Goal: Task Accomplishment & Management: Manage account settings

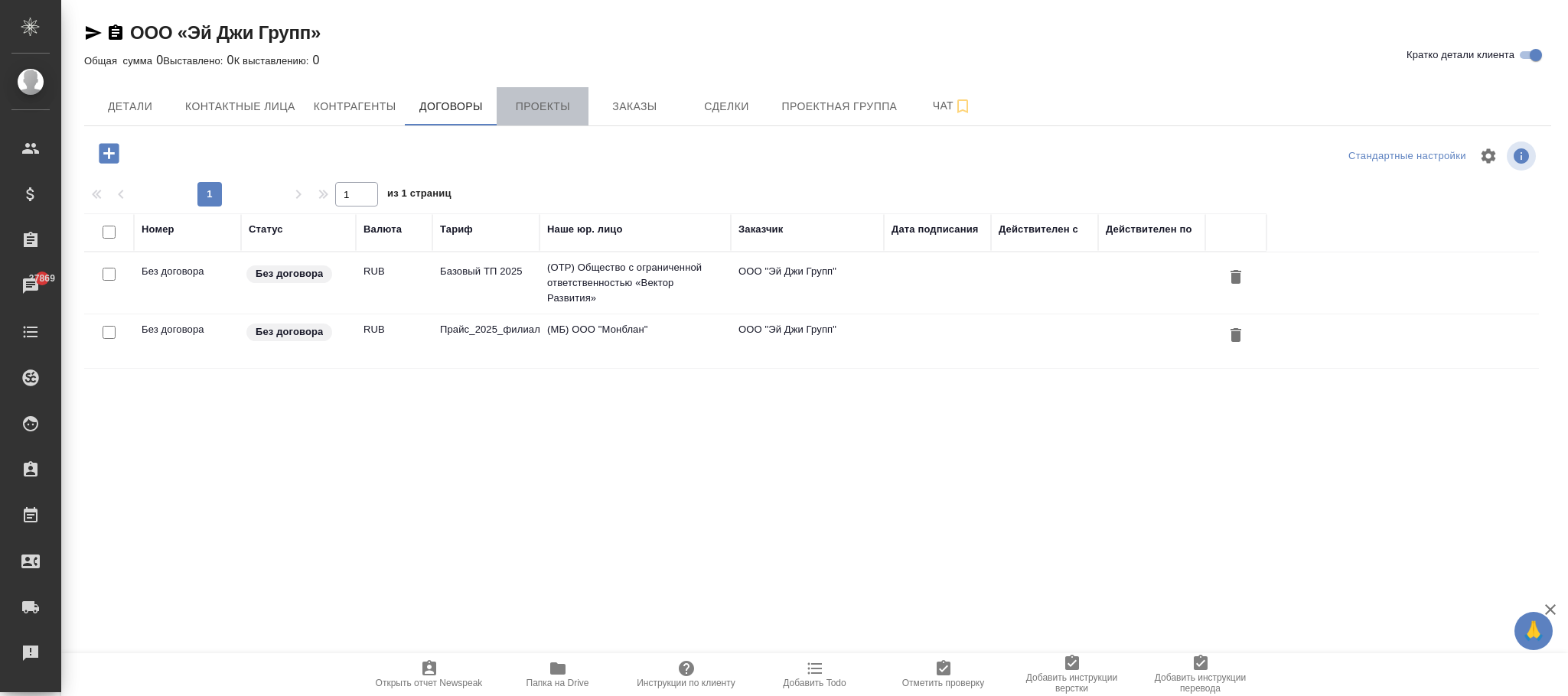
click at [563, 109] on span "Проекты" at bounding box center [543, 106] width 74 height 19
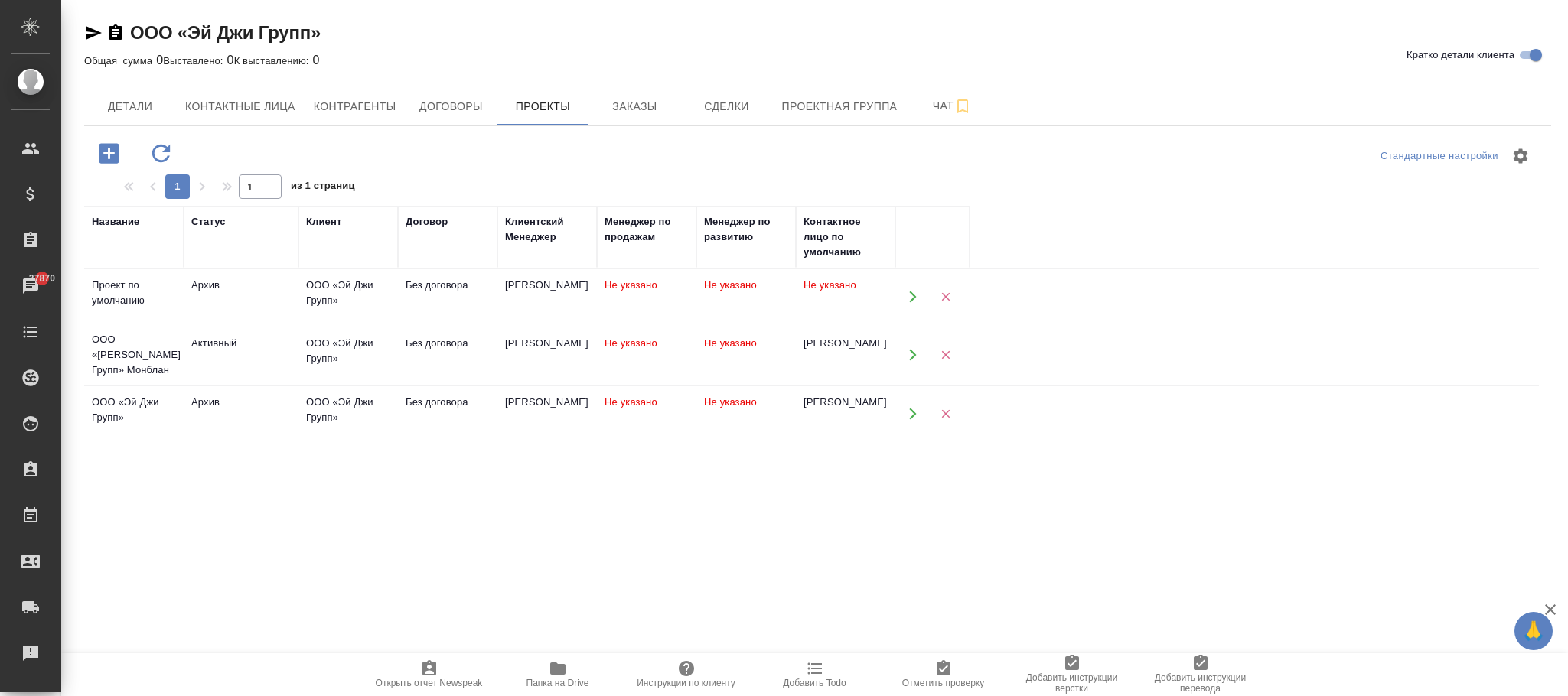
click at [489, 324] on td "Без договора" at bounding box center [448, 296] width 100 height 53
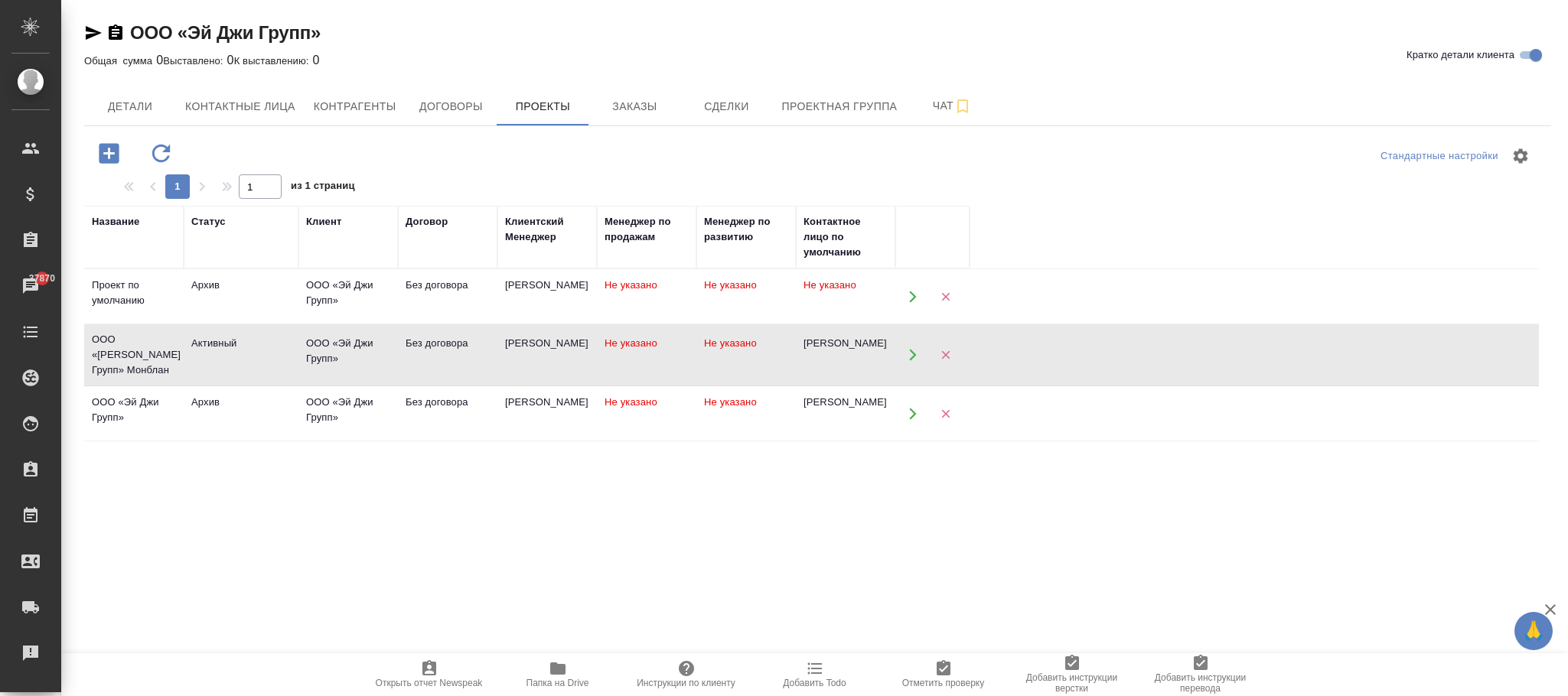
click at [489, 293] on div "Без договора" at bounding box center [448, 285] width 84 height 16
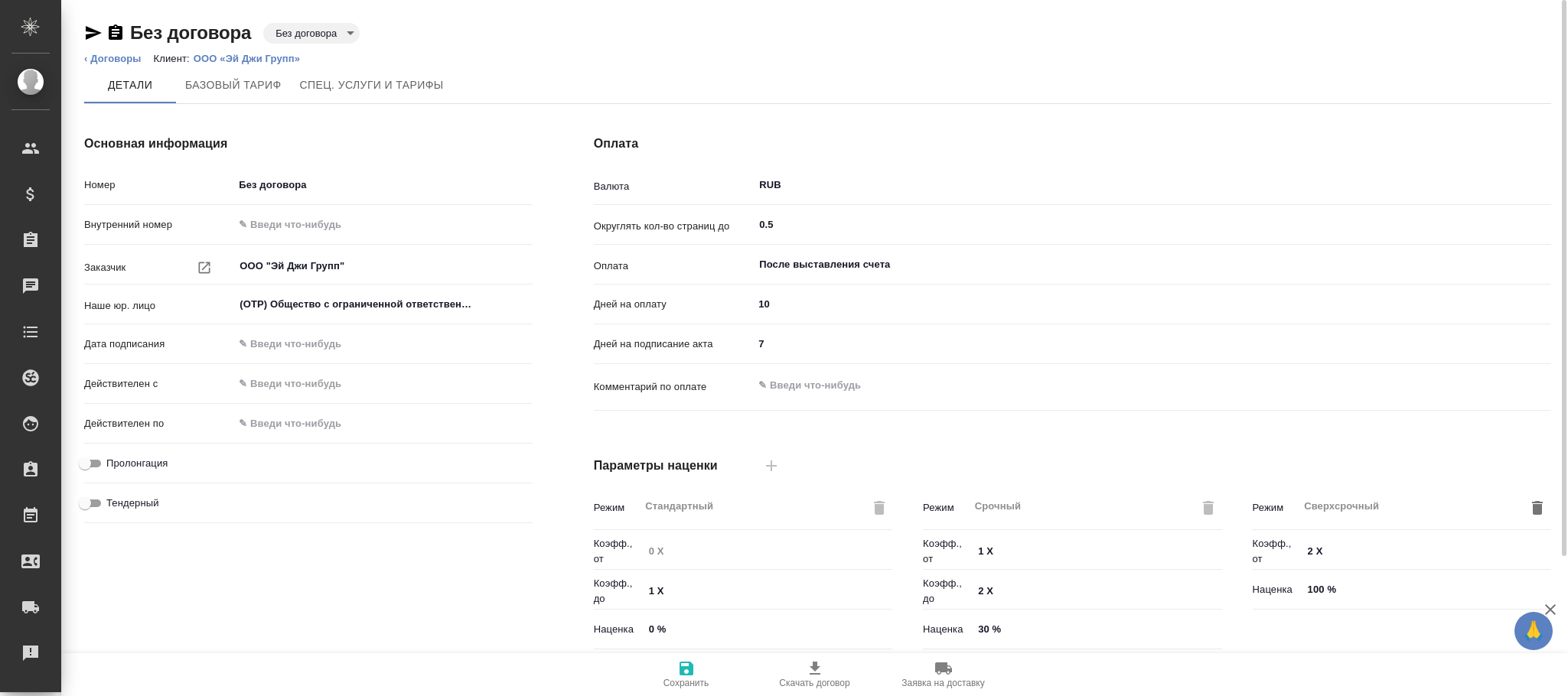
type input "Стандартный шаблон - 30-70-100 - ВЫБЕРИ МЕНЯ!"
click at [319, 35] on body "🙏 .cls-1 fill:#fff; AWATERA Фокина Наталья n.fokina Клиенты Спецификации Заказы…" at bounding box center [784, 348] width 1568 height 696
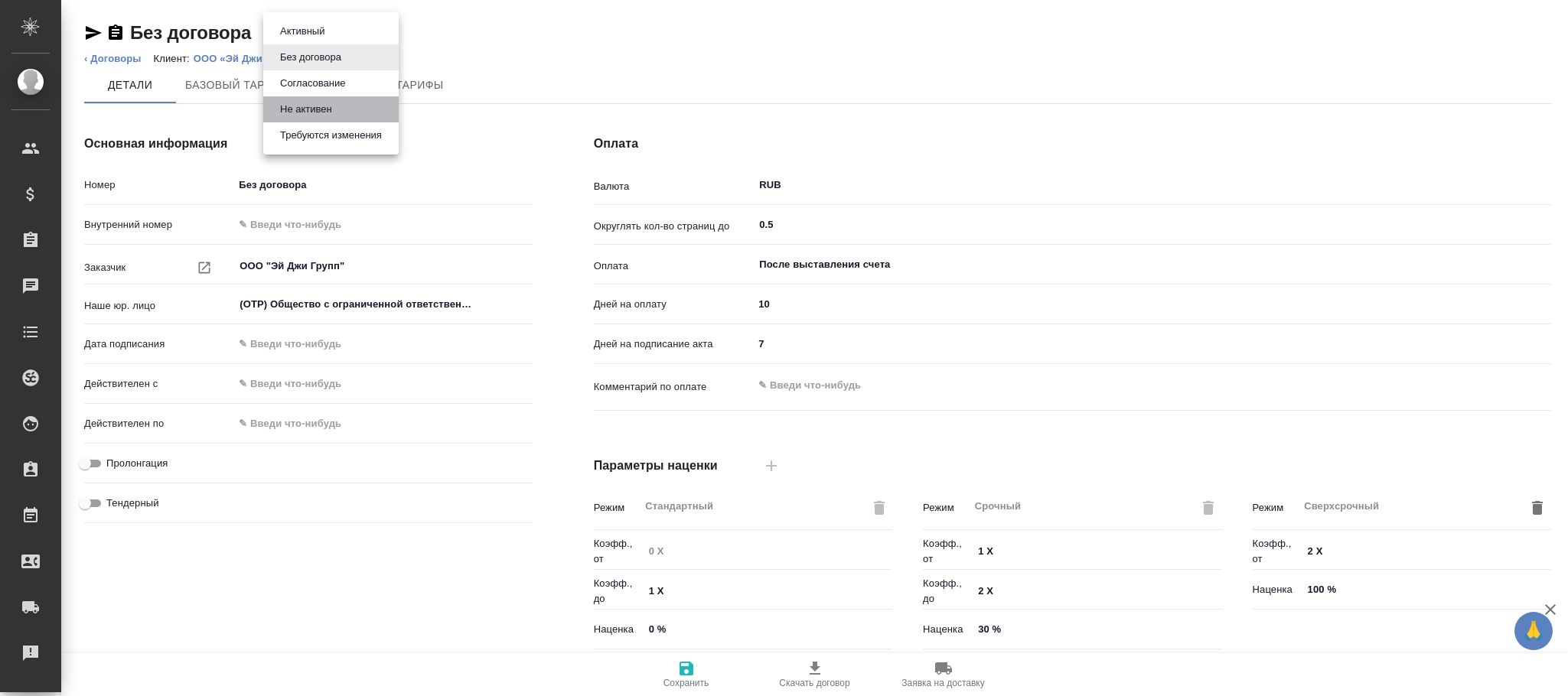
drag, startPoint x: 318, startPoint y: 106, endPoint x: 328, endPoint y: 106, distance: 10.0
click at [324, 40] on button "Не активен" at bounding box center [302, 31] width 53 height 17
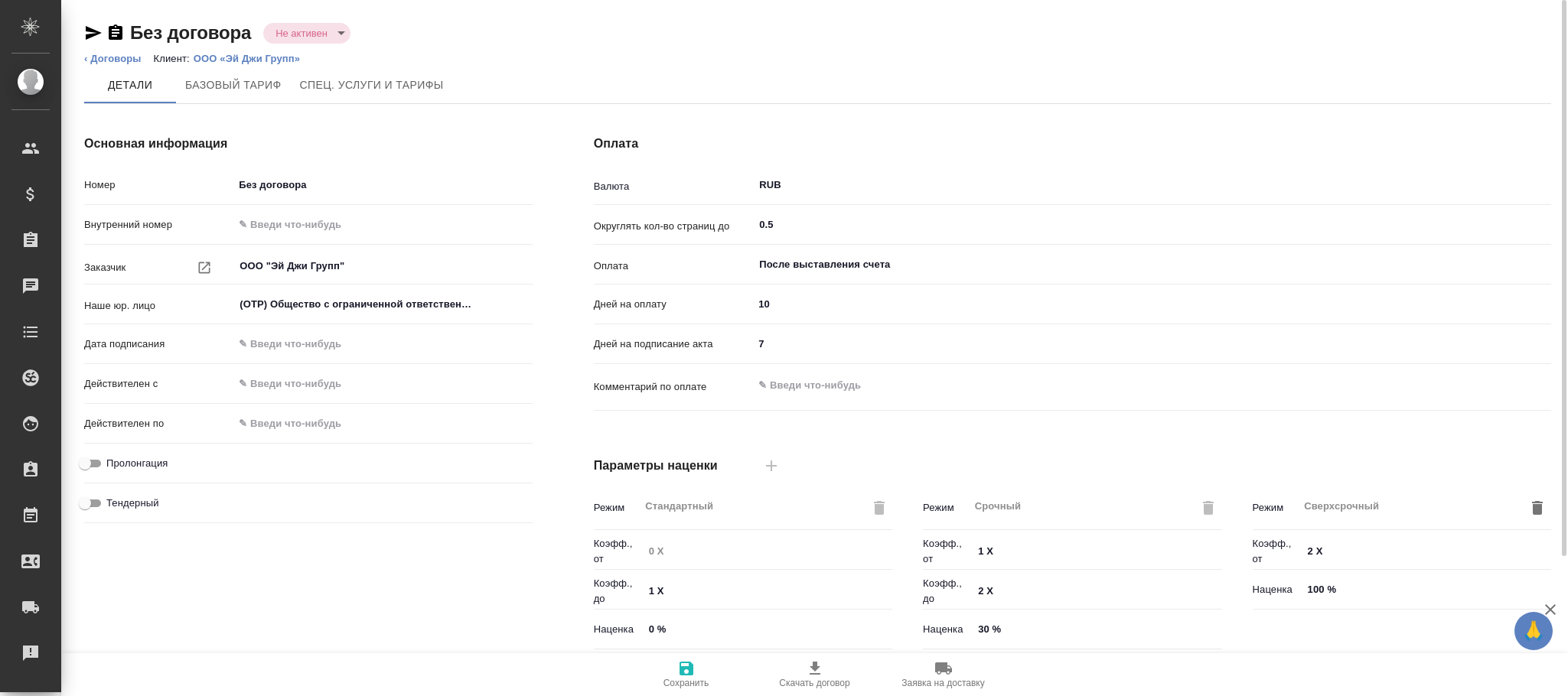
type input "Базовый ТП 2025"
click at [694, 676] on icon "button" at bounding box center [687, 668] width 18 height 18
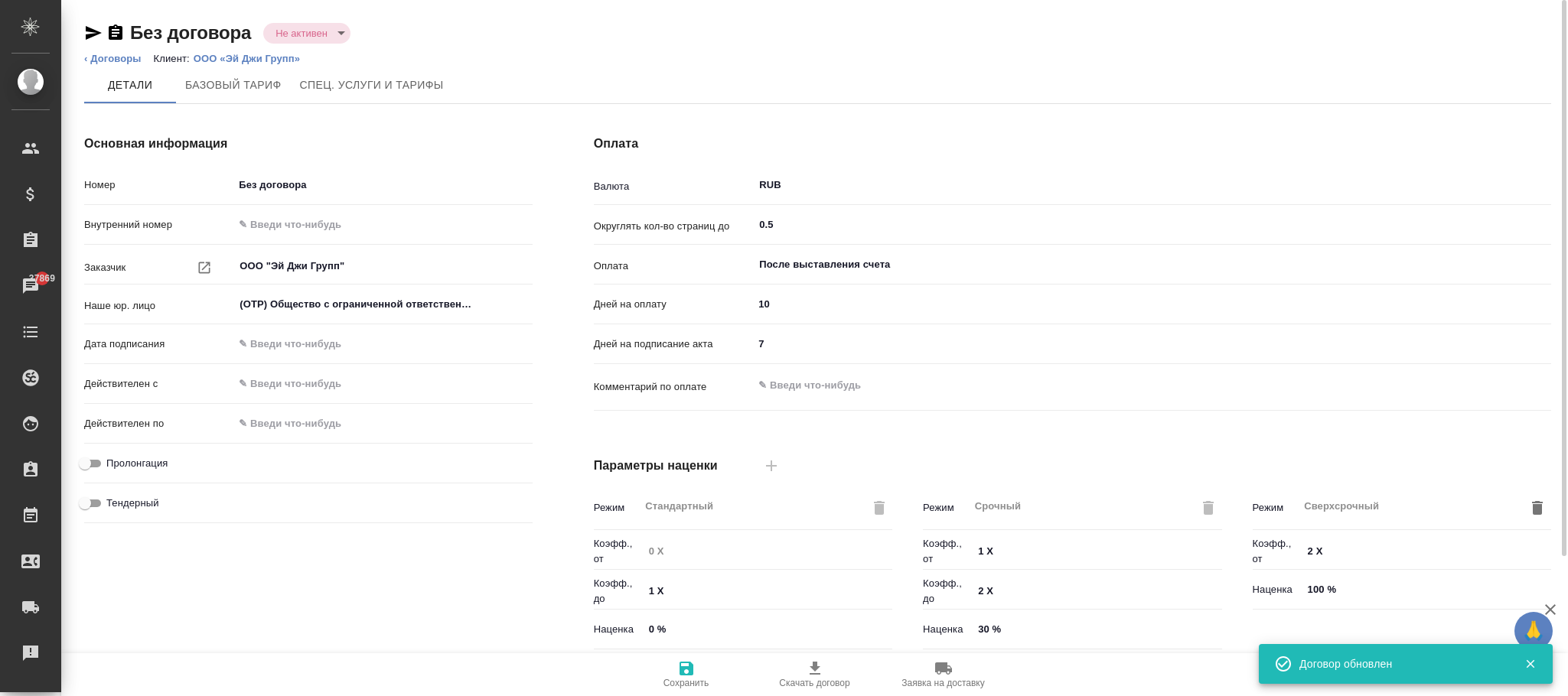
type input "Базовый ТП 2025"
type textarea "x"
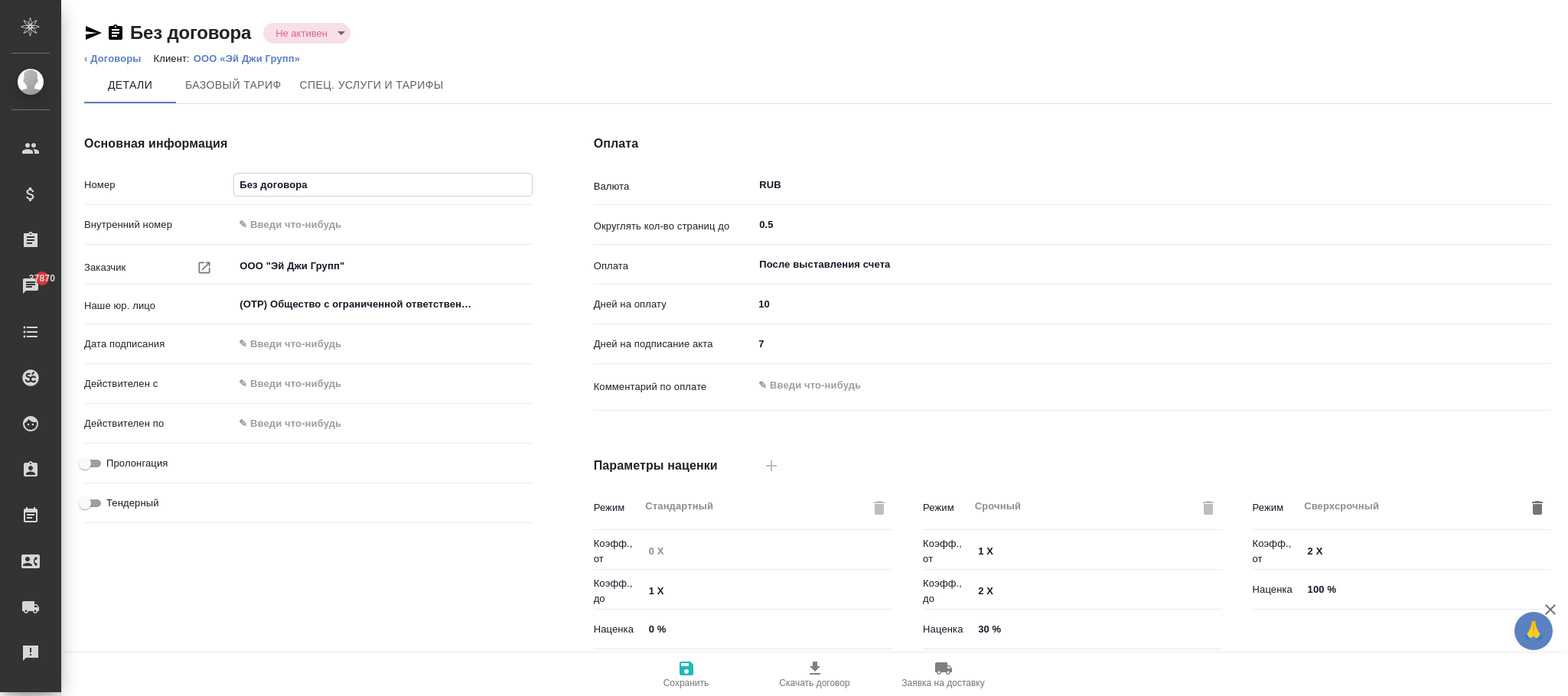
click at [361, 182] on input "Без договора" at bounding box center [382, 184] width 297 height 22
type input "Без договора"
type textarea "x"
type input "Без договора ("
type textarea "x"
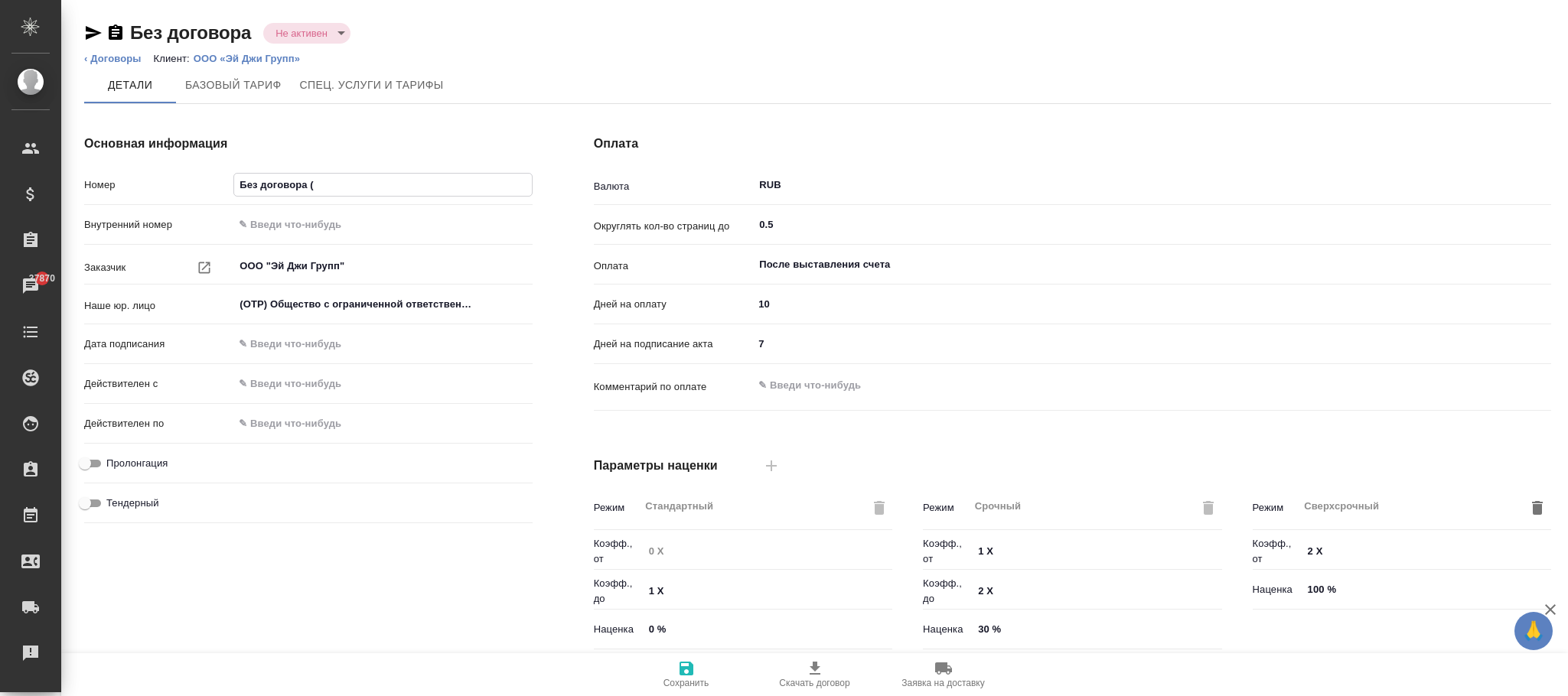
type input "Без договора (н"
type textarea "x"
type input "Без договора (не"
type textarea "x"
type input "Без договора (не"
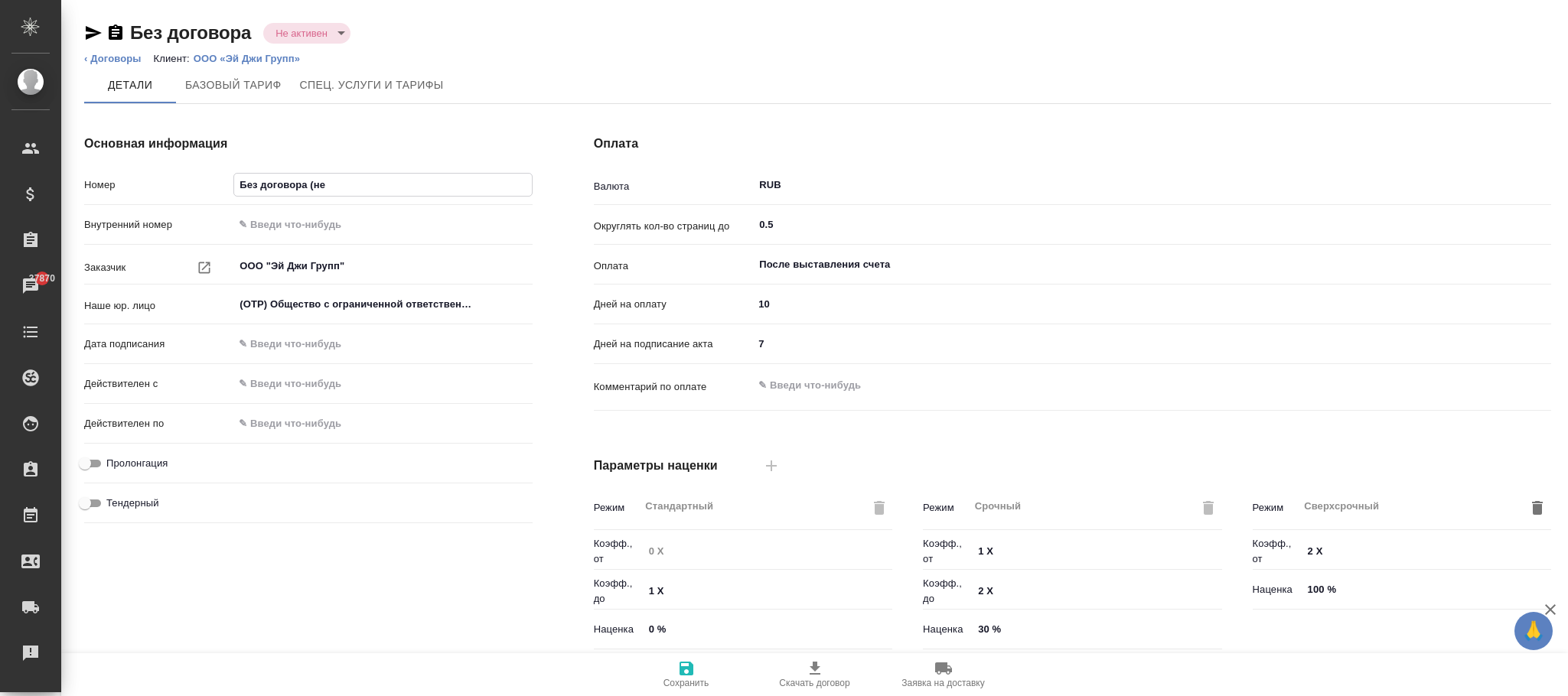
type textarea "x"
type input "Без договора (не а"
type textarea "x"
type input "Без договора (не ак"
type textarea "x"
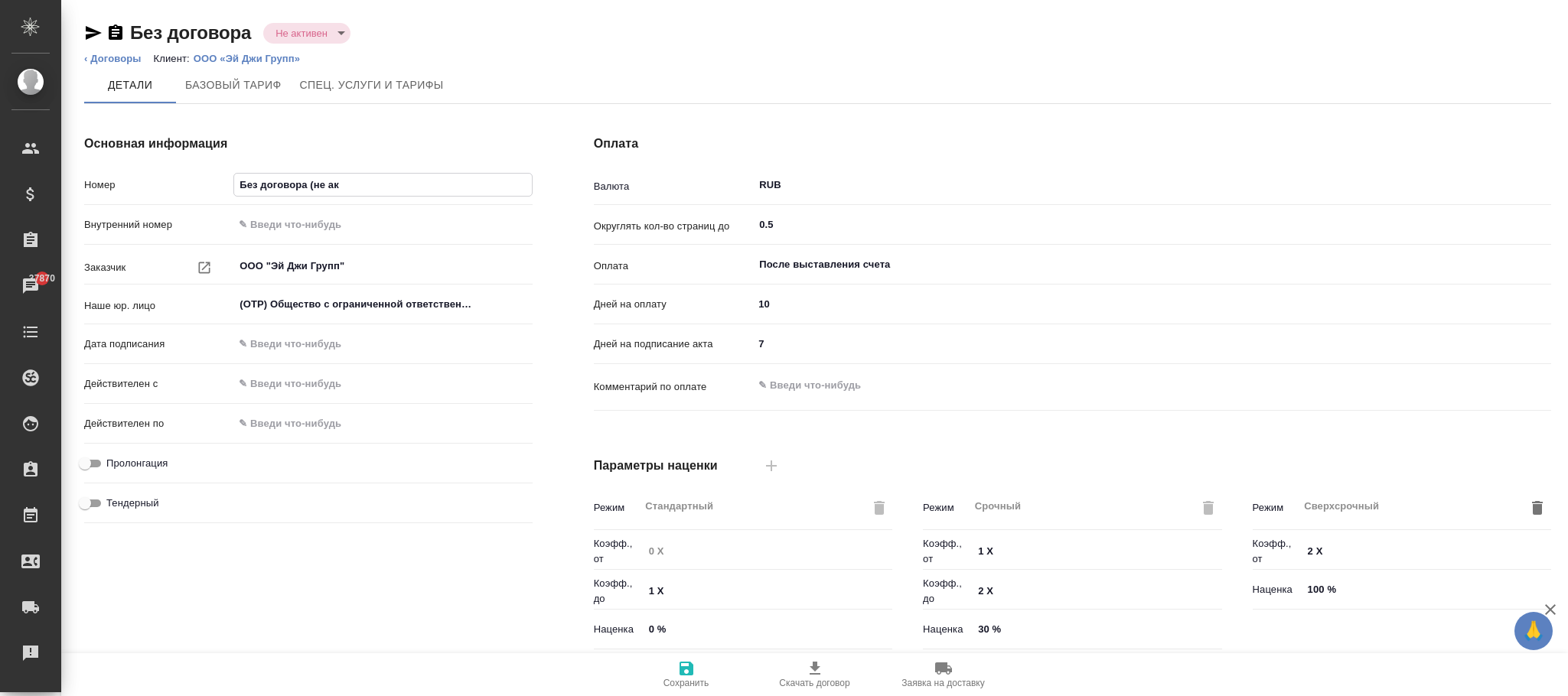
type input "Без договора (не акт"
type textarea "x"
type input "Без договора (не акти"
type textarea "x"
type input "Без договора (не актив"
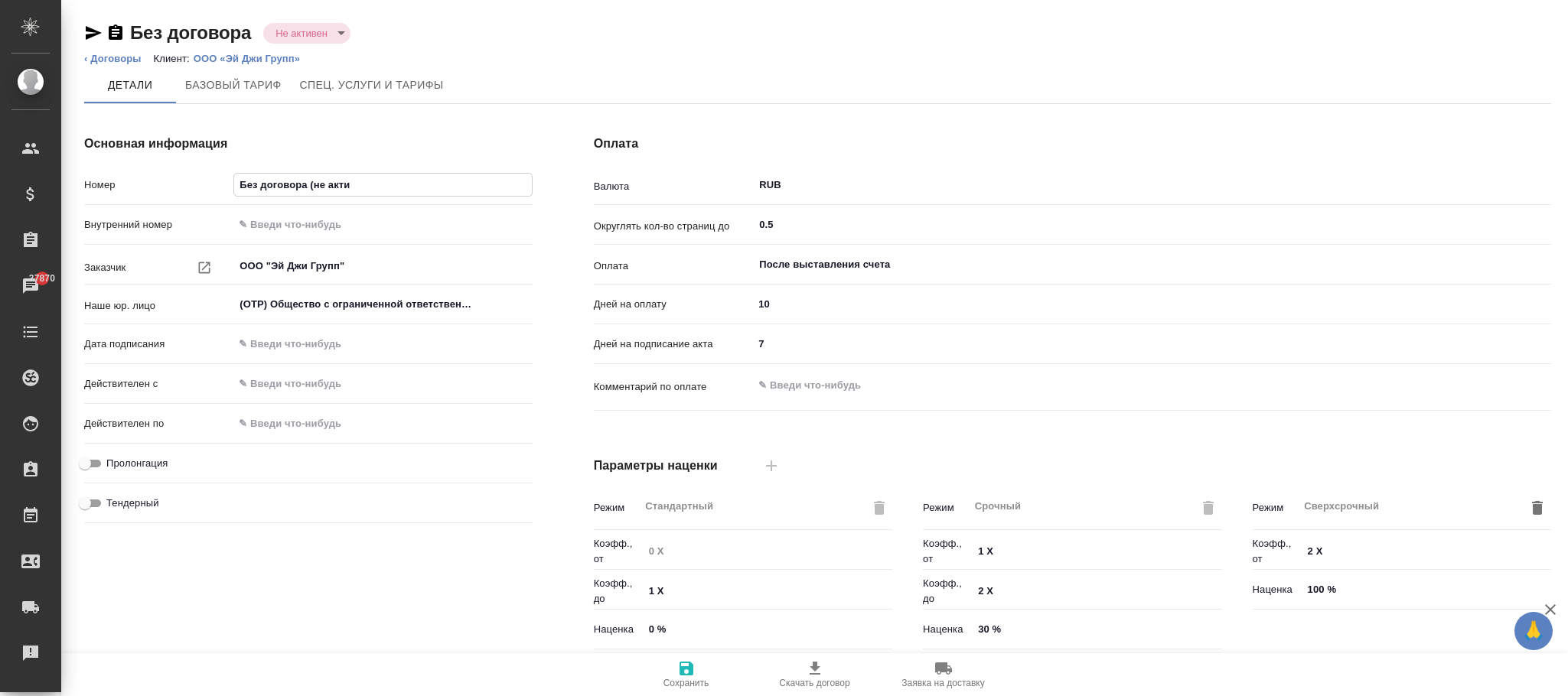
type textarea "x"
type input "Без договора (не актив)"
type textarea "x"
type input "Без договора (не актив"
type textarea "x"
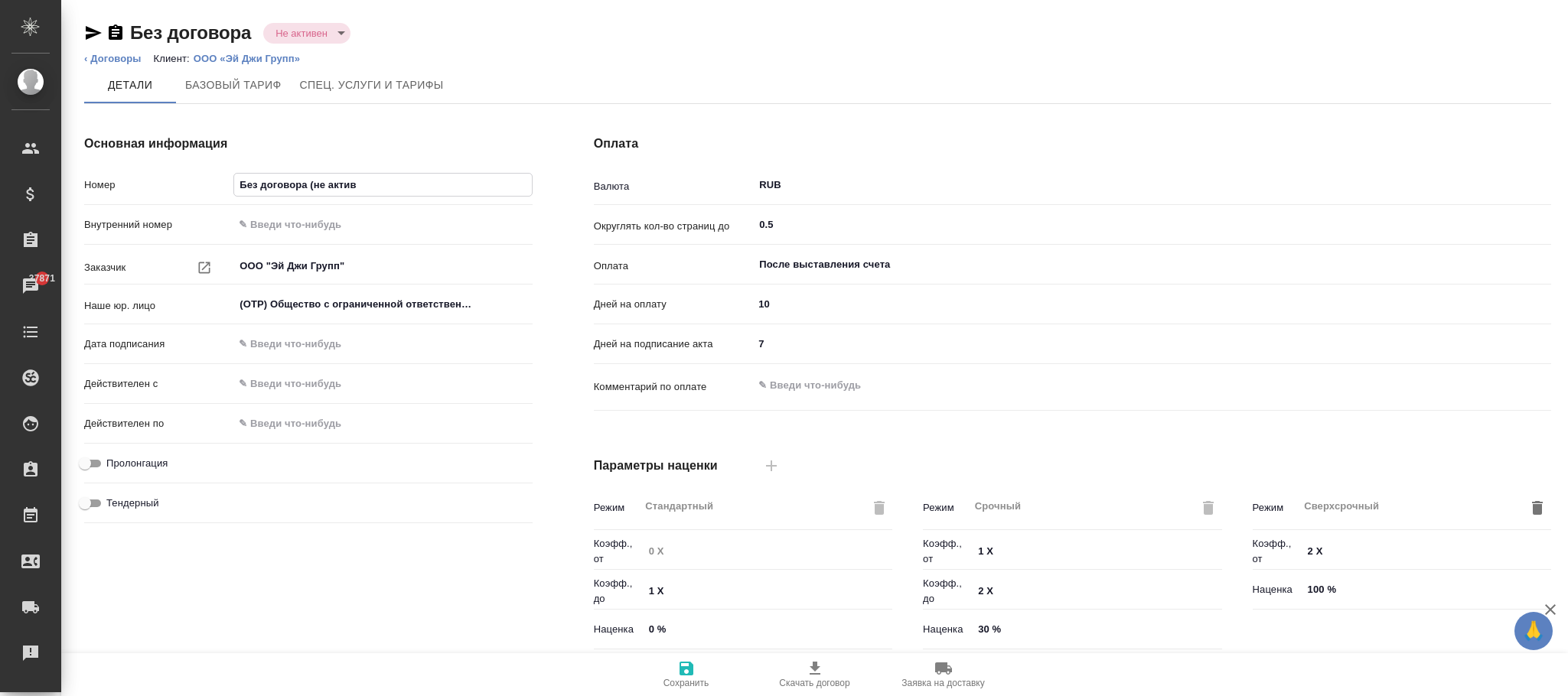
type input "Без договора (не акти"
type textarea "x"
type input "Без договора (не актив"
type textarea "x"
type input "Без договора (не активе"
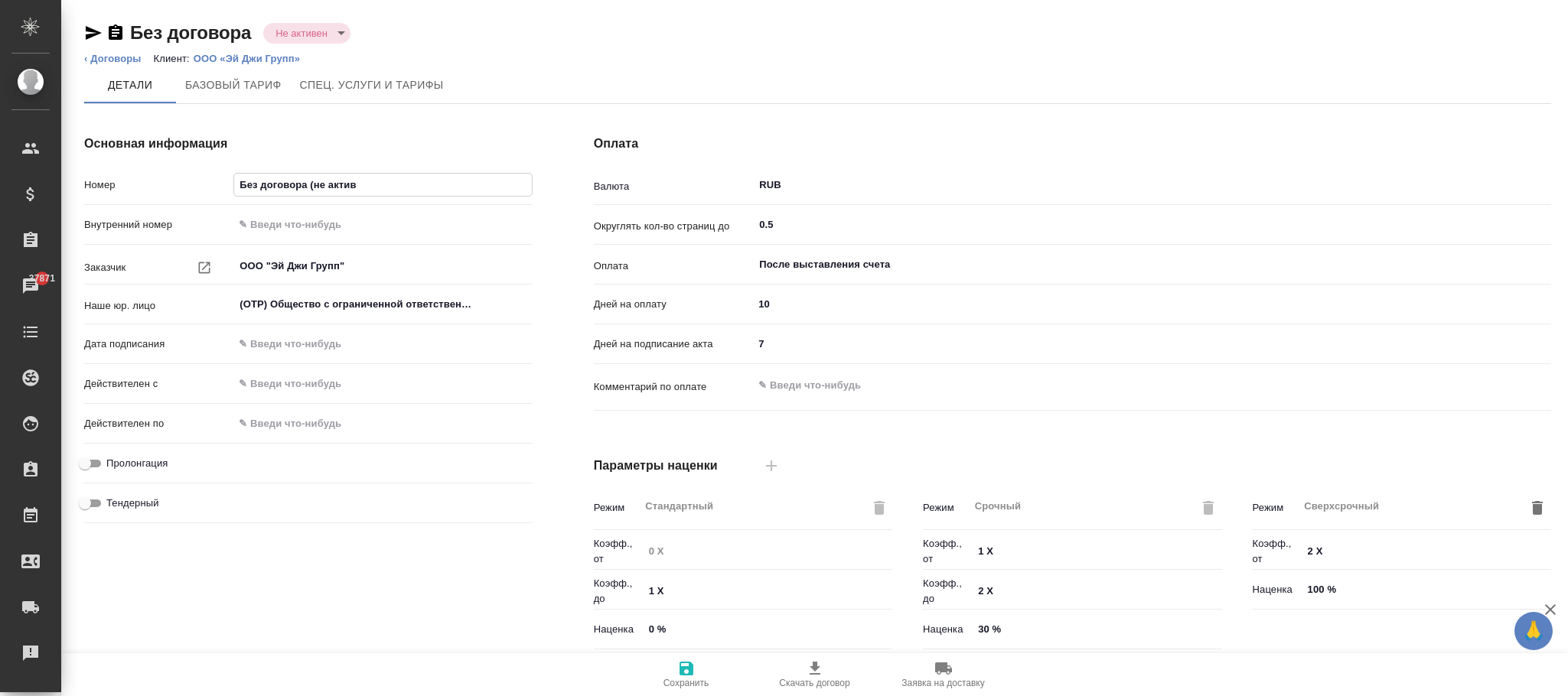
type textarea "x"
type input "Без договора (не активен"
type textarea "x"
type input "Без договора (не активен)"
type textarea "x"
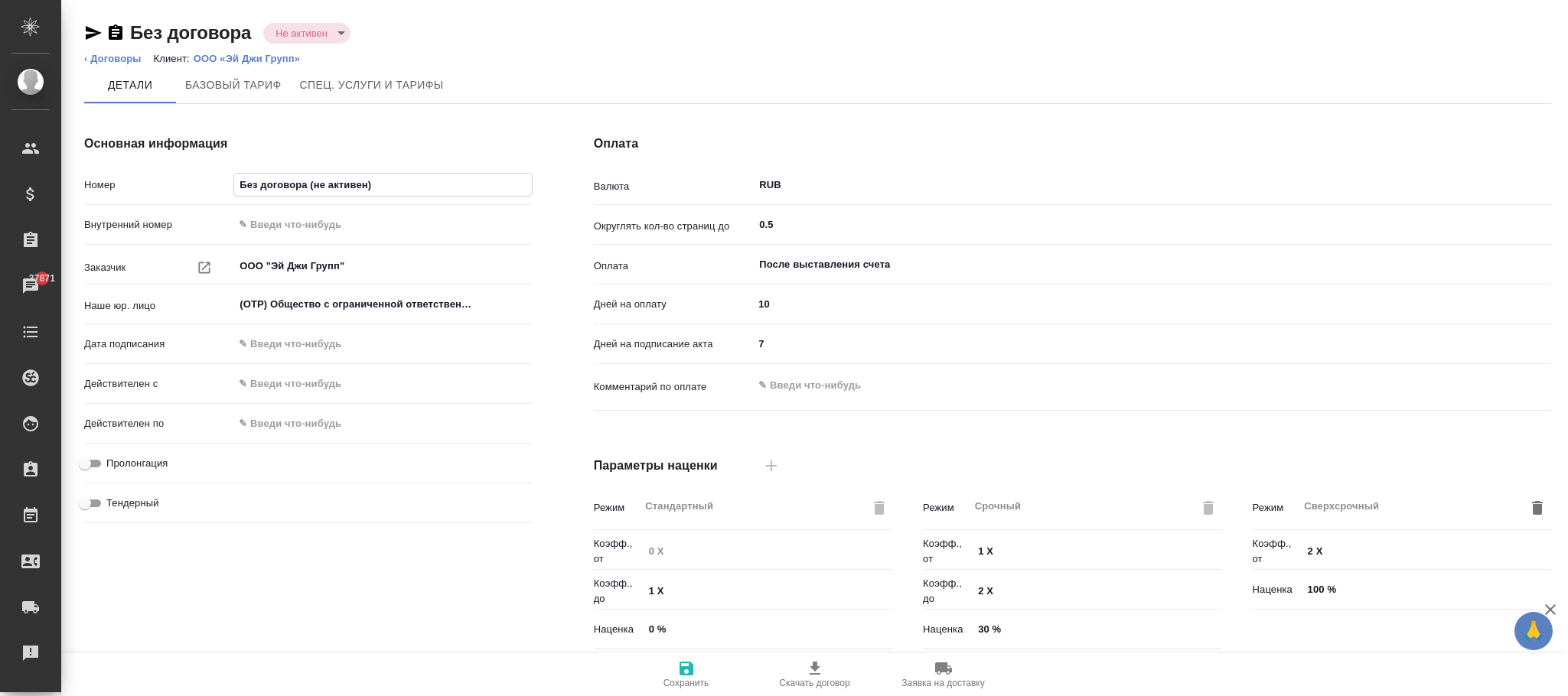
type input "Без договора (не активен)"
click at [694, 667] on icon "button" at bounding box center [687, 668] width 18 height 18
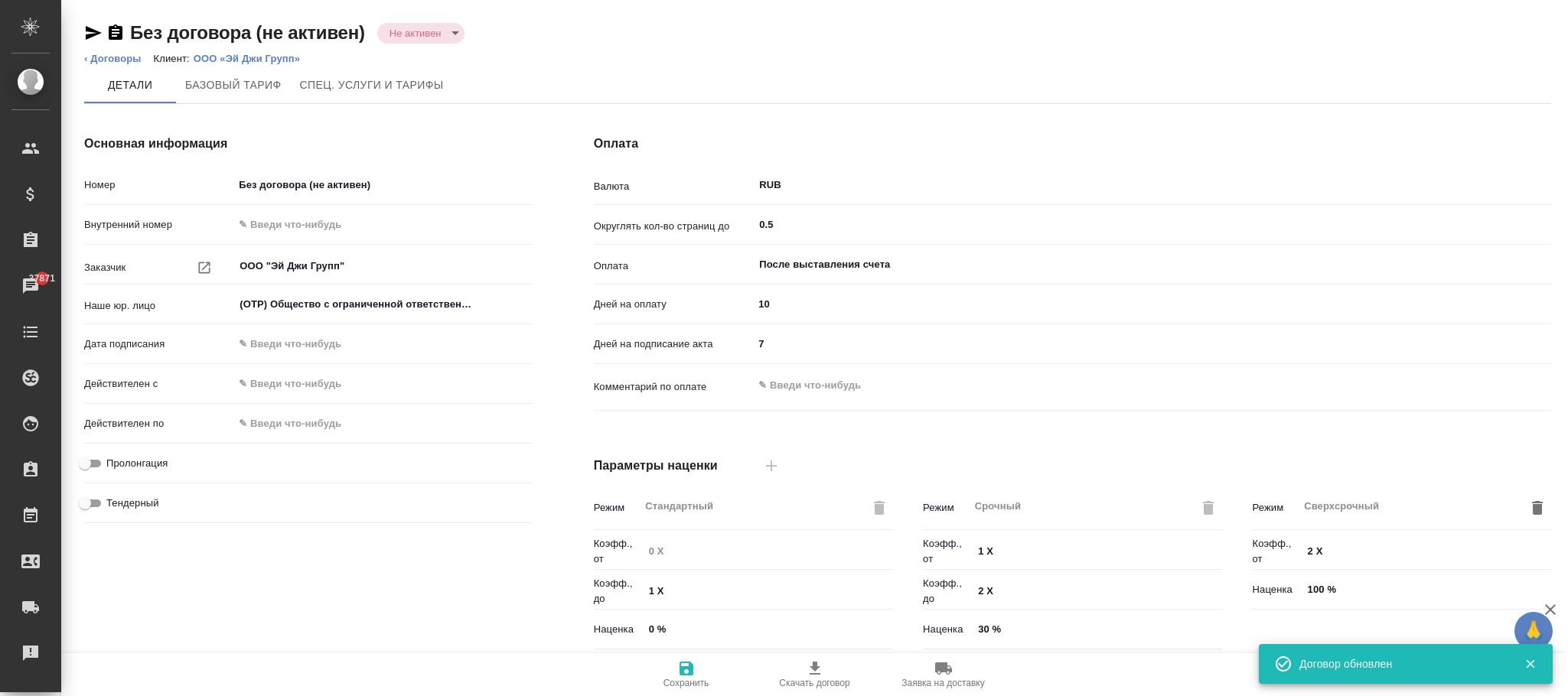
type input "Базовый ТП 2025"
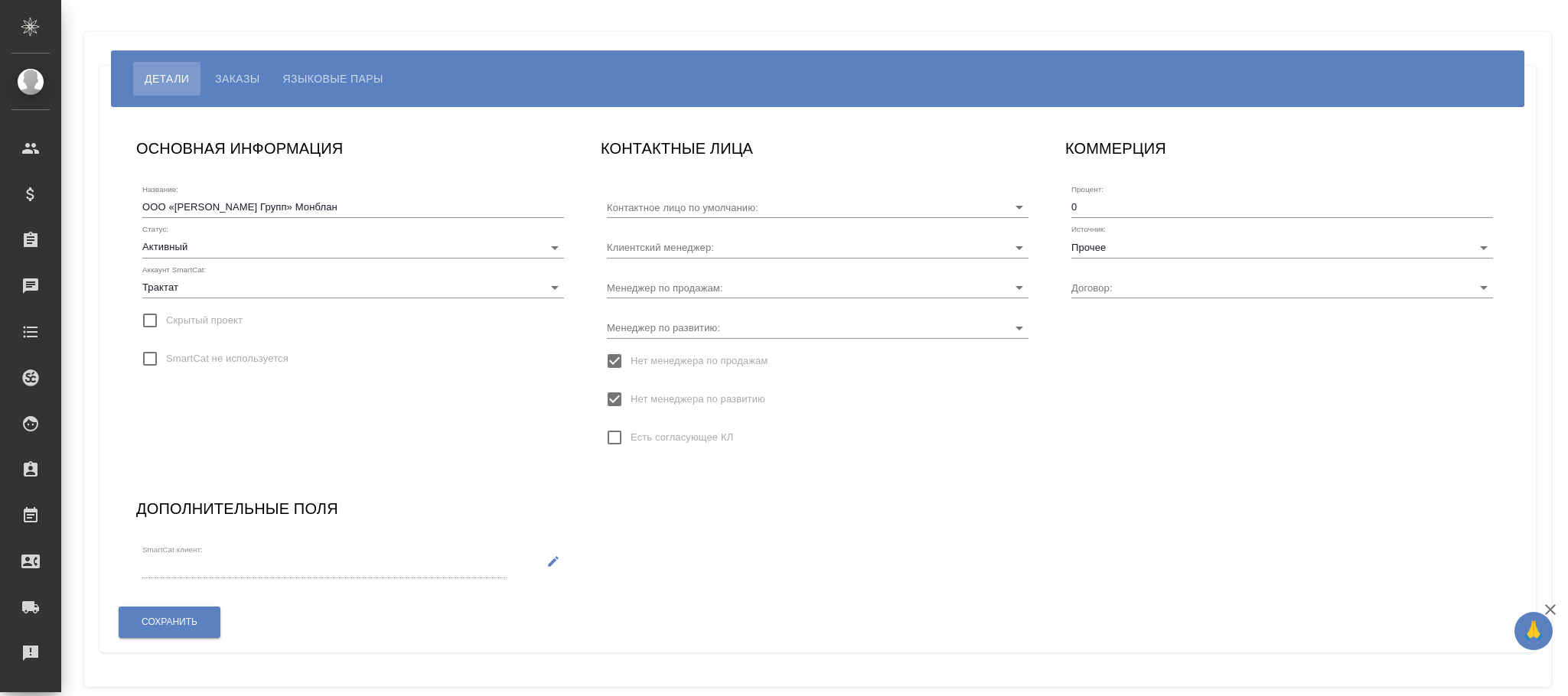
type input "[PERSON_NAME]"
type input "Без договора"
type input "[PERSON_NAME]"
type input "Прочее"
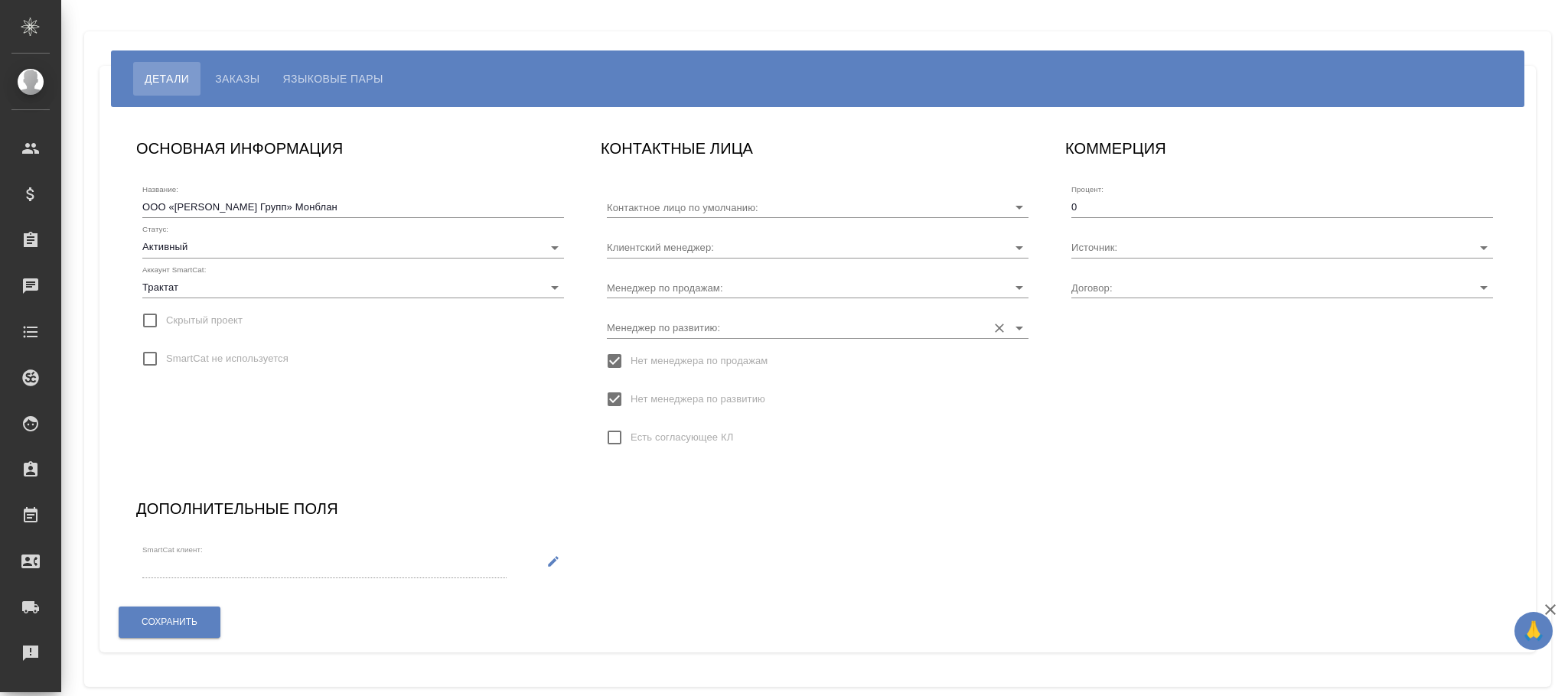
type input "Без договора"
type input "[PERSON_NAME]"
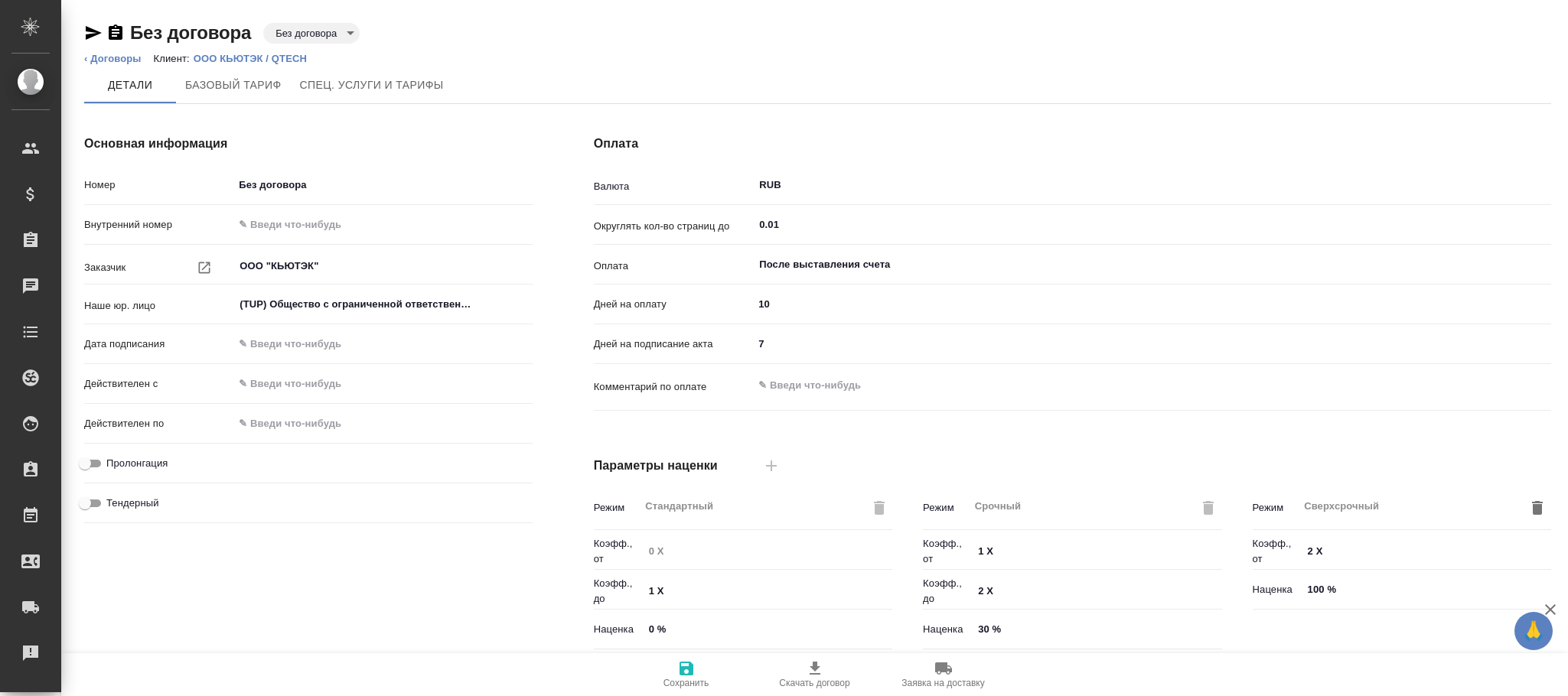
type input "Новый, 2022 (руб.)"
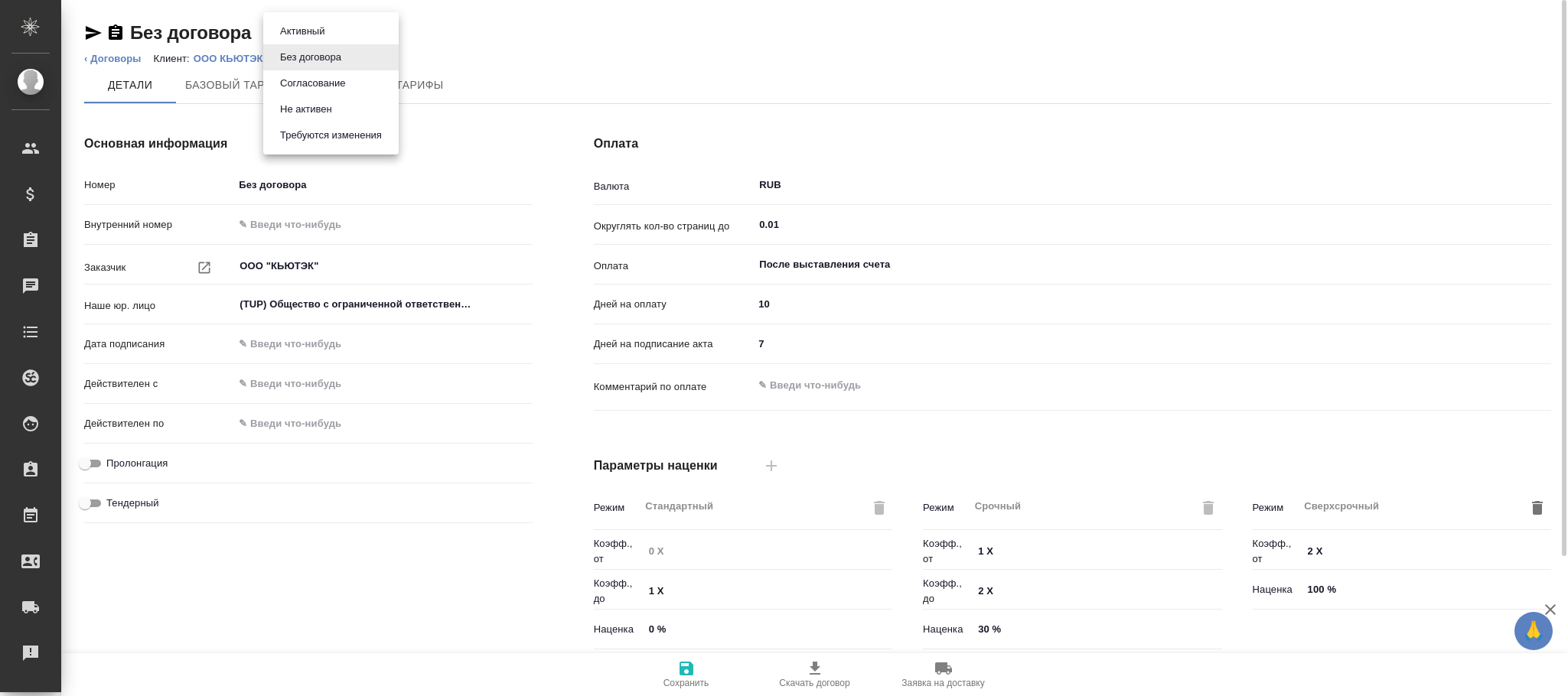
click at [326, 35] on body "🙏 .cls-1 fill:#fff; AWATERA Фокина Наталья n.fokina Клиенты Спецификации Заказы…" at bounding box center [784, 348] width 1568 height 696
click at [322, 40] on button "Не активен" at bounding box center [302, 31] width 53 height 17
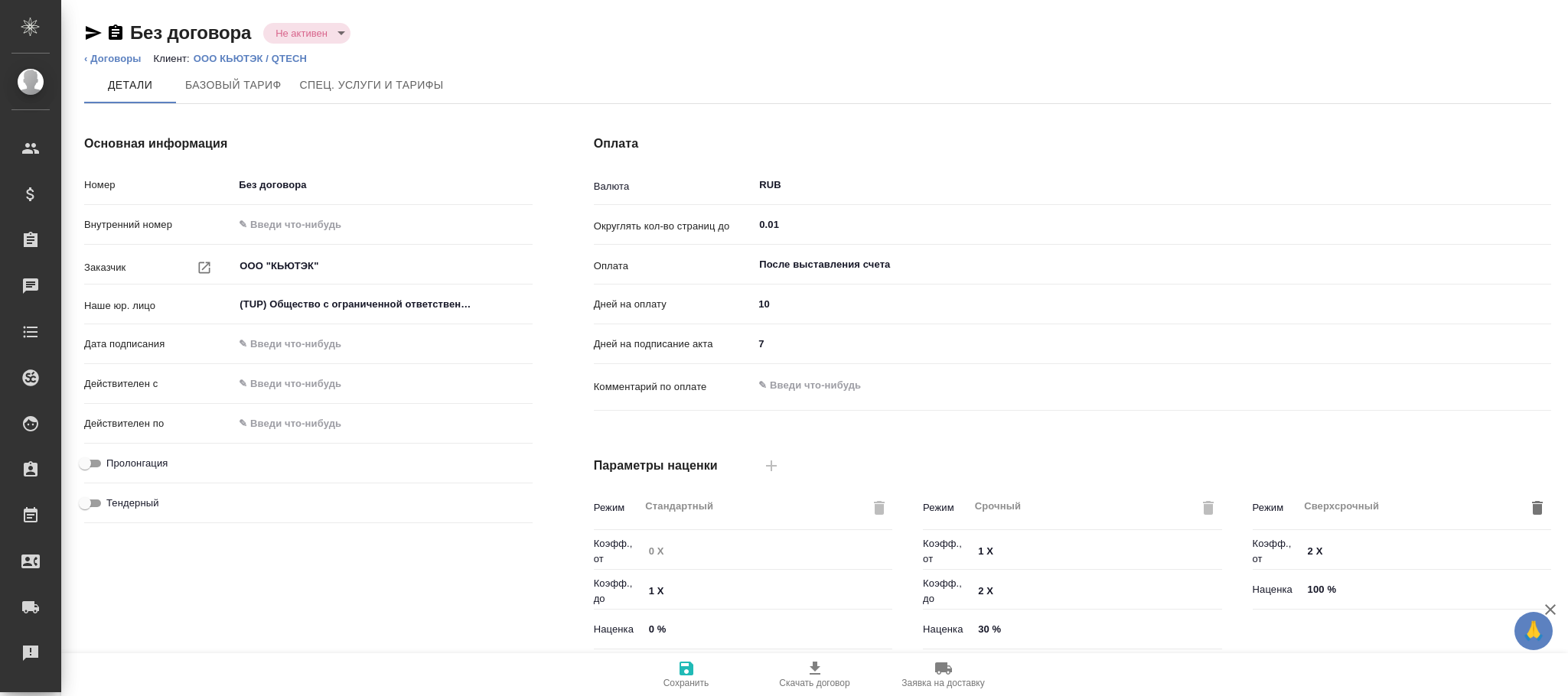
type input "Новый, 2022 (руб.)"
click at [699, 677] on span "Сохранить" at bounding box center [687, 674] width 110 height 29
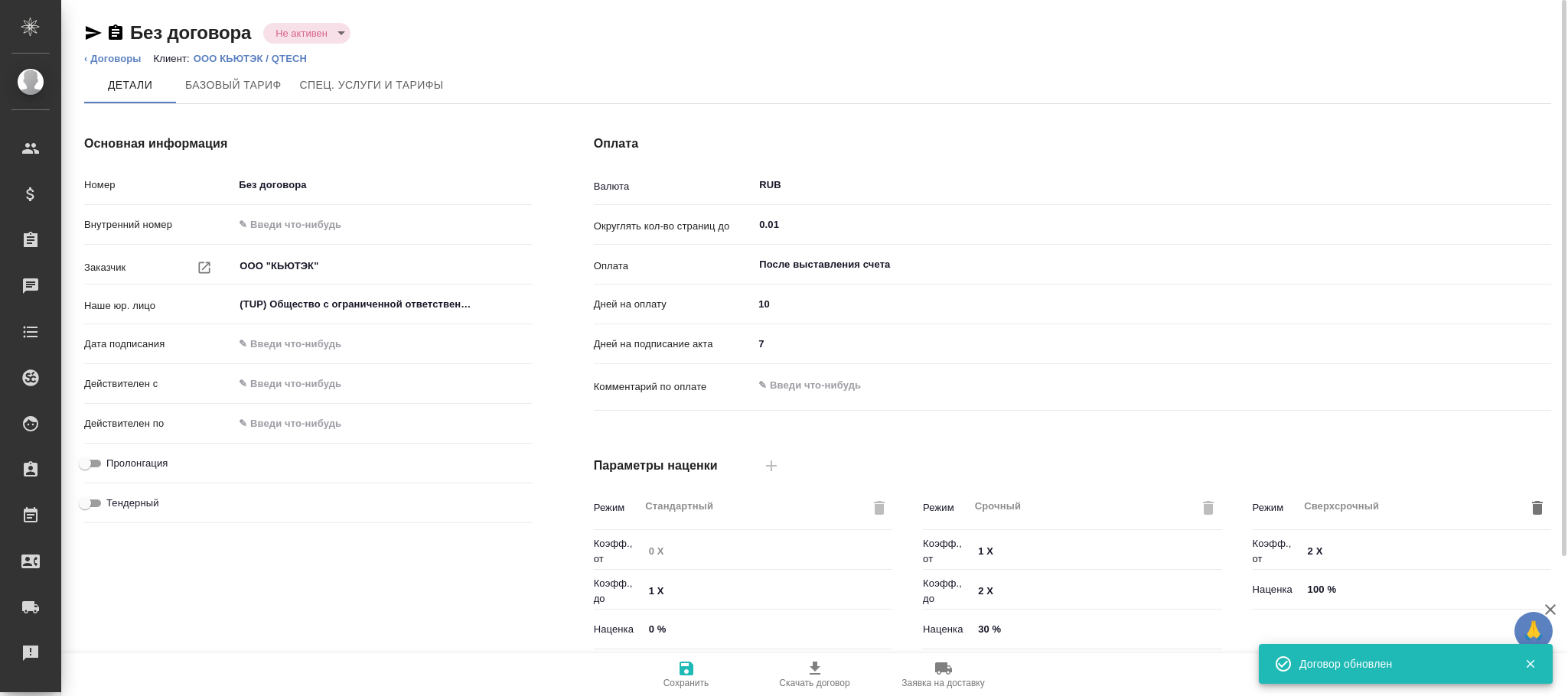
type input "Новый, 2022 (руб.)"
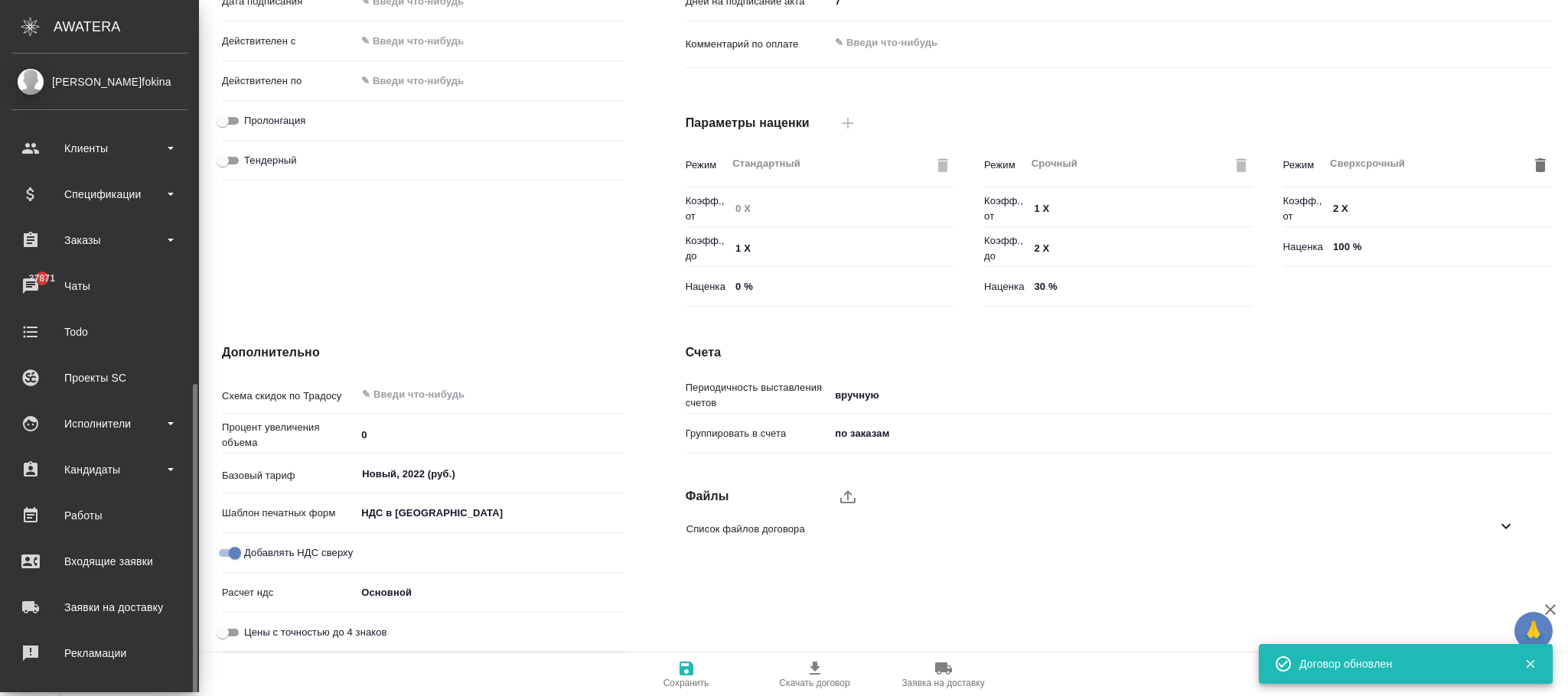
scroll to position [186, 0]
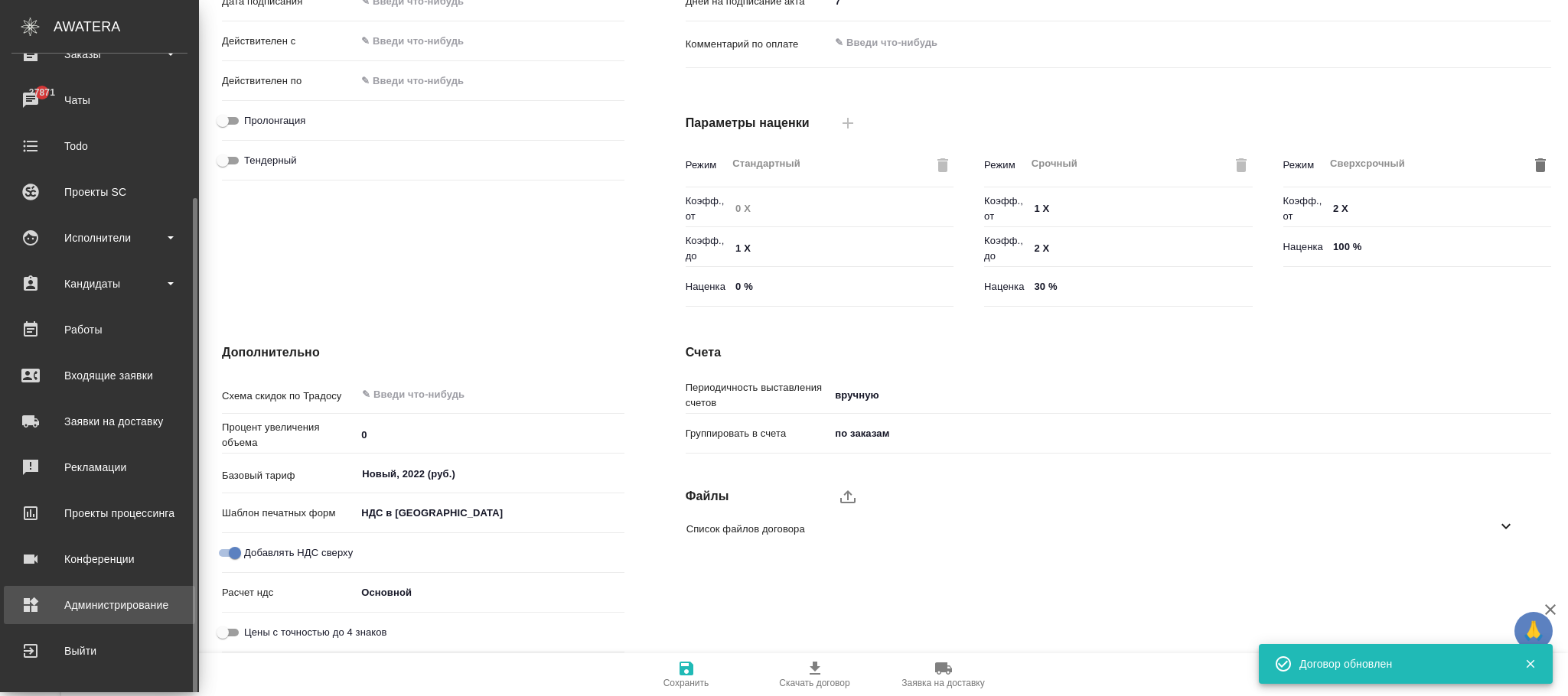
click at [126, 595] on div "Администрирование" at bounding box center [99, 605] width 176 height 23
type textarea "x"
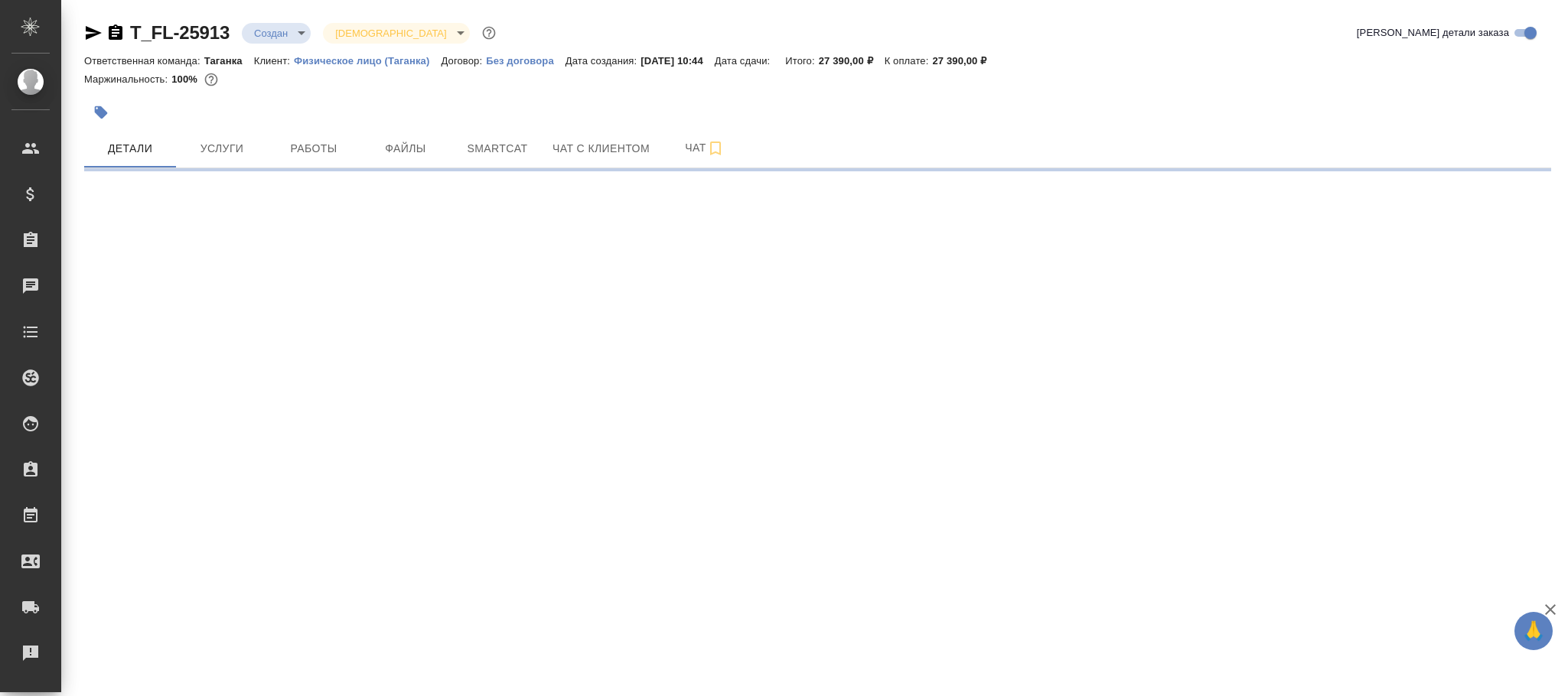
select select "RU"
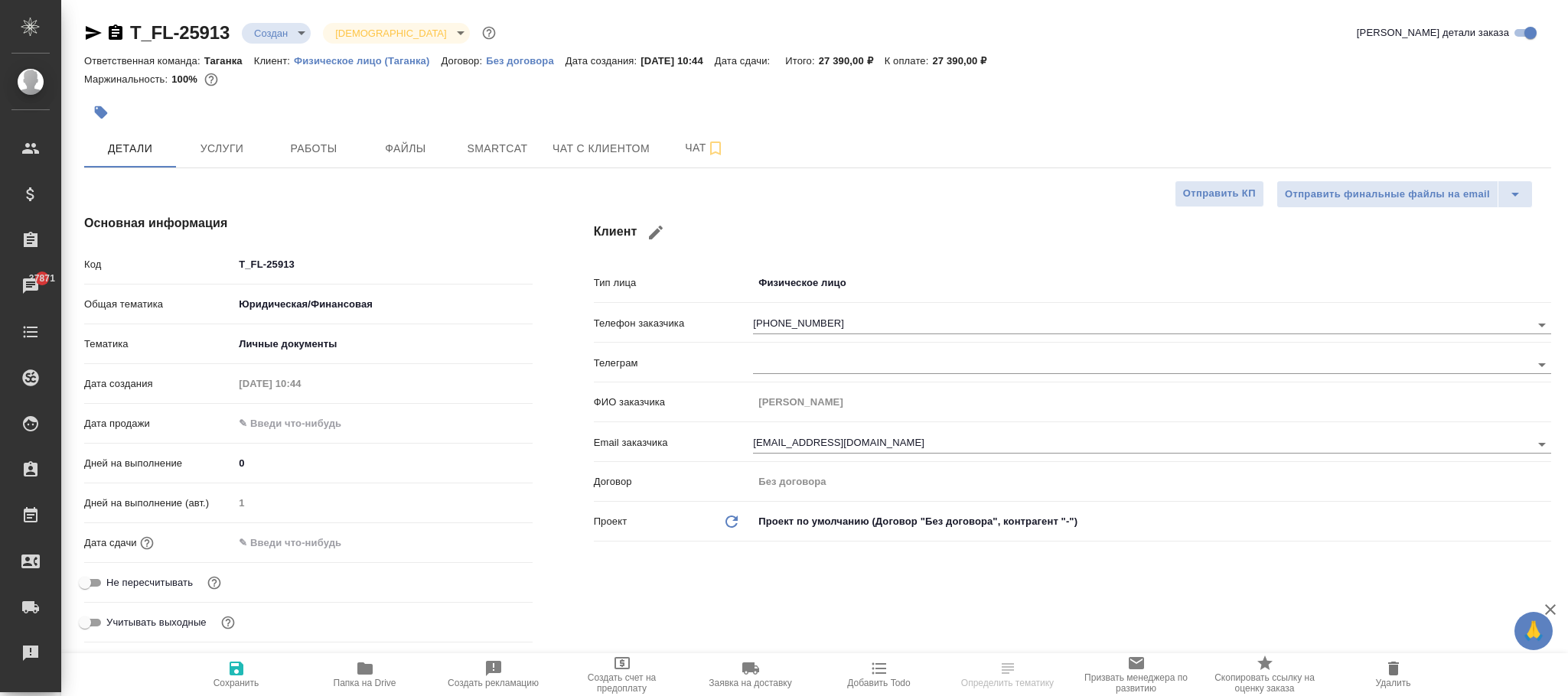
type textarea "x"
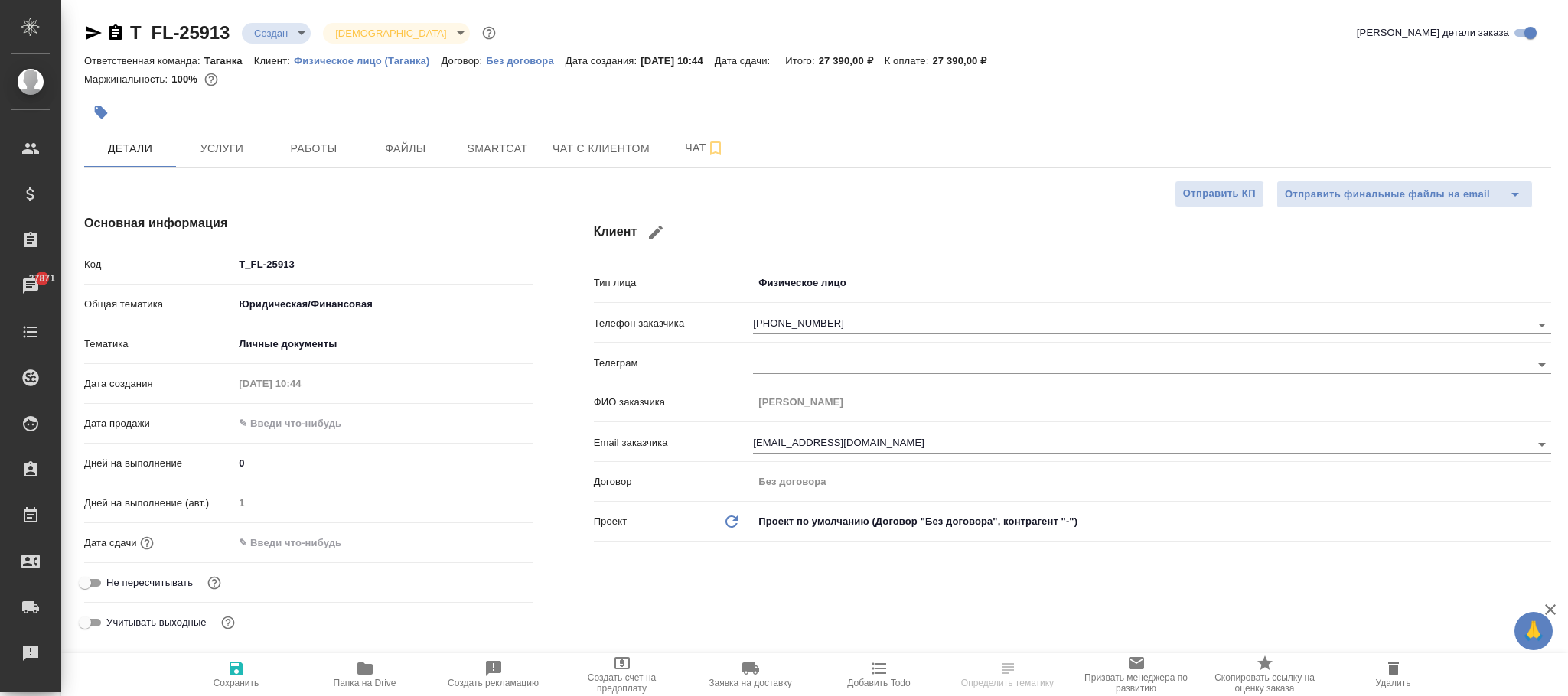
type textarea "x"
drag, startPoint x: 354, startPoint y: 258, endPoint x: 214, endPoint y: 265, distance: 140.2
click at [214, 265] on div "Код T_FL-25913" at bounding box center [309, 264] width 448 height 27
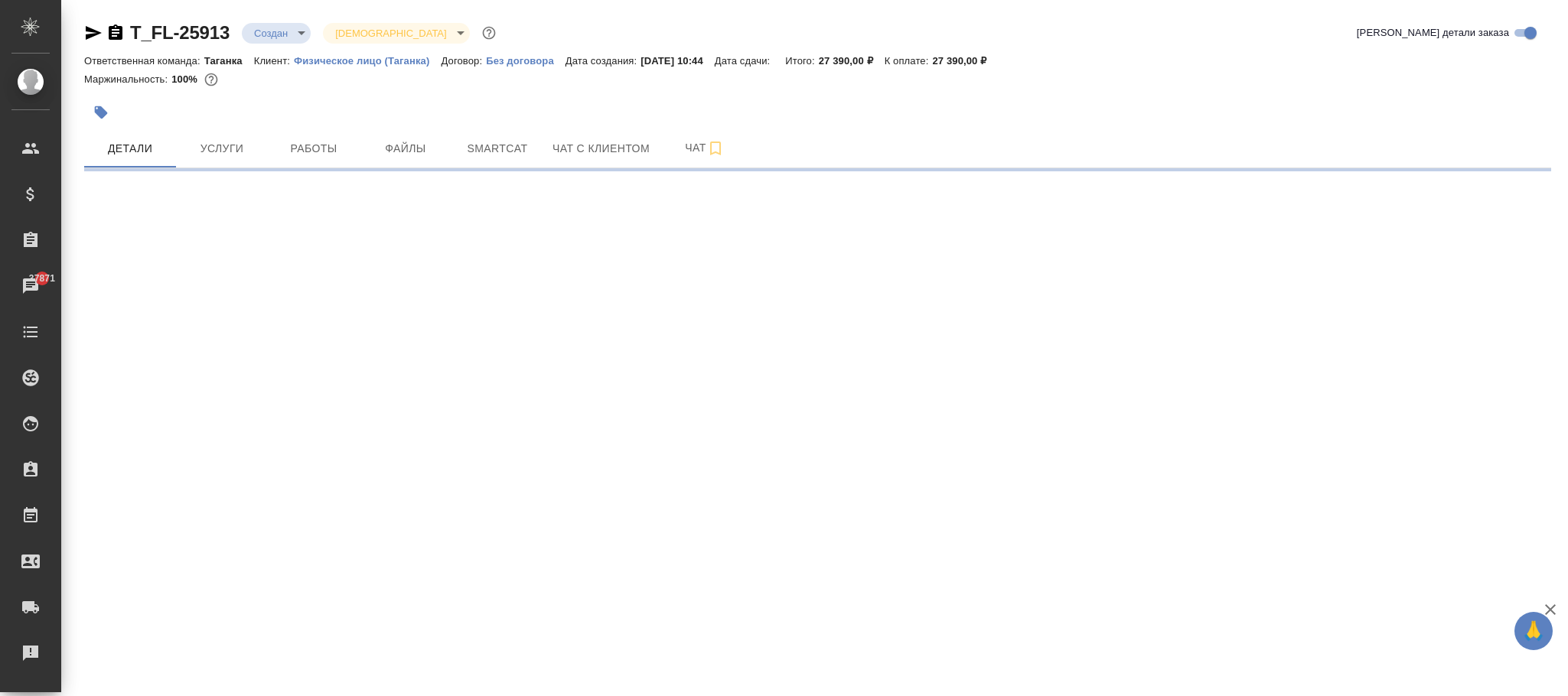
select select "RU"
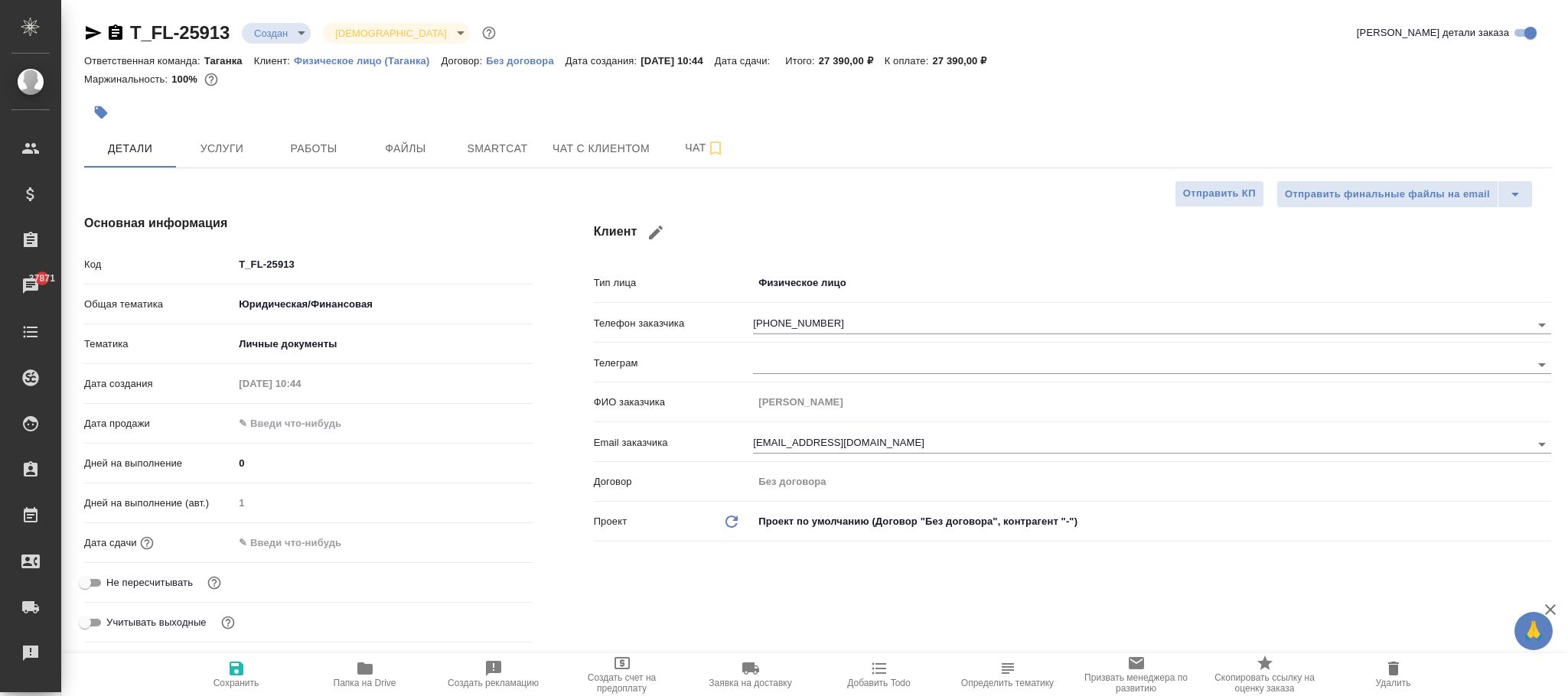
type textarea "x"
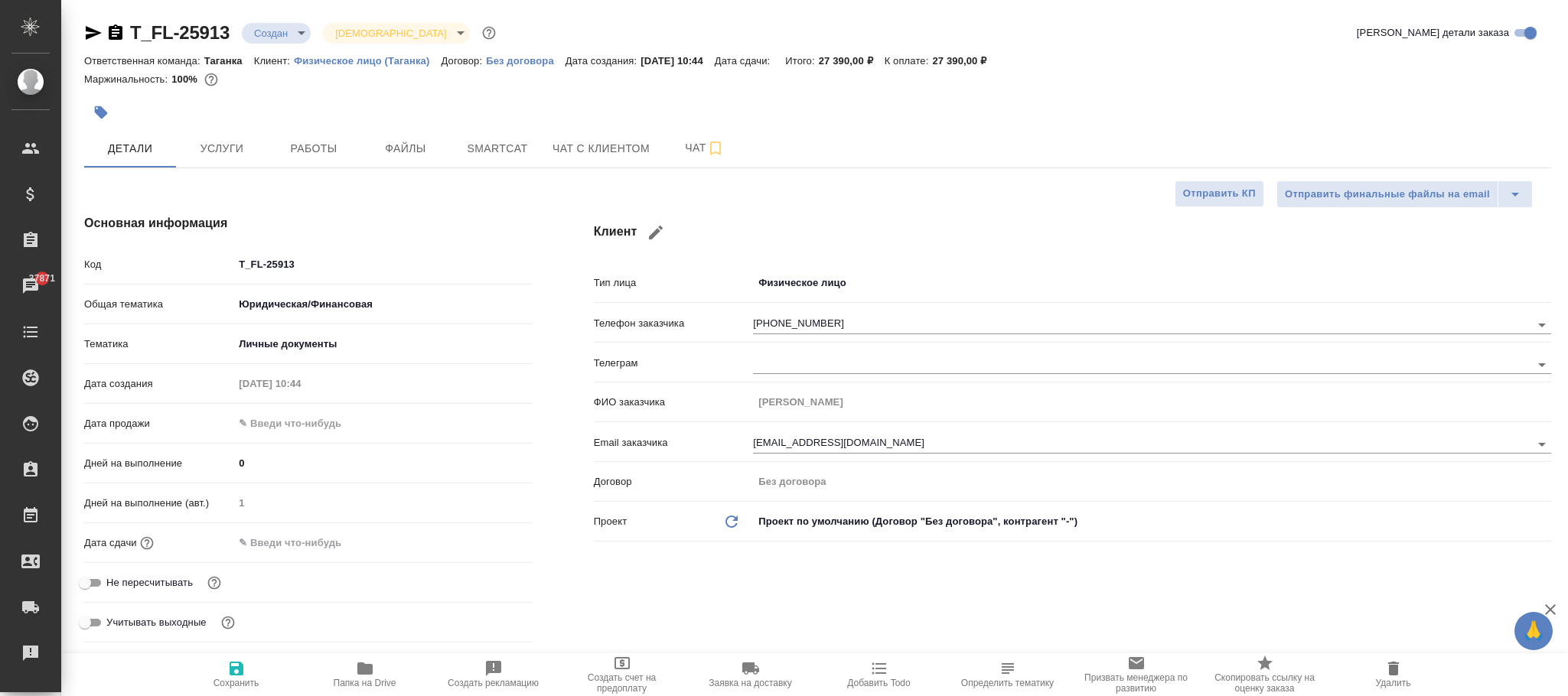
type textarea "x"
drag, startPoint x: 325, startPoint y: 265, endPoint x: 232, endPoint y: 260, distance: 93.1
click at [233, 260] on div "T_FL-25913" at bounding box center [382, 264] width 299 height 24
type textarea "x"
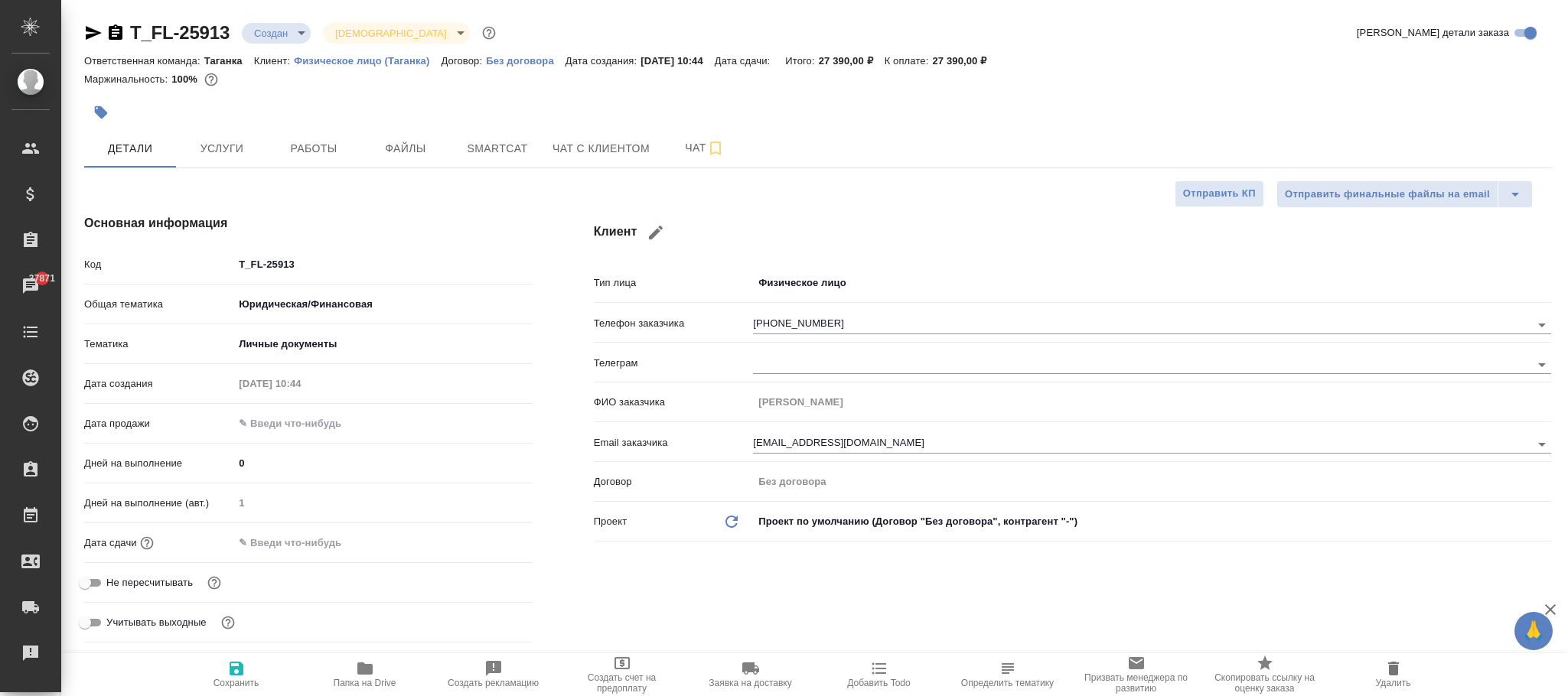
type textarea "x"
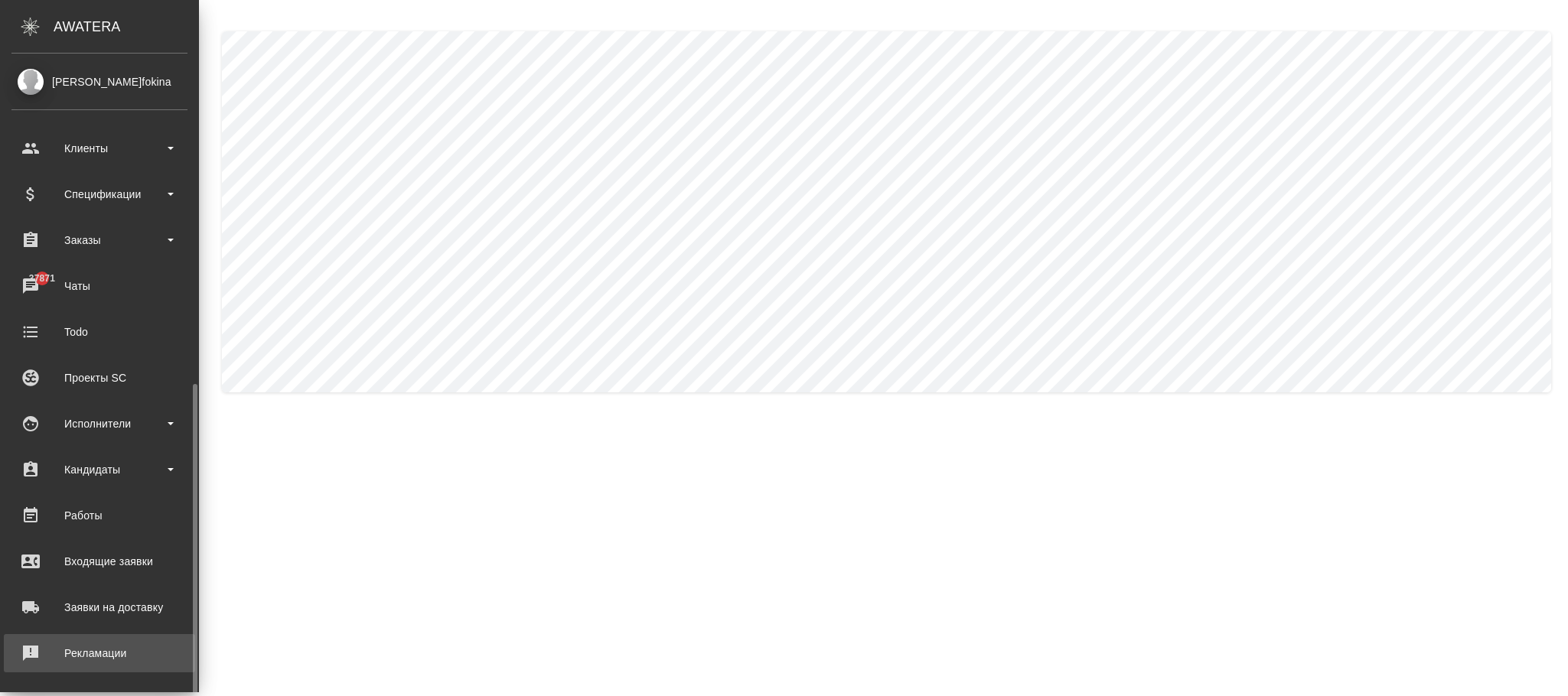
scroll to position [186, 0]
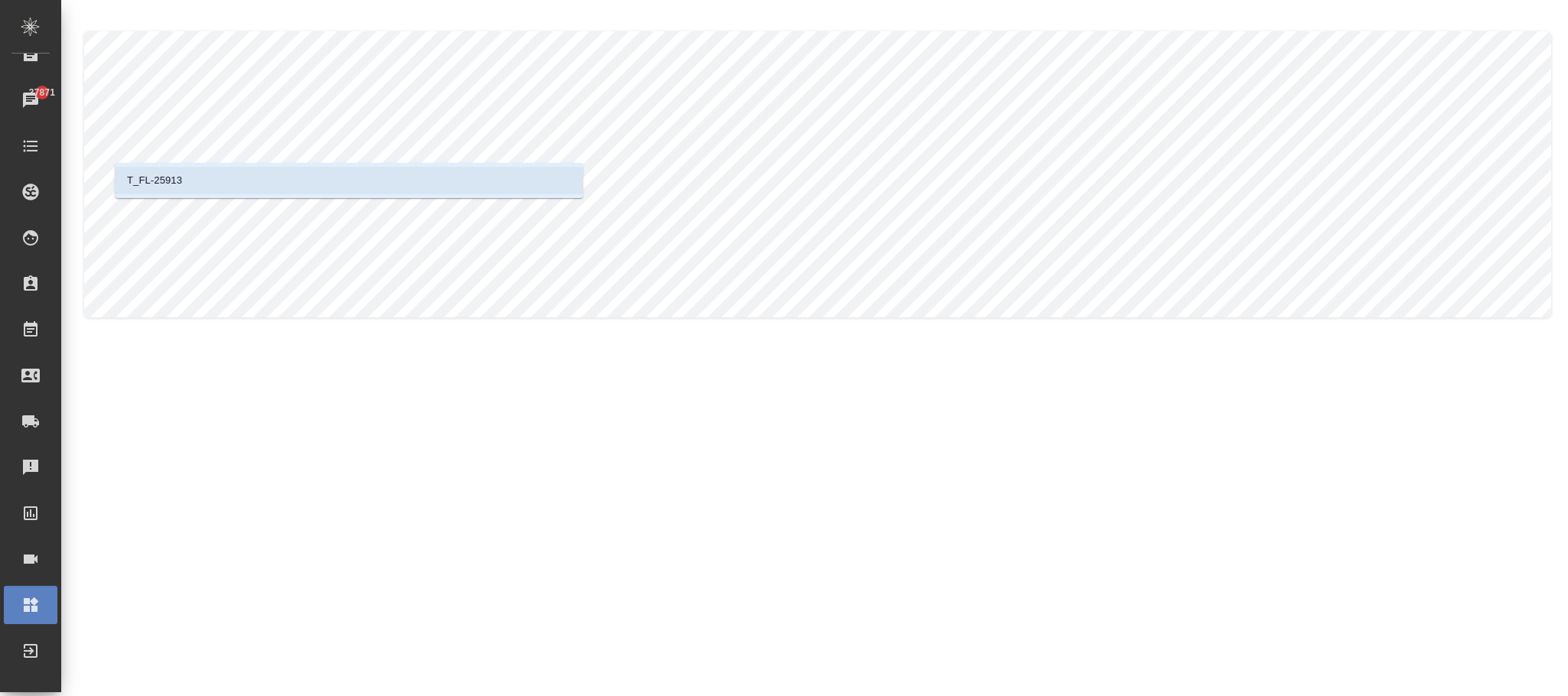
click at [210, 175] on li "T_FL-25913" at bounding box center [349, 181] width 468 height 28
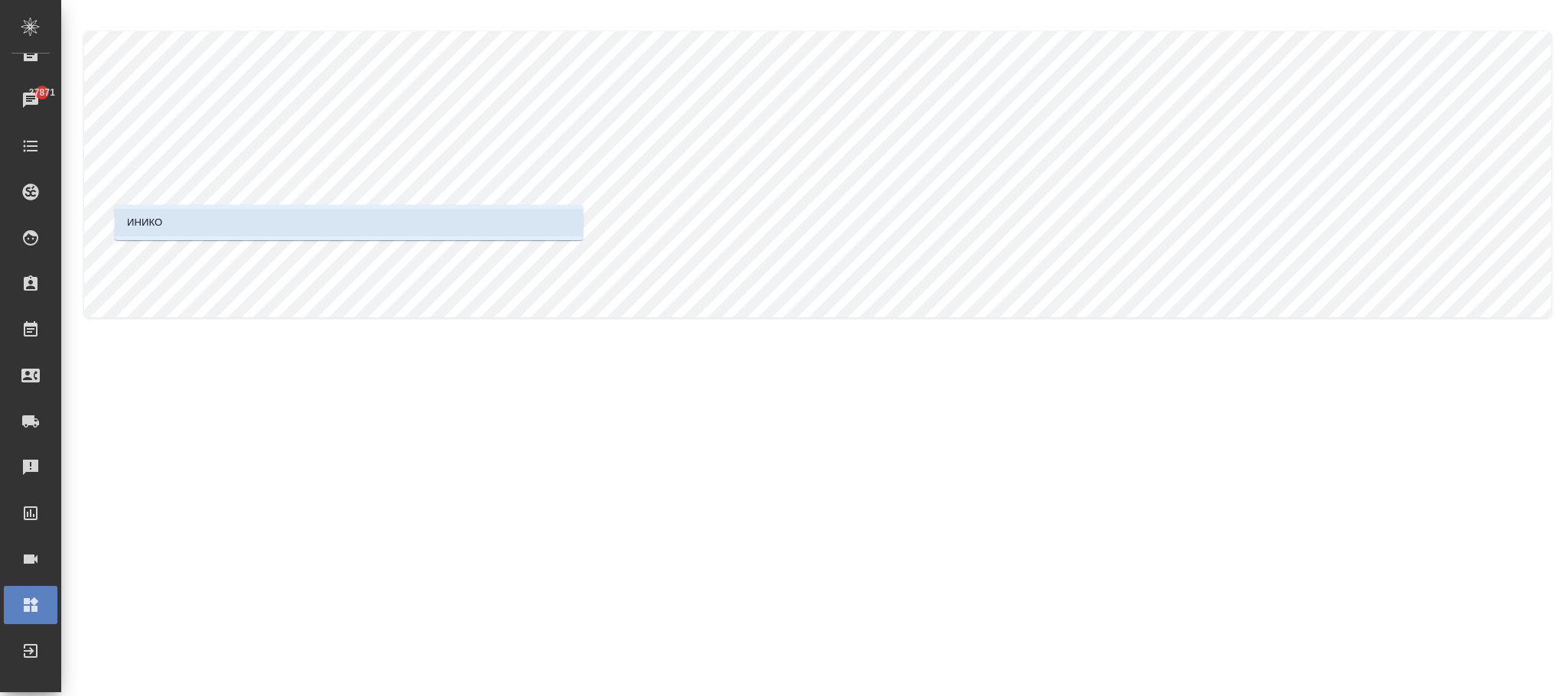
click at [371, 235] on li "ИНИКО" at bounding box center [349, 222] width 468 height 28
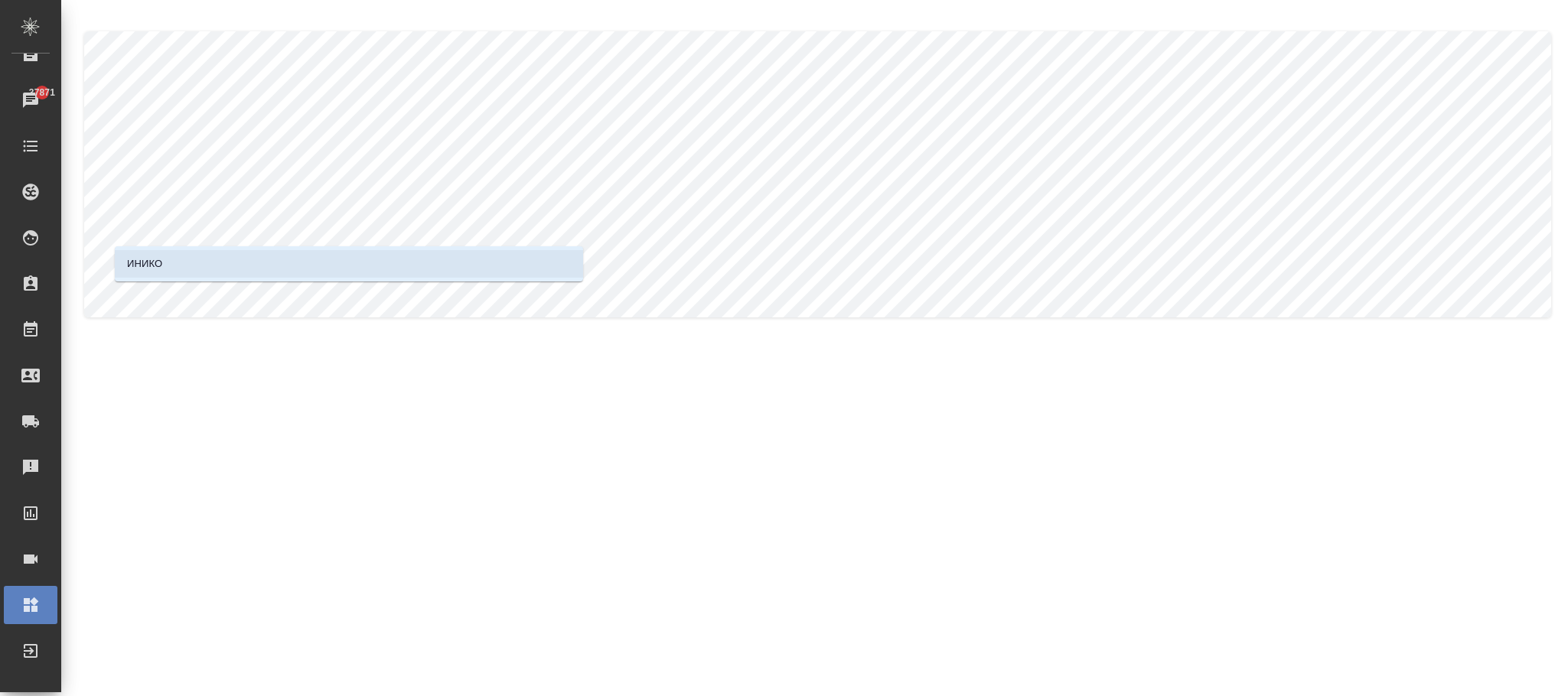
click at [373, 257] on li "ИНИКО" at bounding box center [349, 264] width 468 height 28
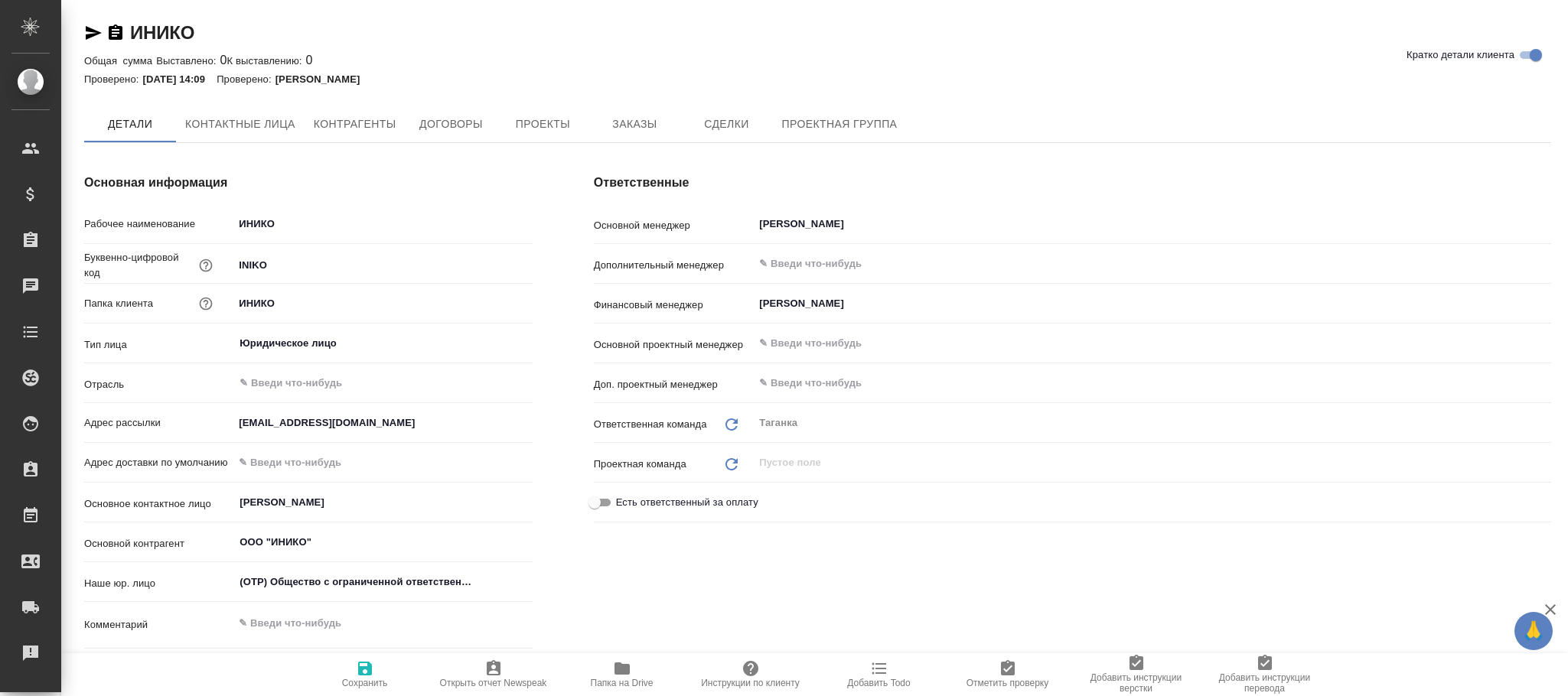
type textarea "x"
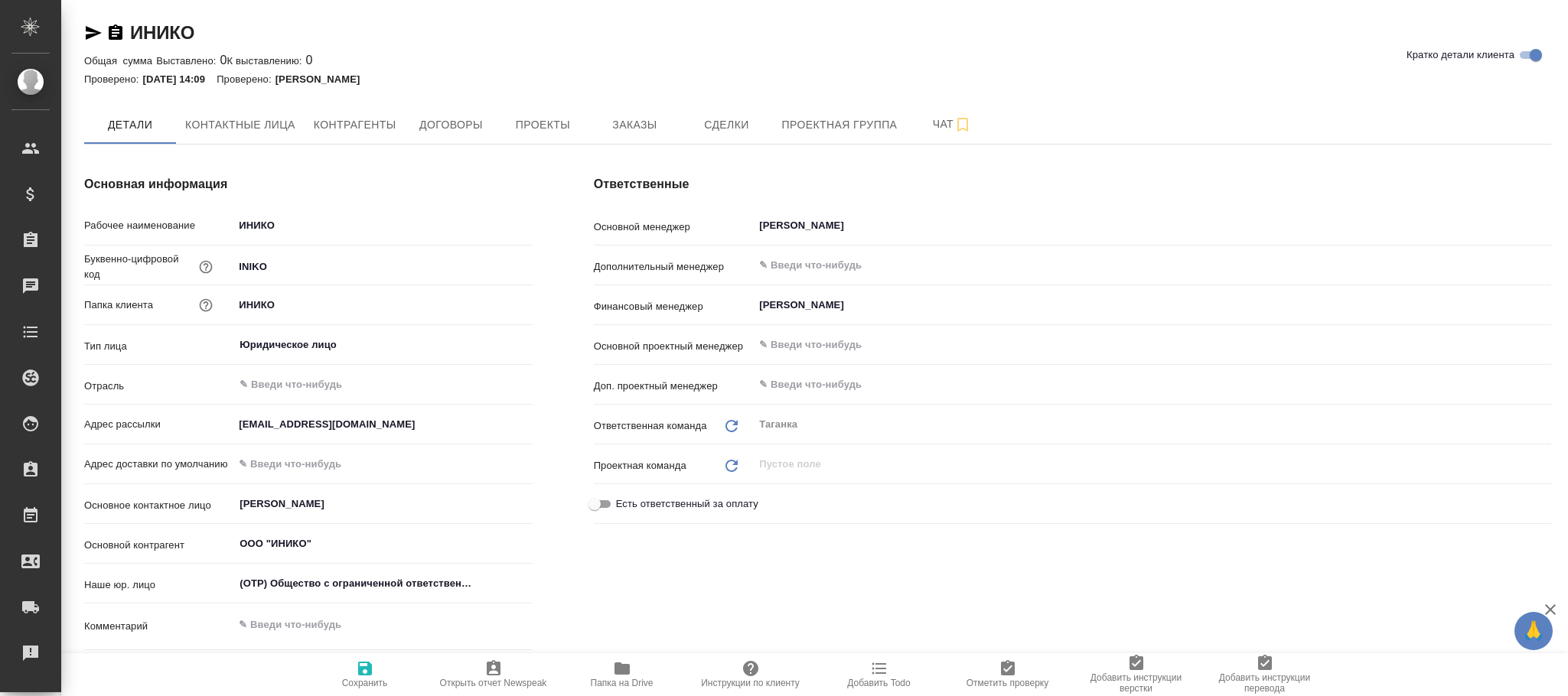
type textarea "x"
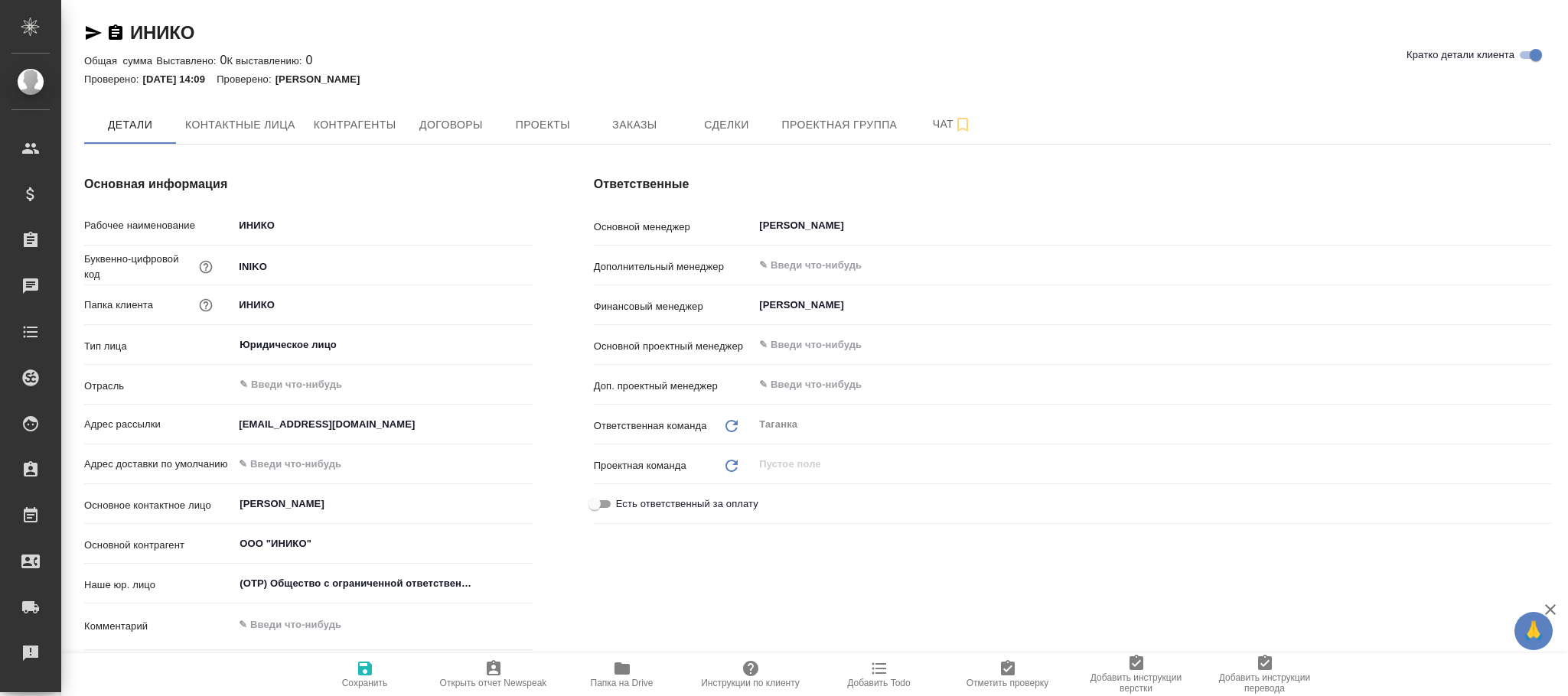
type textarea "x"
drag, startPoint x: 310, startPoint y: 216, endPoint x: 212, endPoint y: 209, distance: 98.2
click at [207, 207] on div "Основная информация Рабочее наименование ИНИКО Буквенно-цифровой код INIKO Папк…" at bounding box center [308, 459] width 510 height 629
drag, startPoint x: 271, startPoint y: 213, endPoint x: 254, endPoint y: 219, distance: 18.0
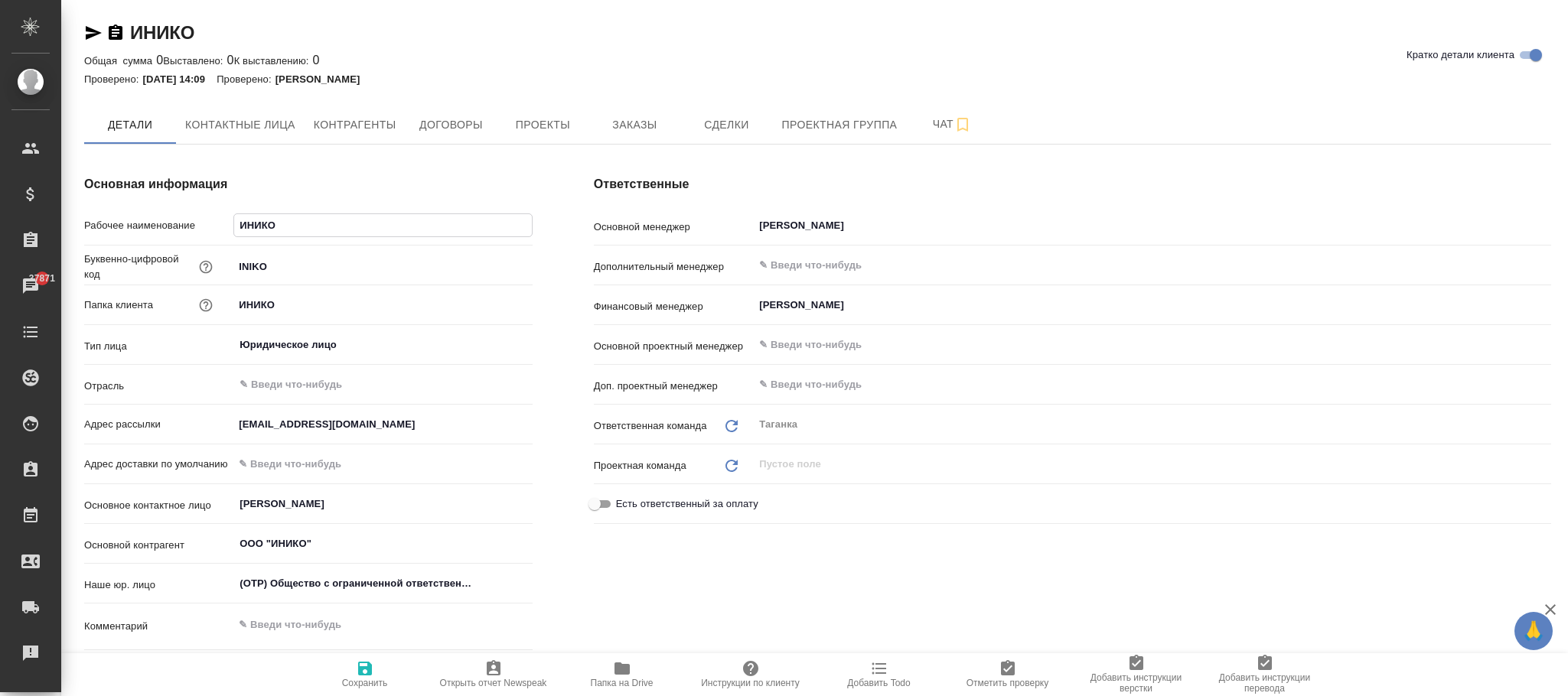
click at [254, 219] on input "ИНИКО" at bounding box center [382, 225] width 297 height 22
drag, startPoint x: 299, startPoint y: 230, endPoint x: 219, endPoint y: 225, distance: 80.2
click at [219, 225] on div "Рабочее наименование ИНИКО" at bounding box center [309, 225] width 448 height 27
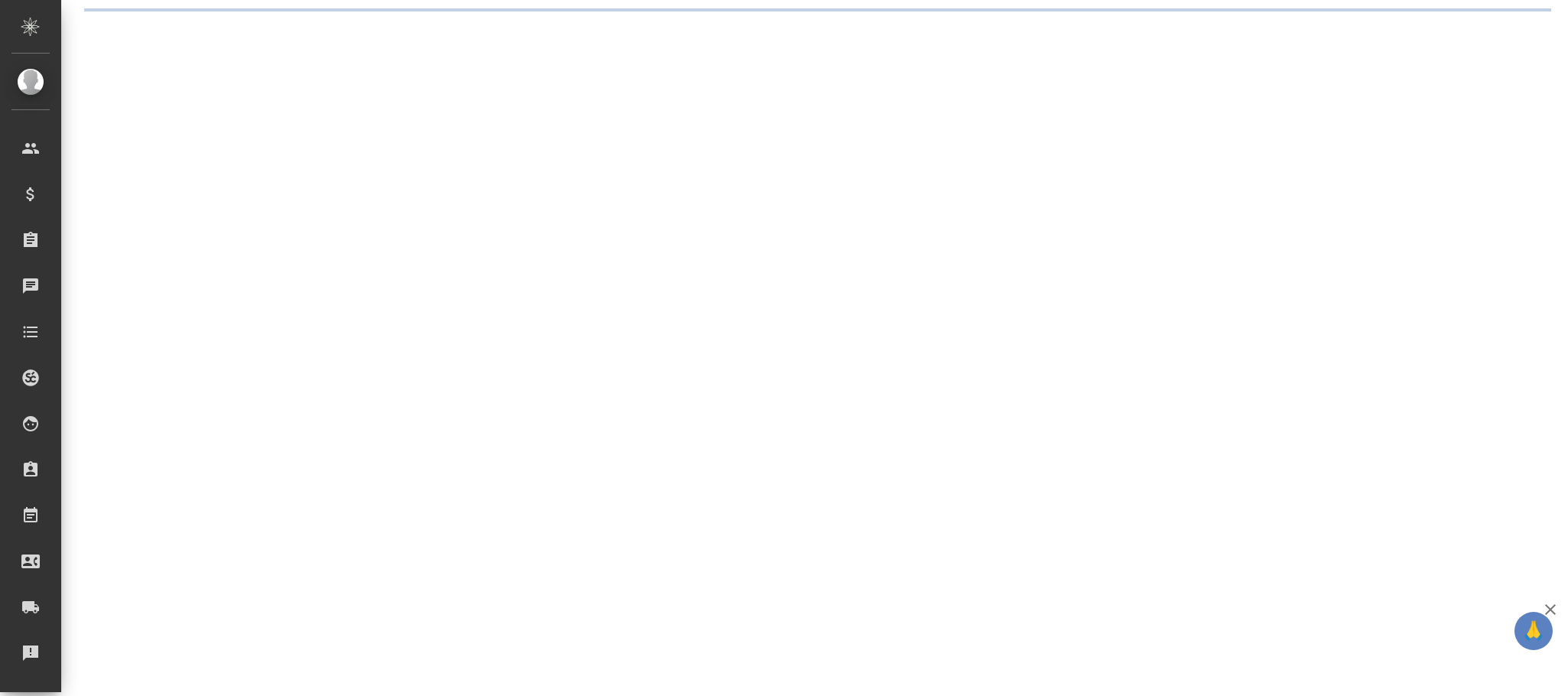
select select "RU"
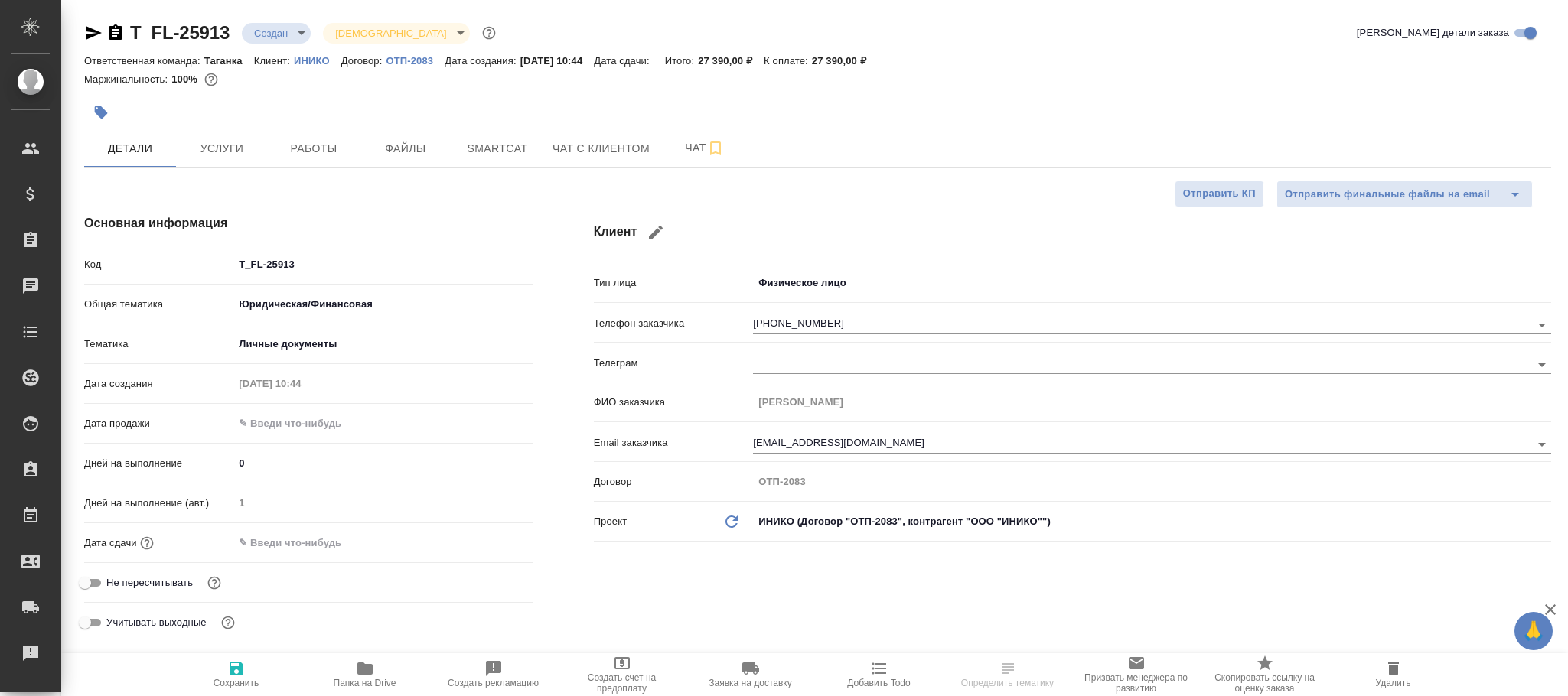
click at [836, 291] on body "🙏 .cls-1 fill:#fff; AWATERA [PERSON_NAME][PERSON_NAME] Спецификации Заказы Чаты…" at bounding box center [784, 348] width 1568 height 696
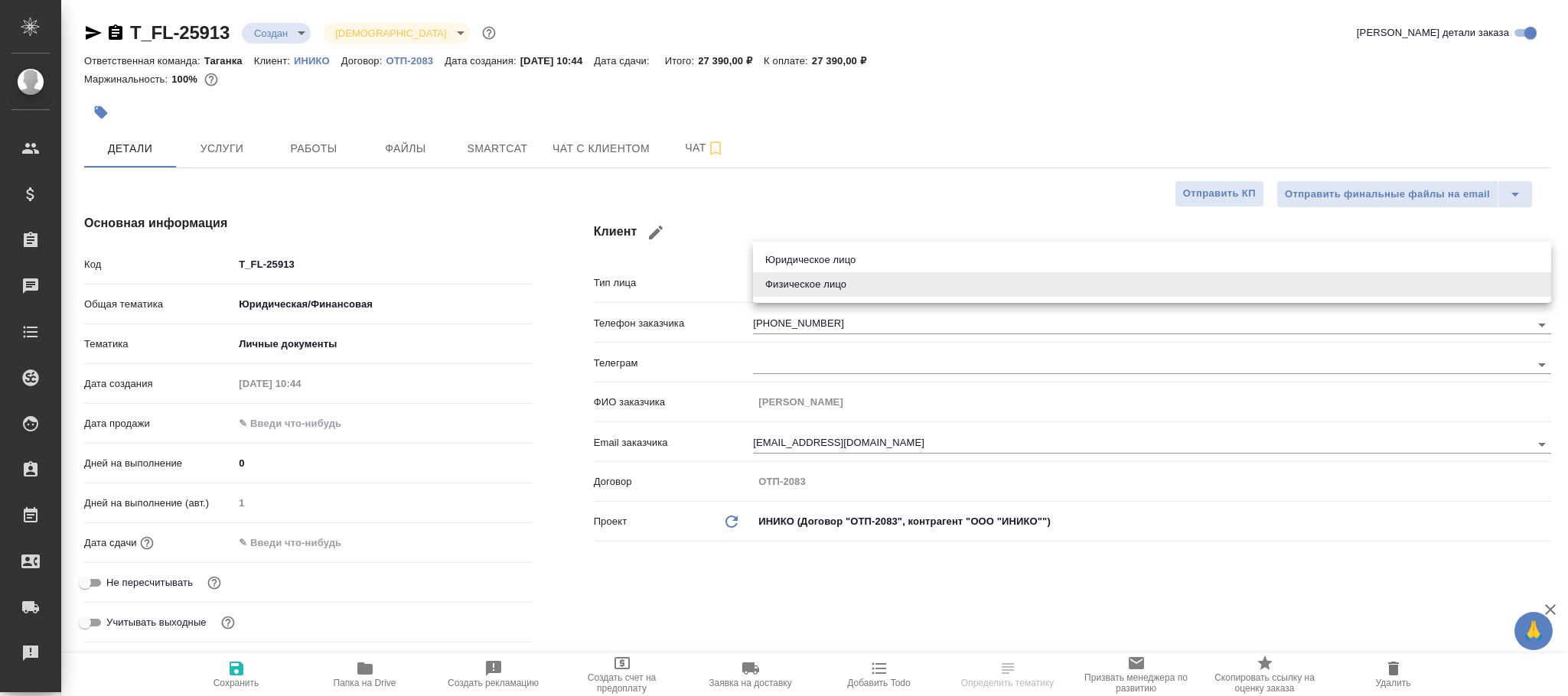
type textarea "x"
click at [836, 253] on li "Юридическое лицо" at bounding box center [1152, 260] width 799 height 25
type input "company"
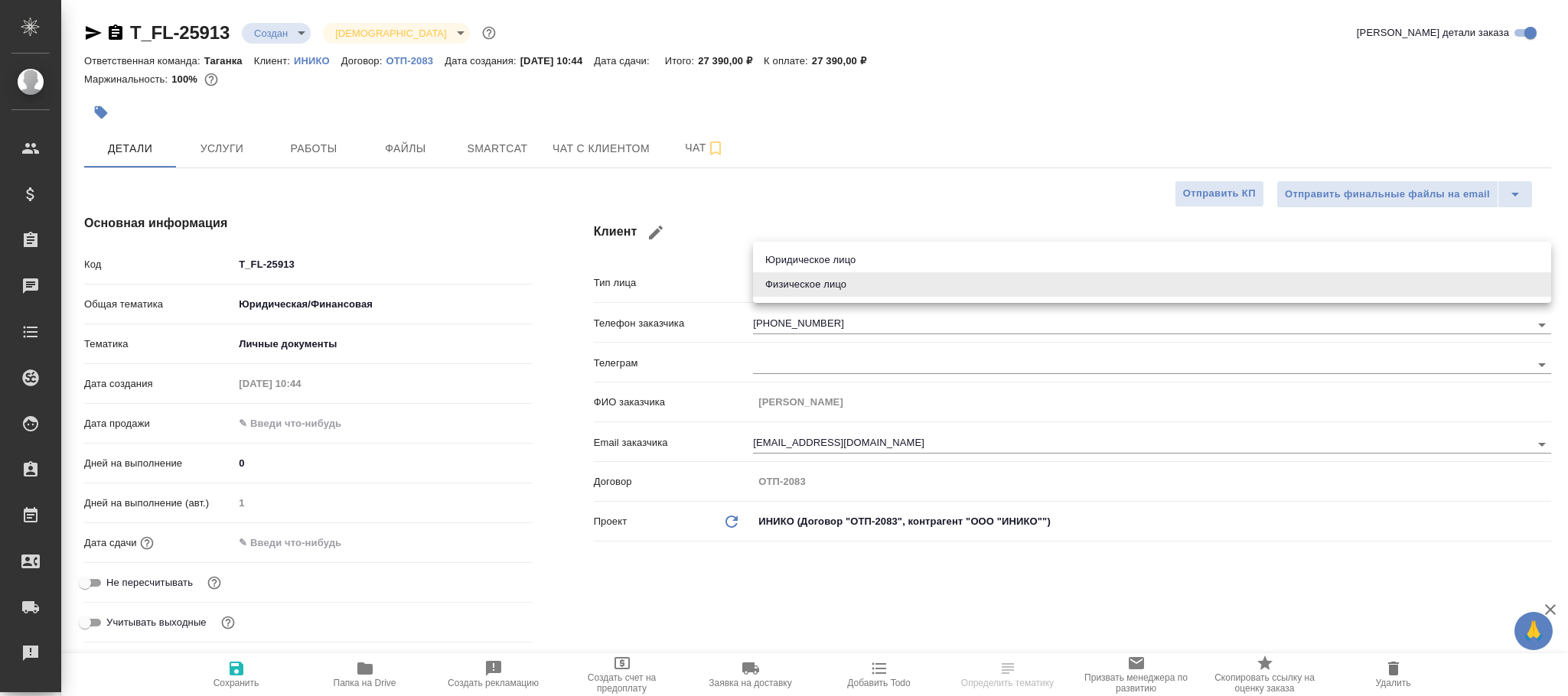
type textarea "x"
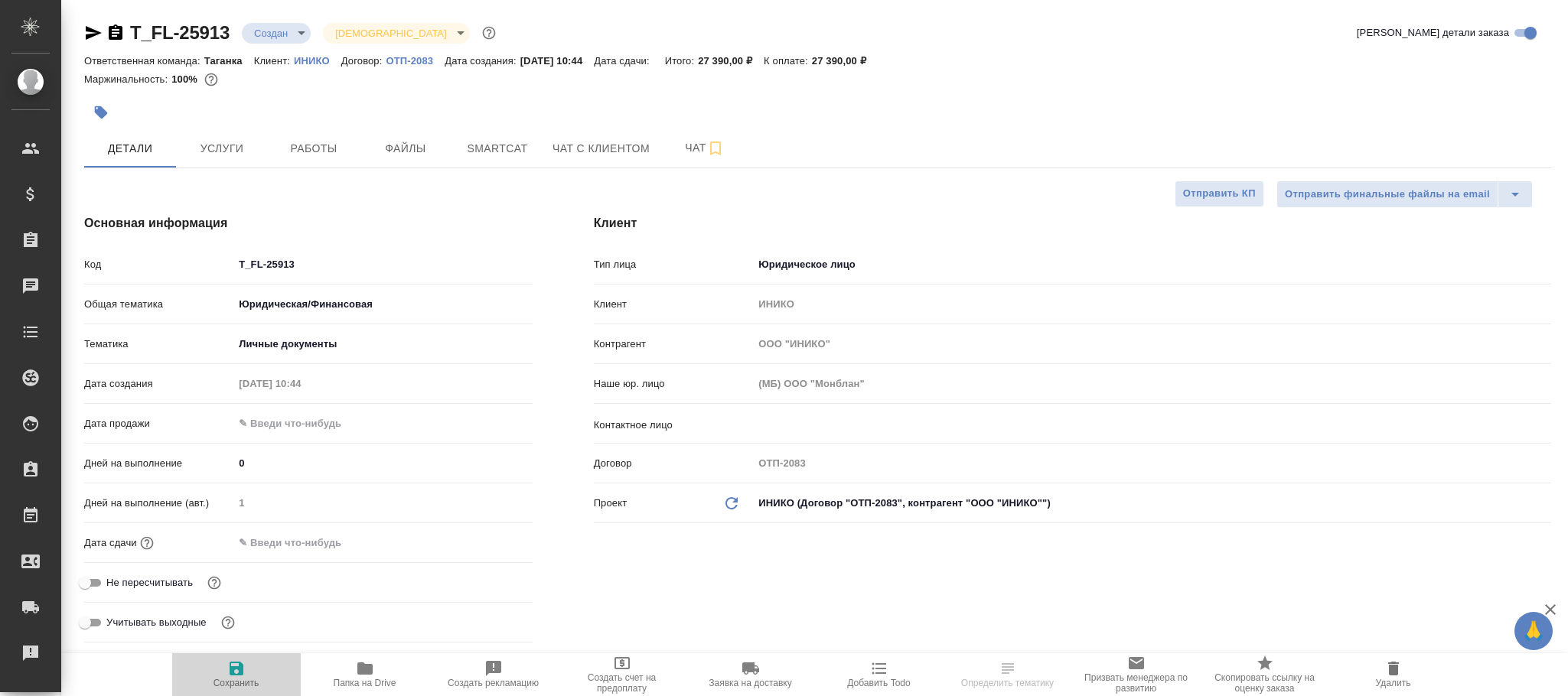
click at [235, 668] on icon "button" at bounding box center [237, 668] width 14 height 14
type textarea "x"
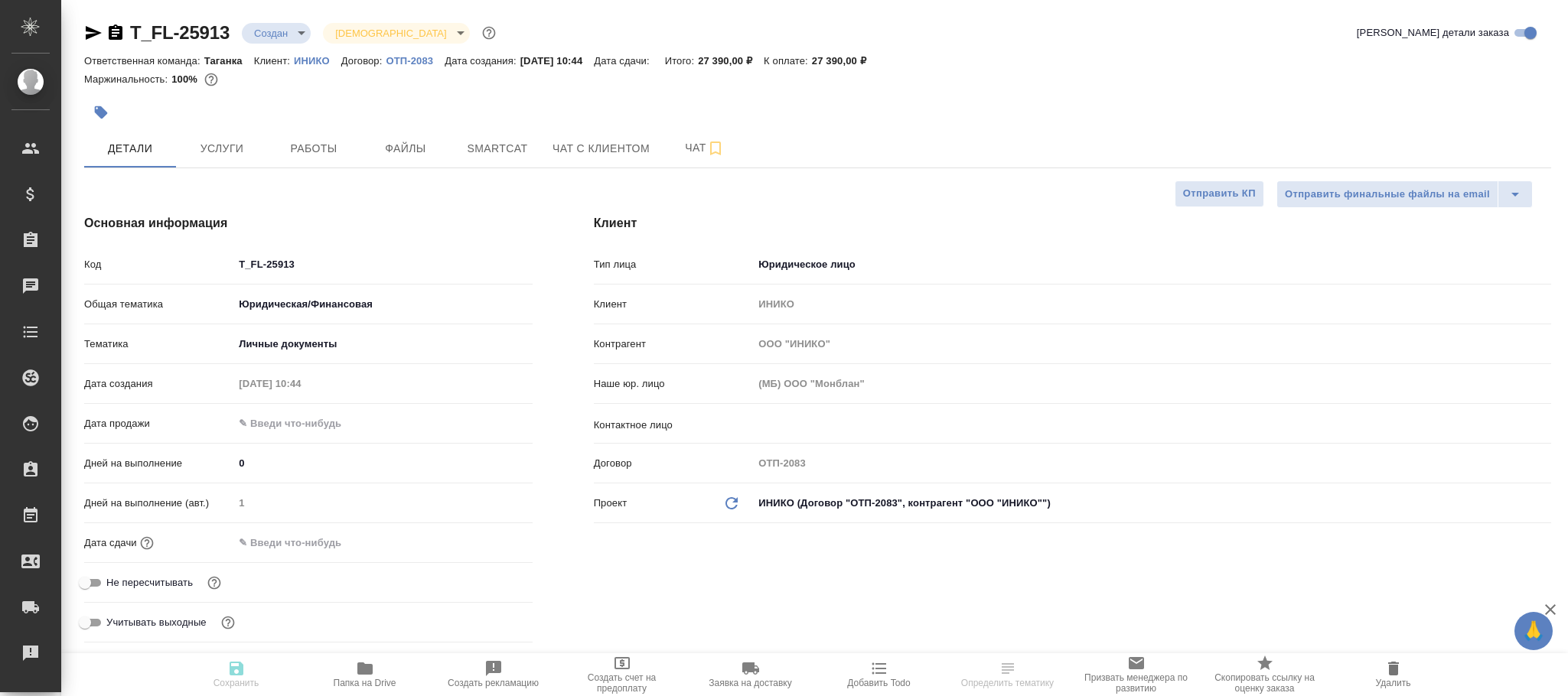
type textarea "x"
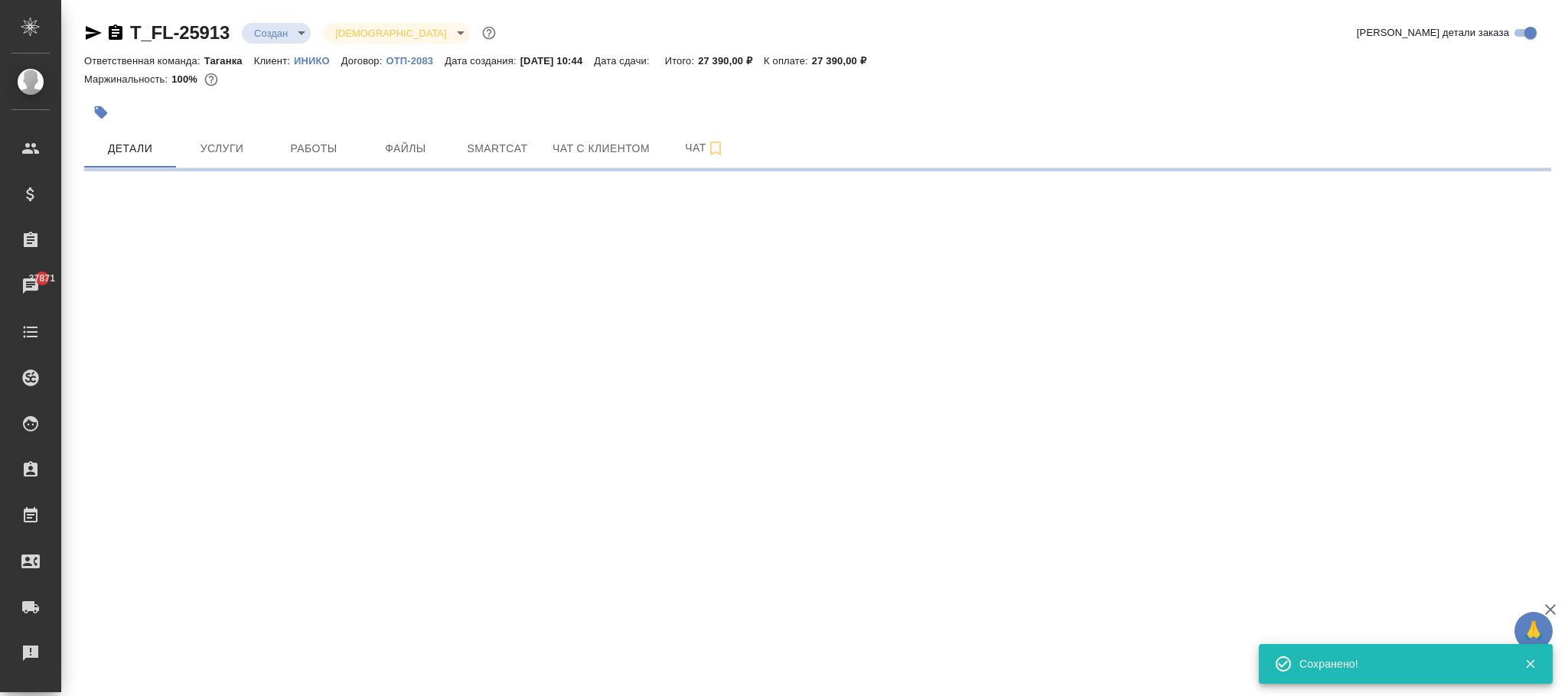
select select "RU"
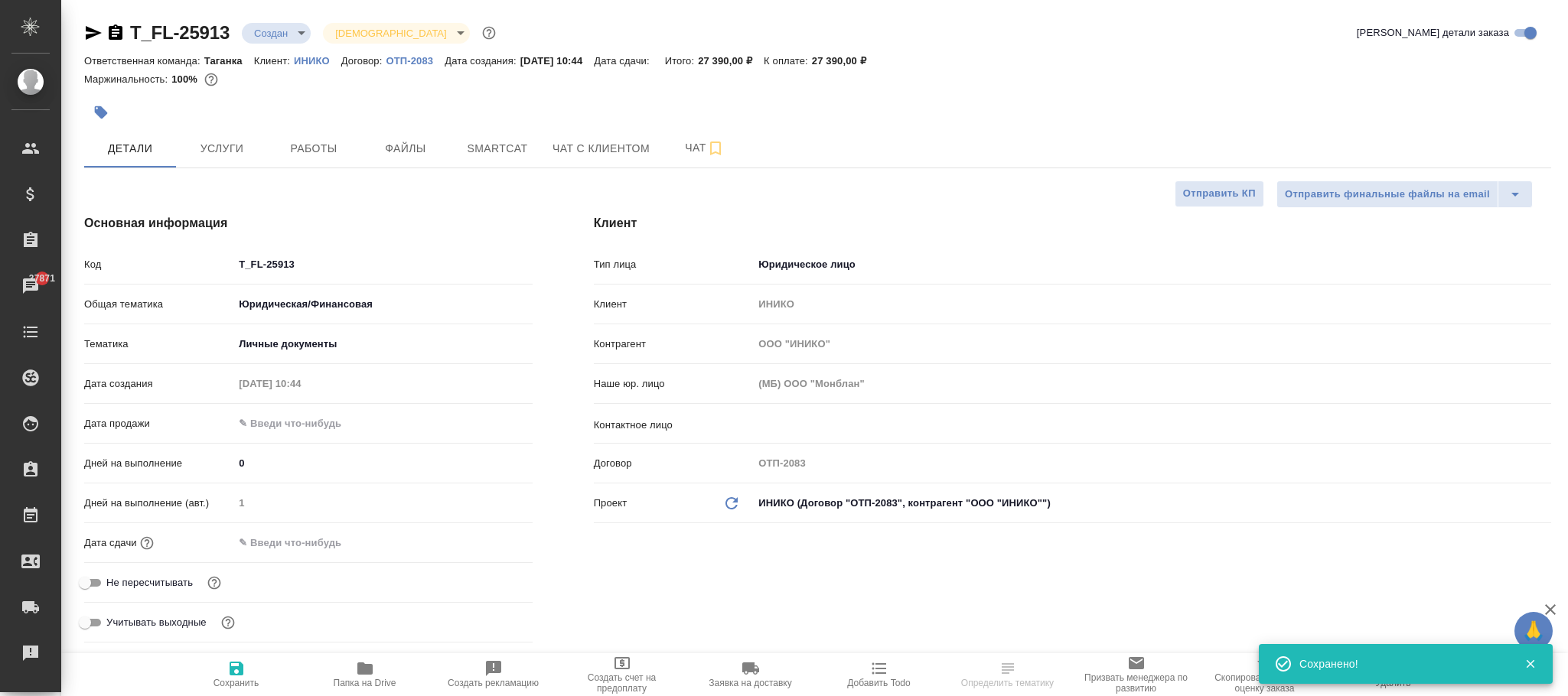
type textarea "x"
click at [745, 514] on div "Проект Обновить данные ИНИКО (Договор "ОТП-2083", контрагент "ООО "ИНИКО"") 62f…" at bounding box center [1073, 503] width 957 height 27
click at [737, 510] on icon "Обновить данные" at bounding box center [732, 503] width 18 height 18
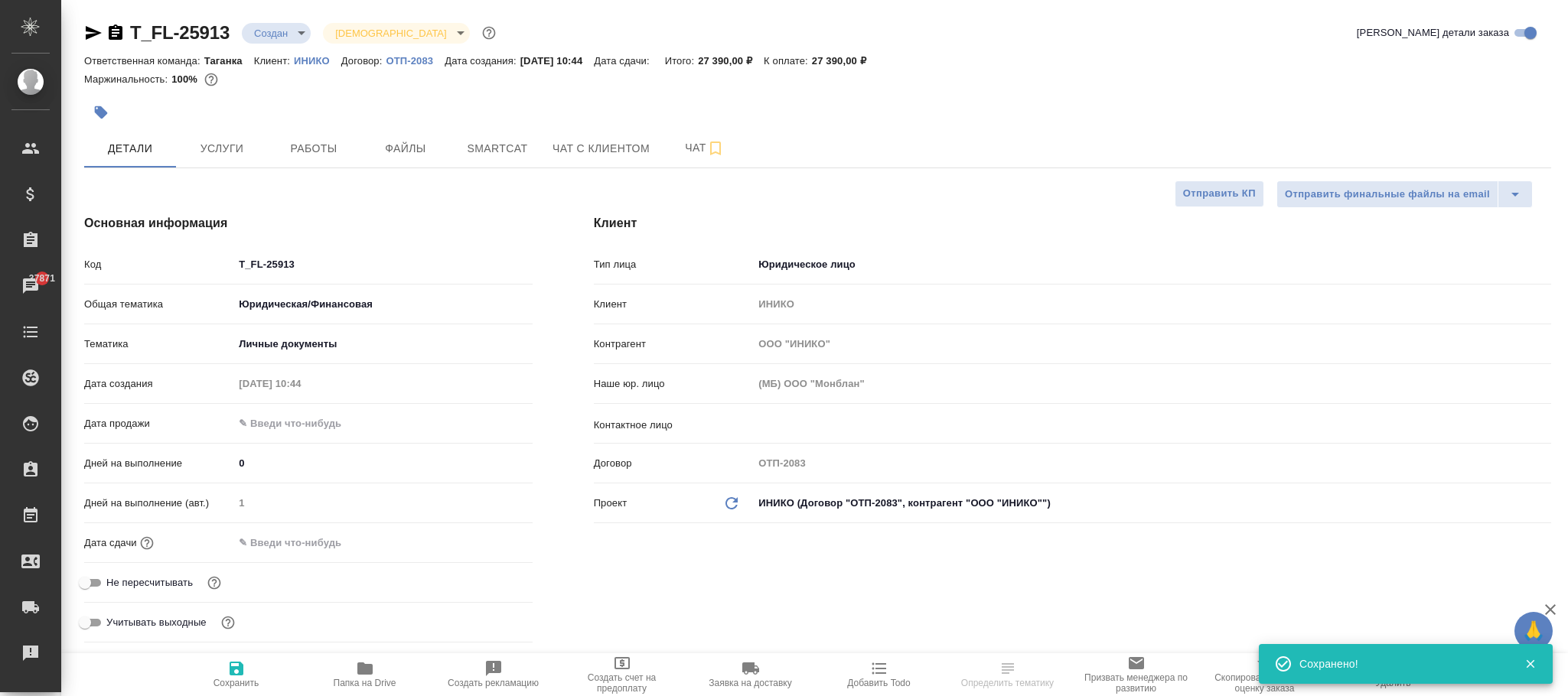
type textarea "x"
click at [737, 510] on icon "Обновить данные" at bounding box center [732, 503] width 18 height 18
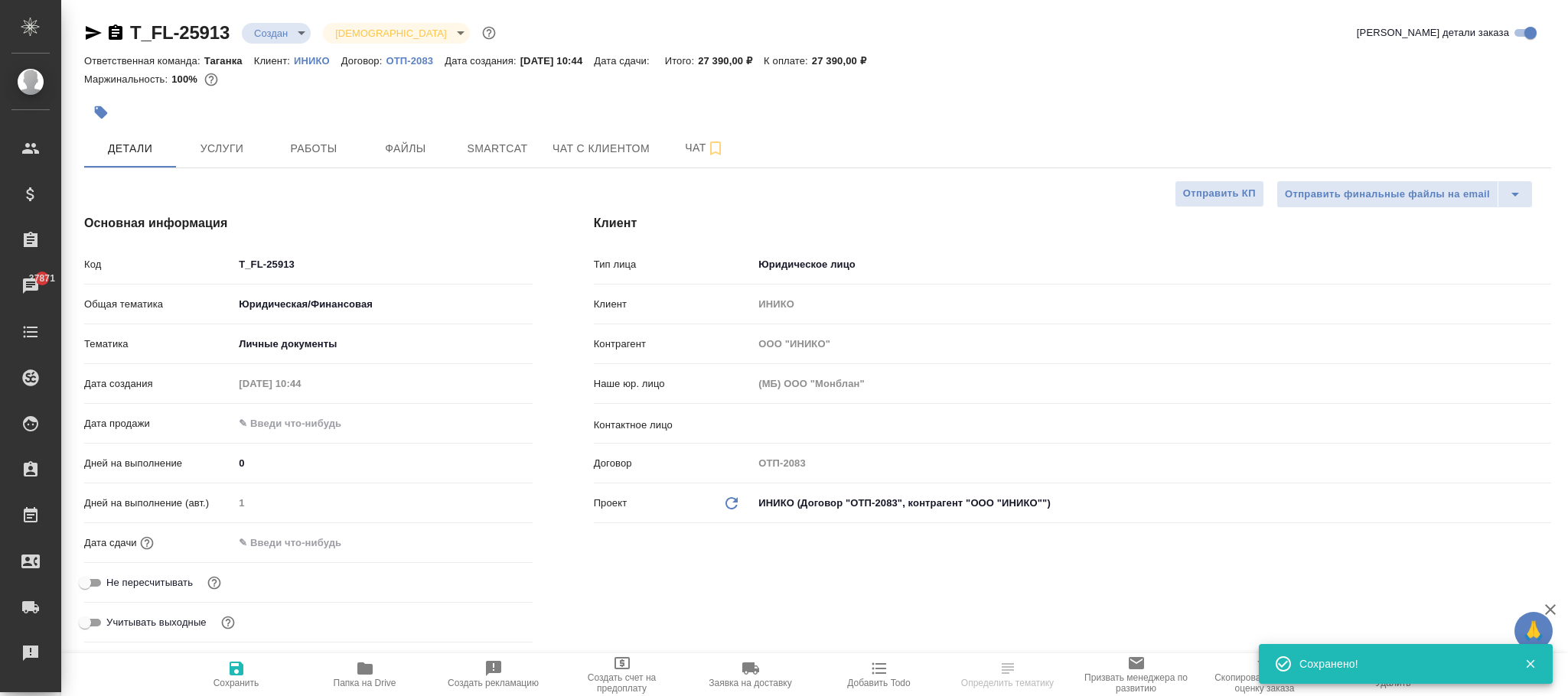
type input "(OTP) Общество с ограниченной ответственностью «Вектор Развития»"
type textarea "x"
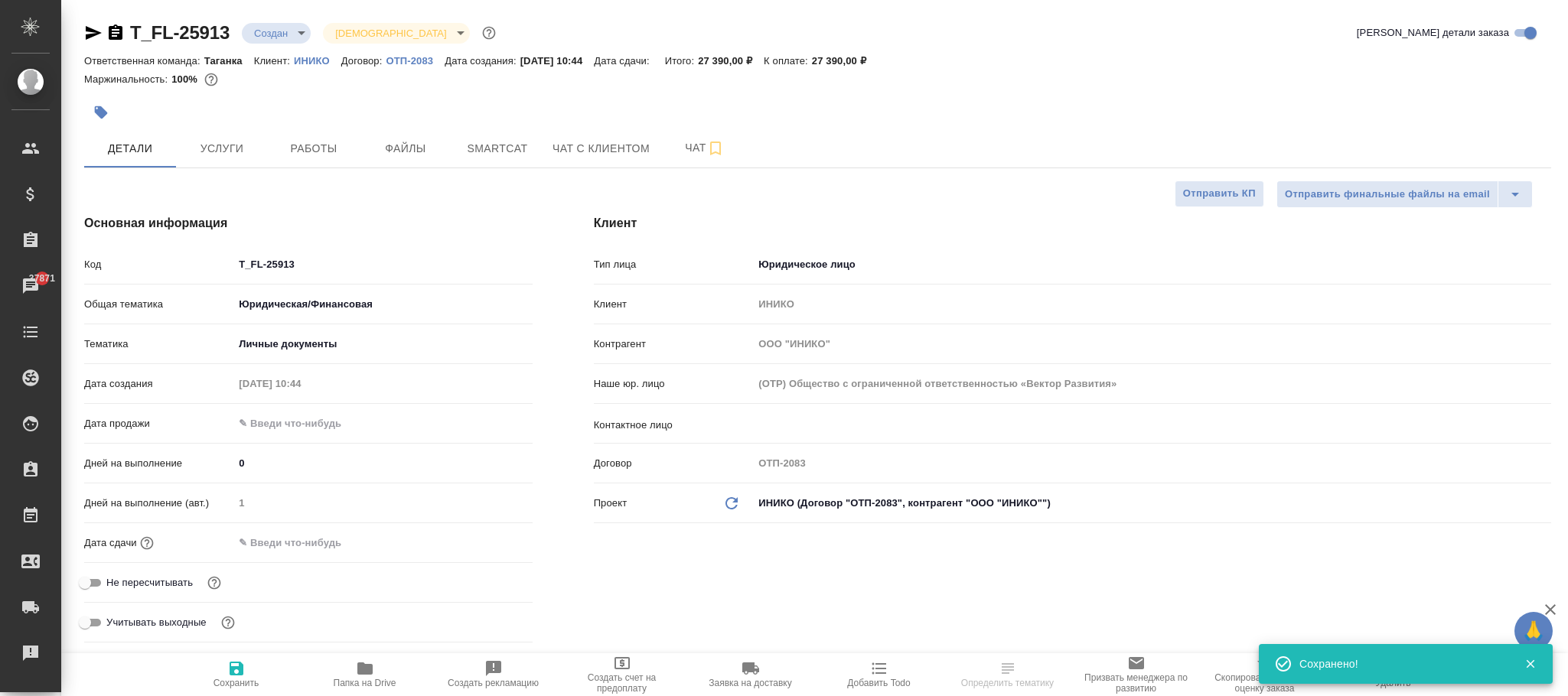
type textarea "x"
drag, startPoint x: 223, startPoint y: 664, endPoint x: 262, endPoint y: 672, distance: 39.8
click at [225, 663] on span "Сохранить" at bounding box center [237, 674] width 110 height 29
type textarea "x"
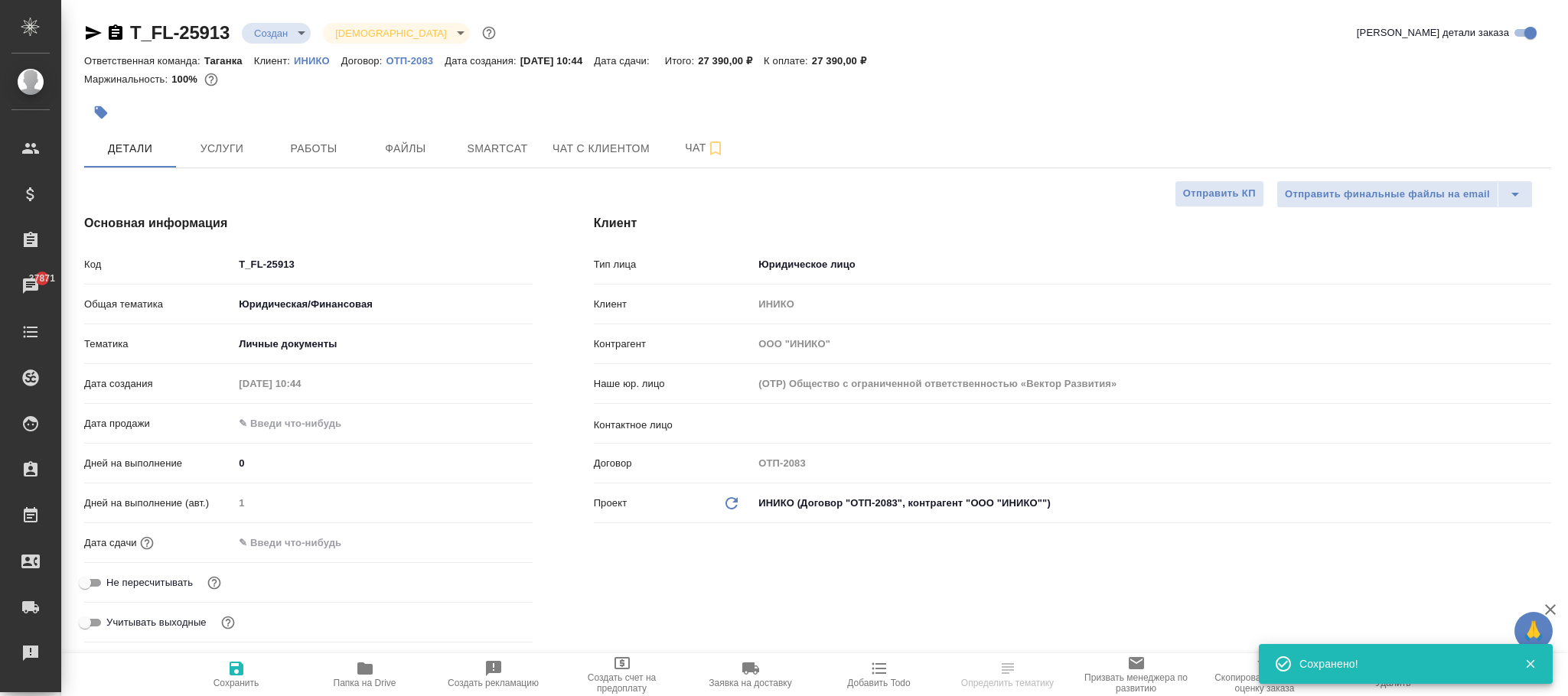
type textarea "x"
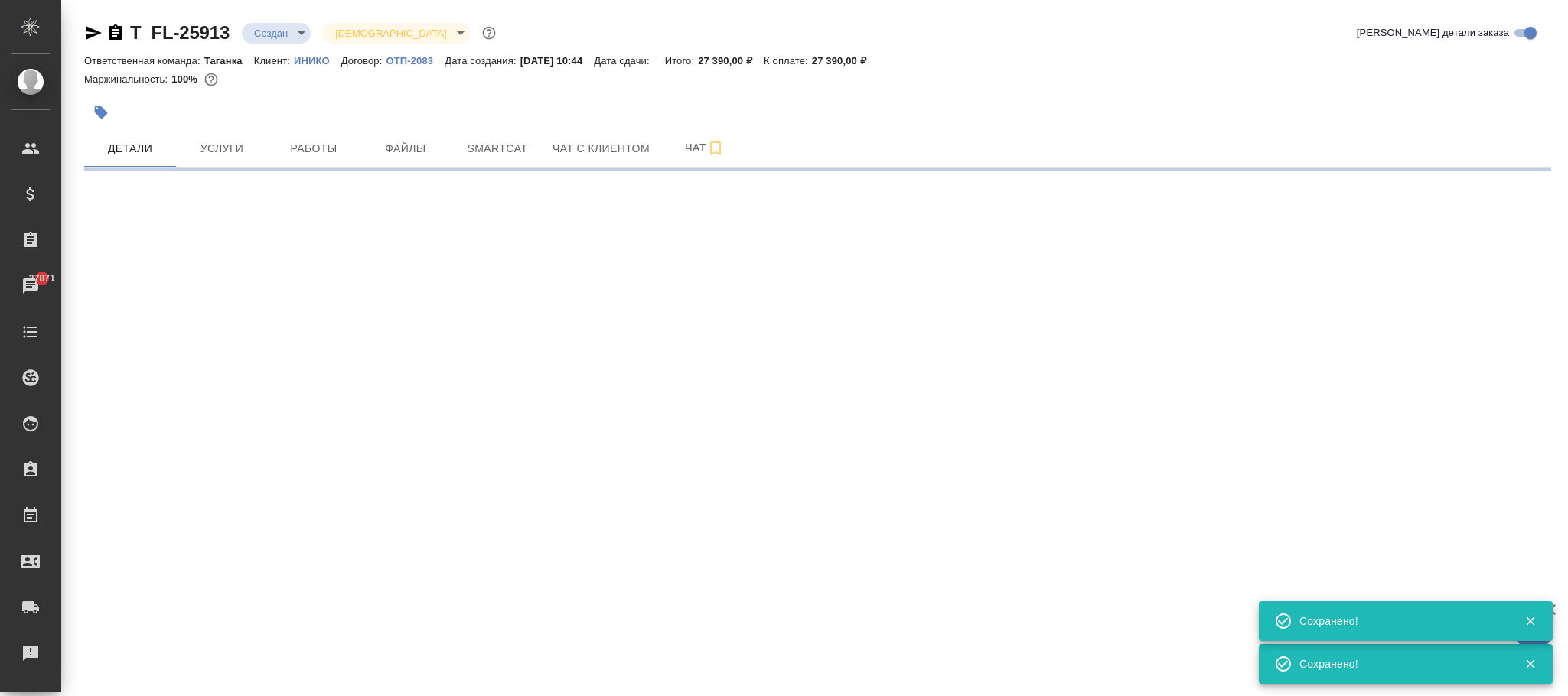
select select "RU"
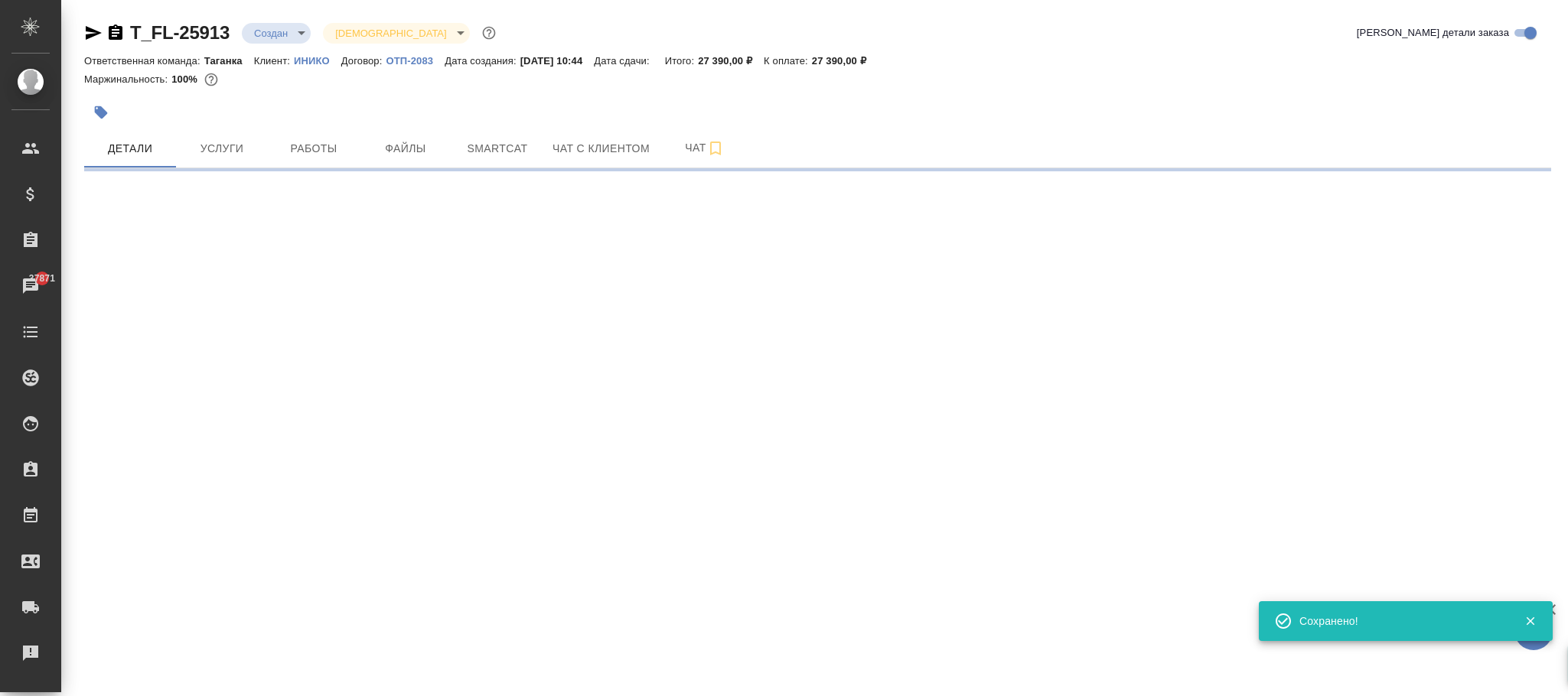
select select "RU"
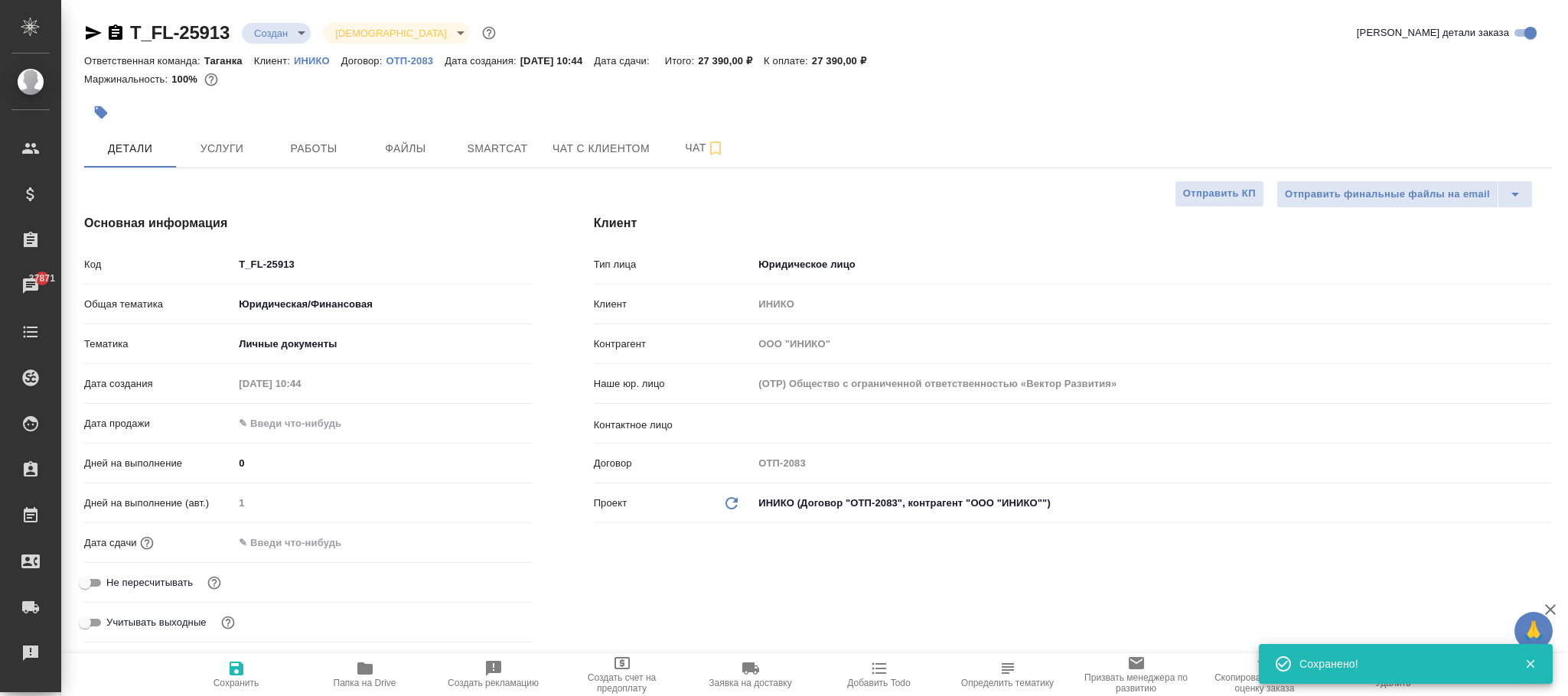
type textarea "x"
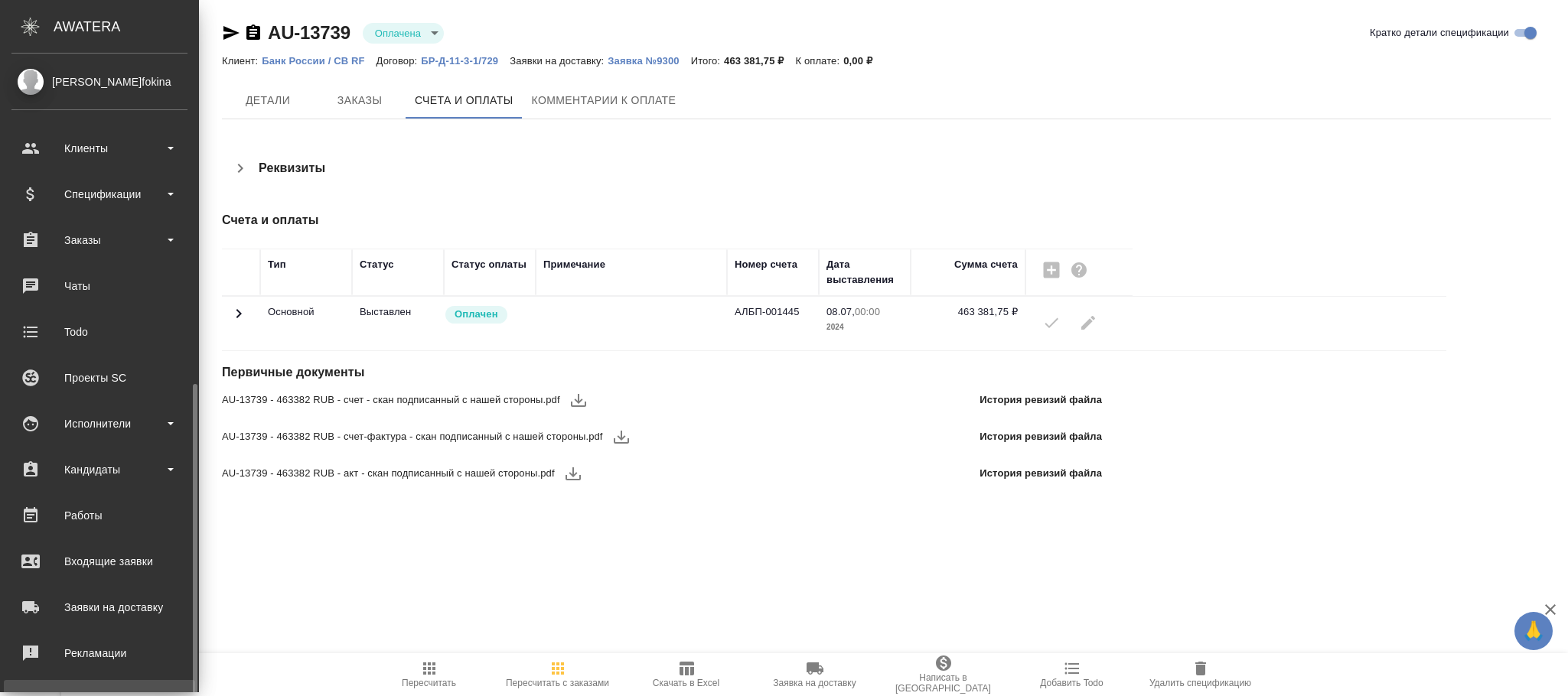
scroll to position [186, 0]
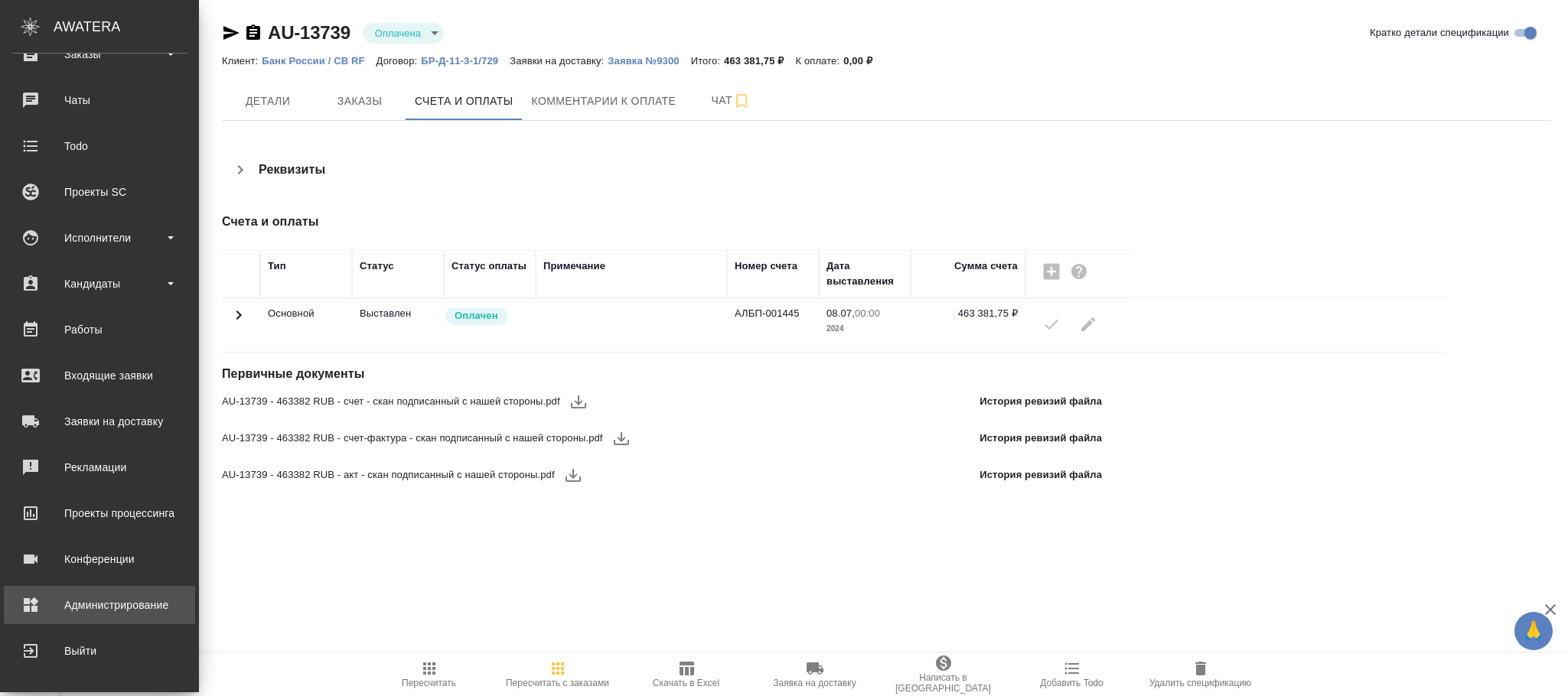
click at [111, 601] on div "Администрирование" at bounding box center [99, 605] width 176 height 23
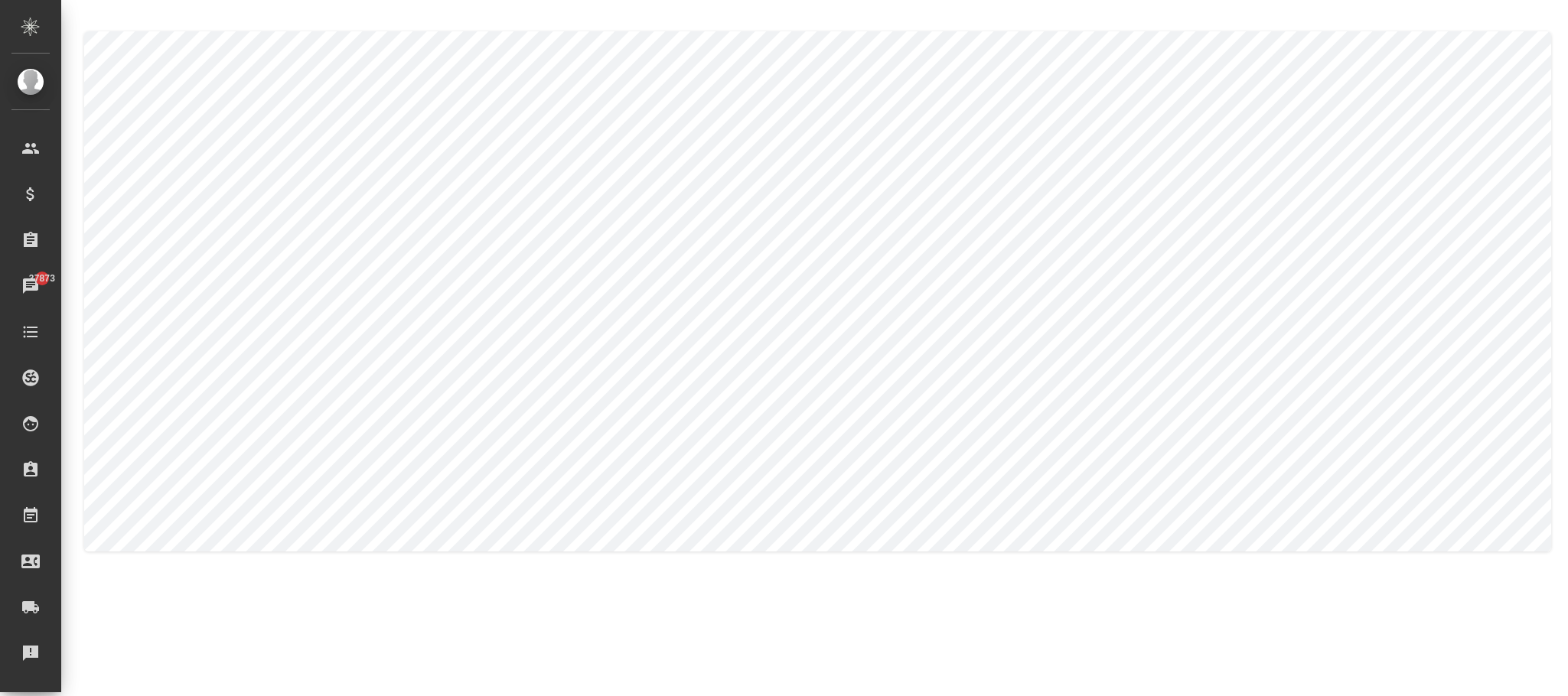
type textarea "Бэйхан"
type textarea "[PERSON_NAME]"
type textarea "Baihan"
type textarea "Wang"
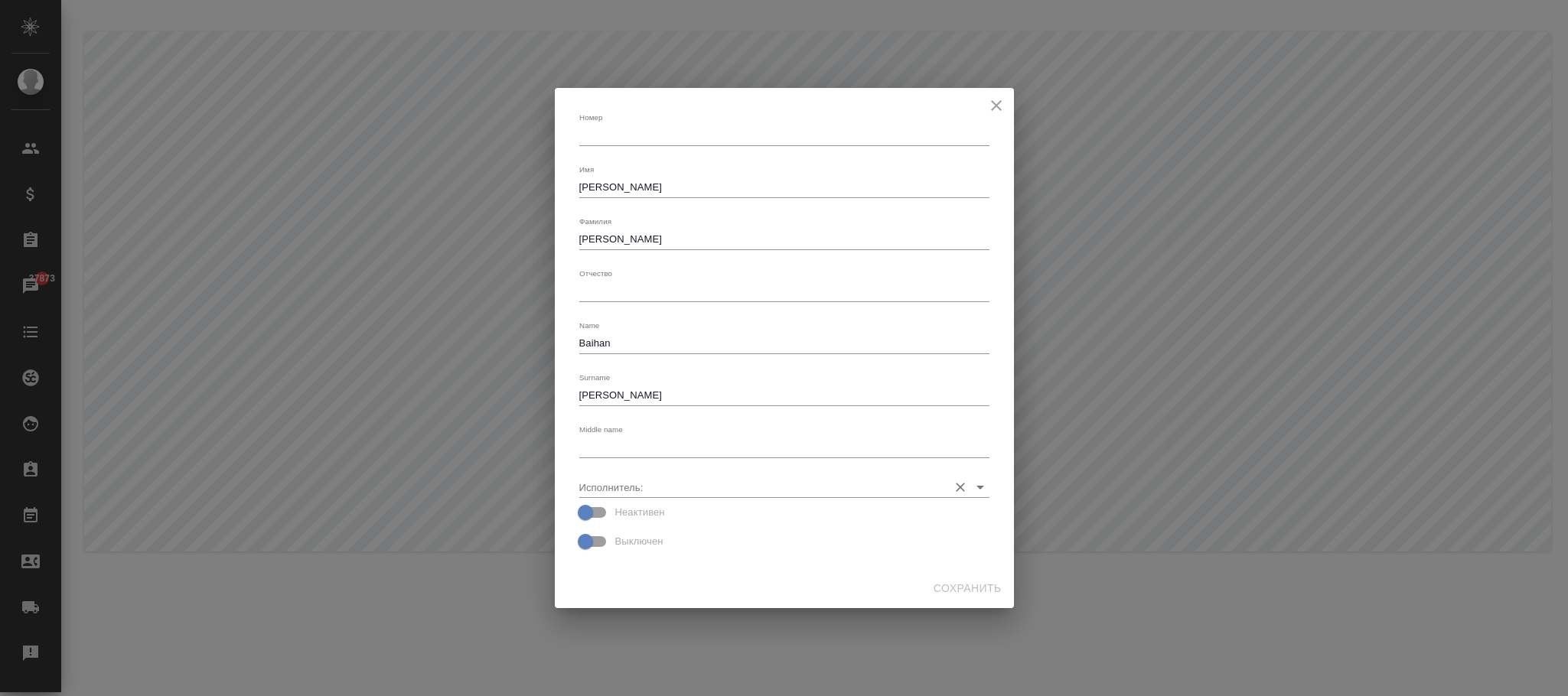
click at [630, 479] on input "Исполнитель:" at bounding box center [759, 487] width 361 height 20
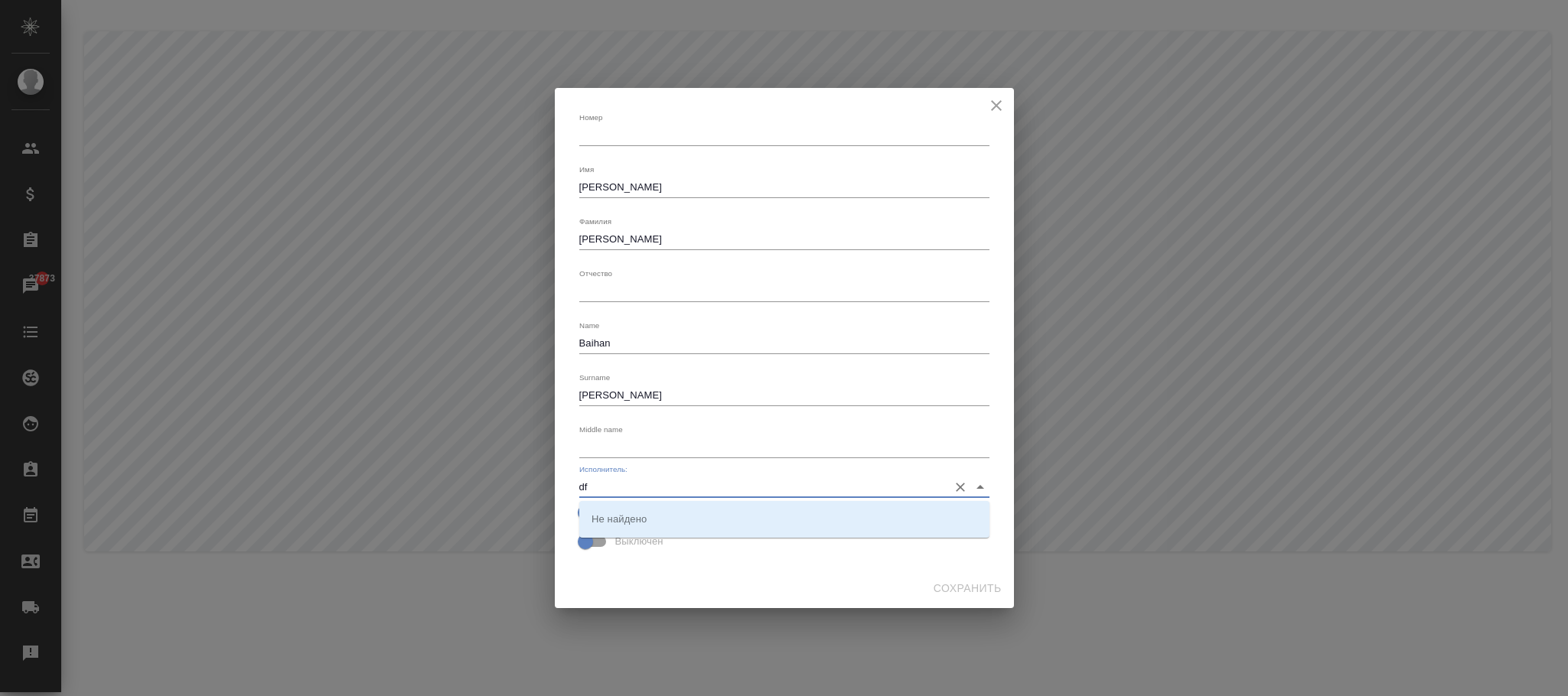
type input "d"
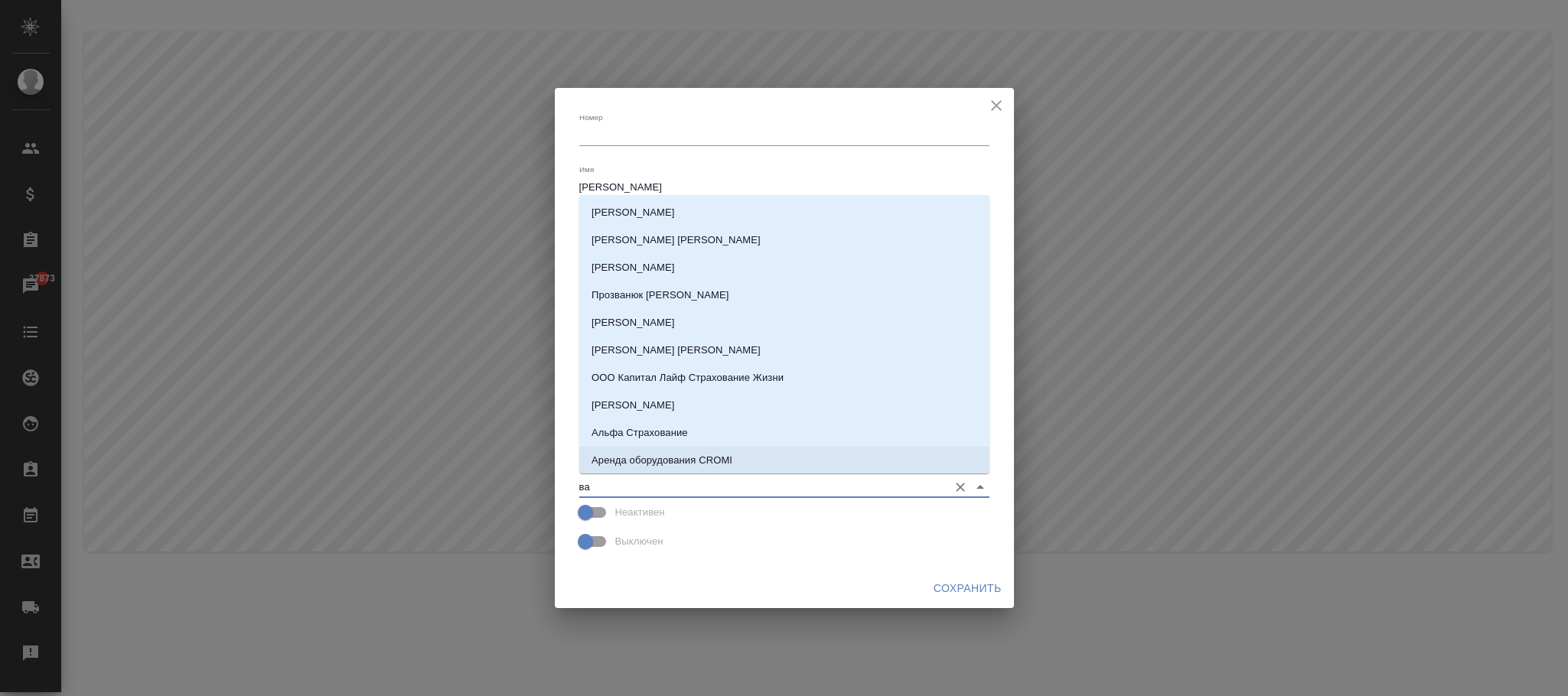
type input "в"
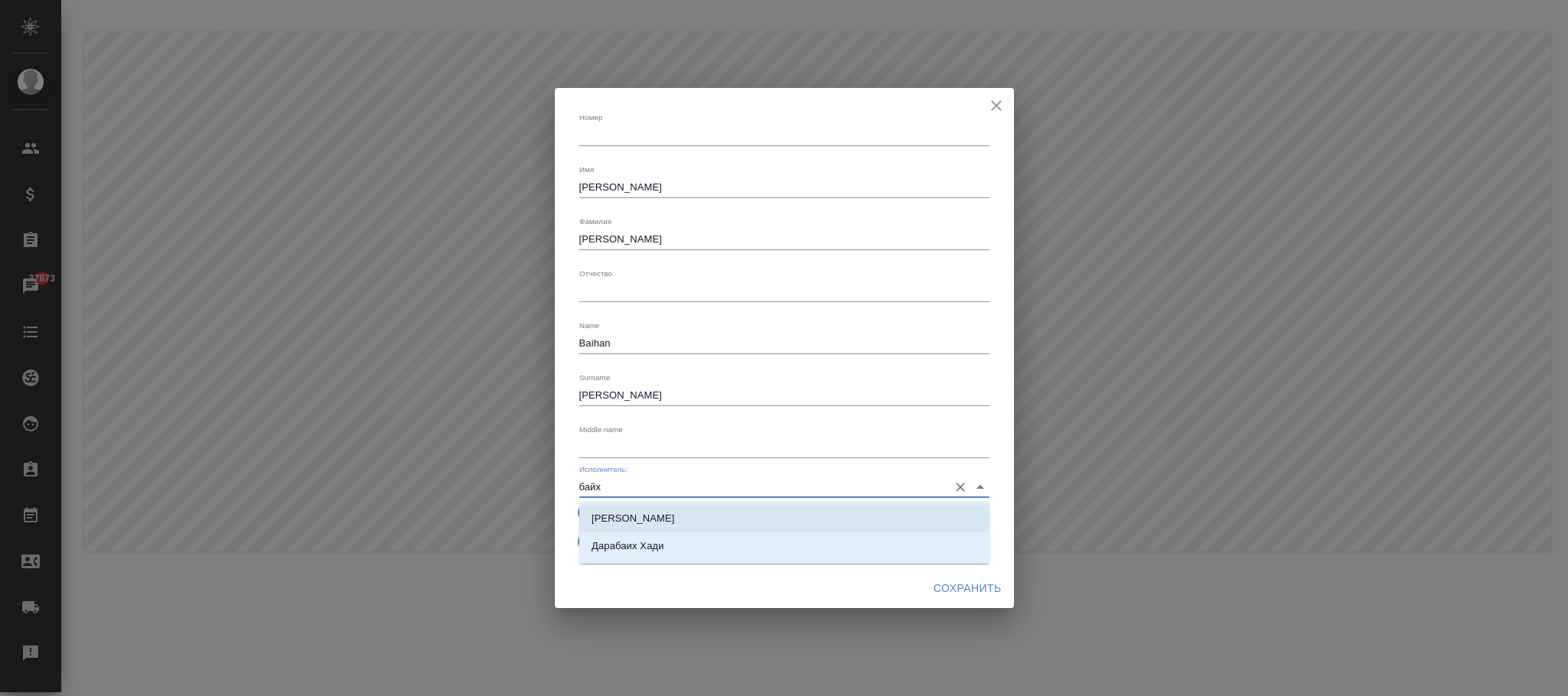
click at [622, 517] on p "Ван Байхан" at bounding box center [633, 519] width 83 height 16
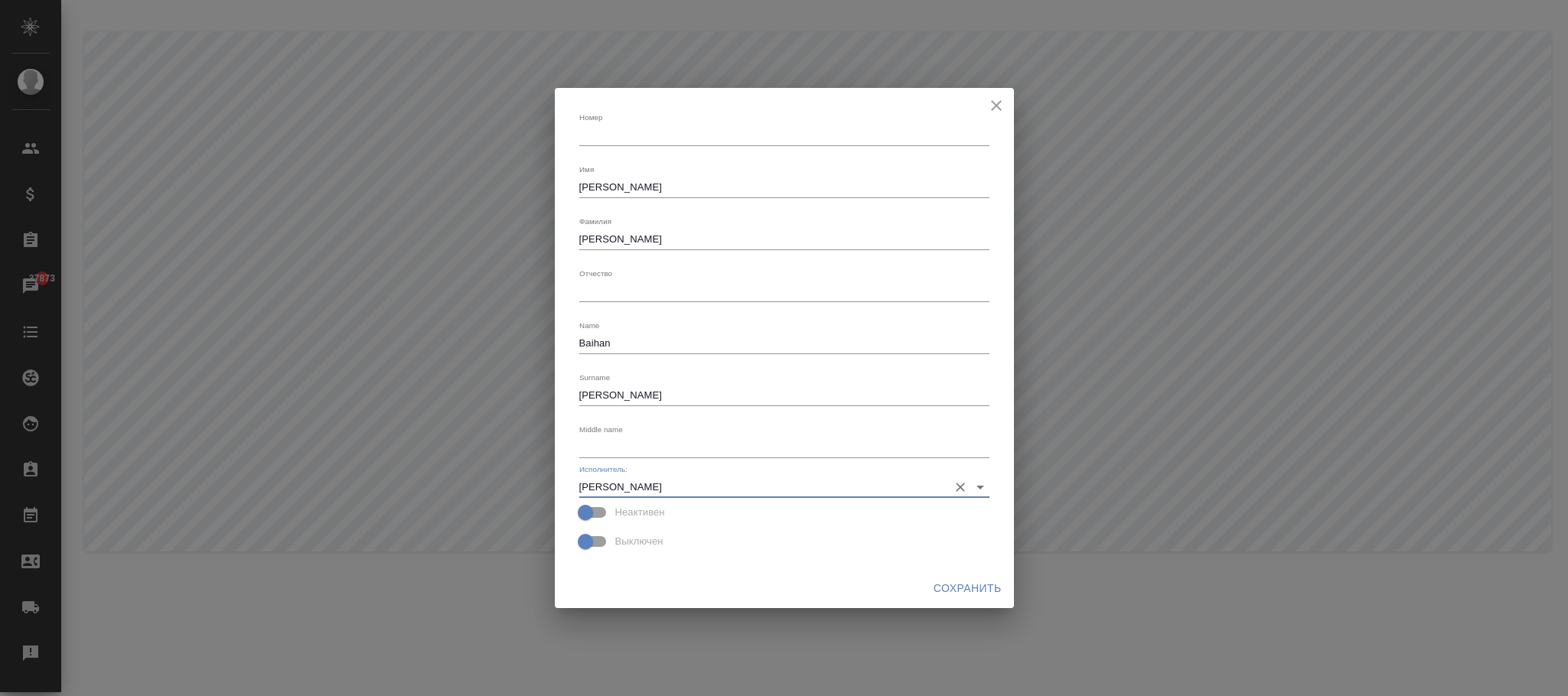
type input "Ван Байхан"
click at [978, 595] on span "Сохранить" at bounding box center [967, 588] width 68 height 19
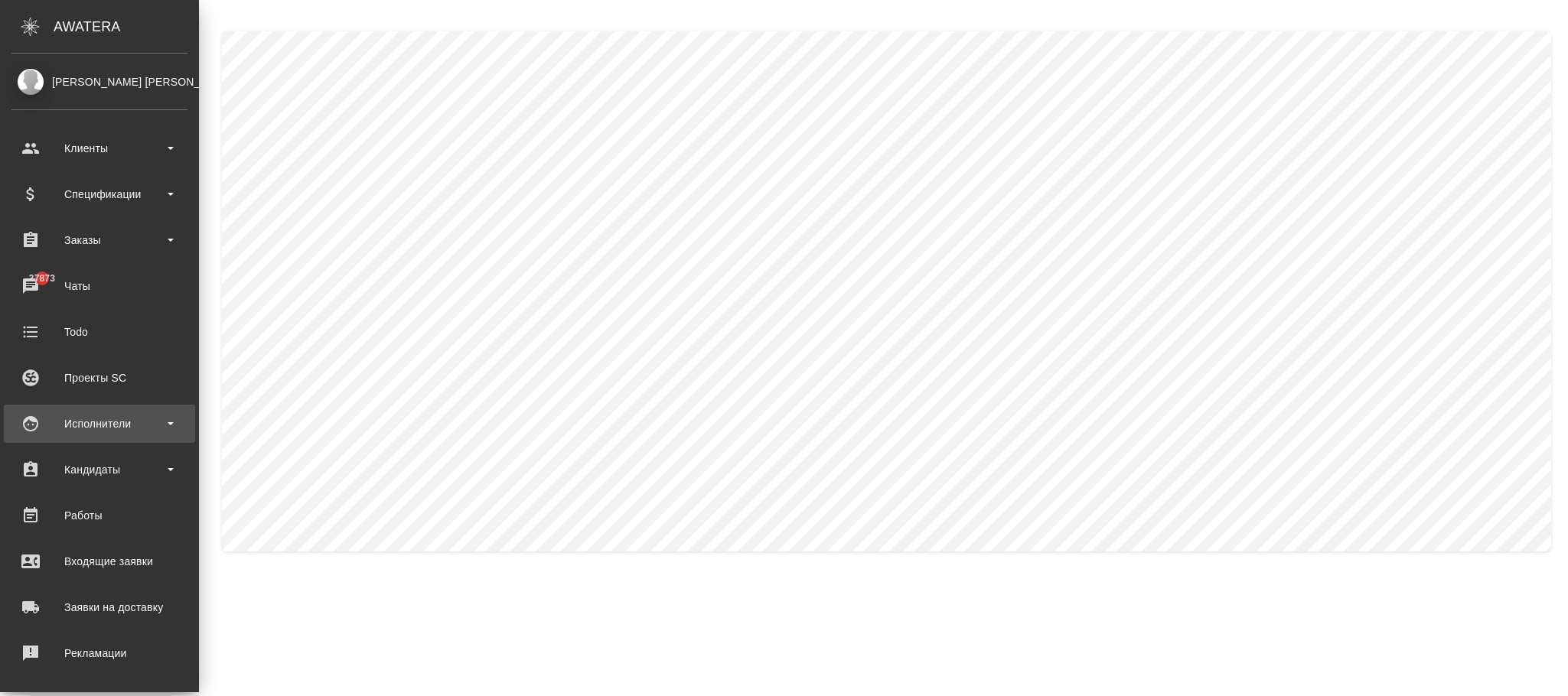
click at [106, 423] on div "Исполнители" at bounding box center [99, 424] width 176 height 23
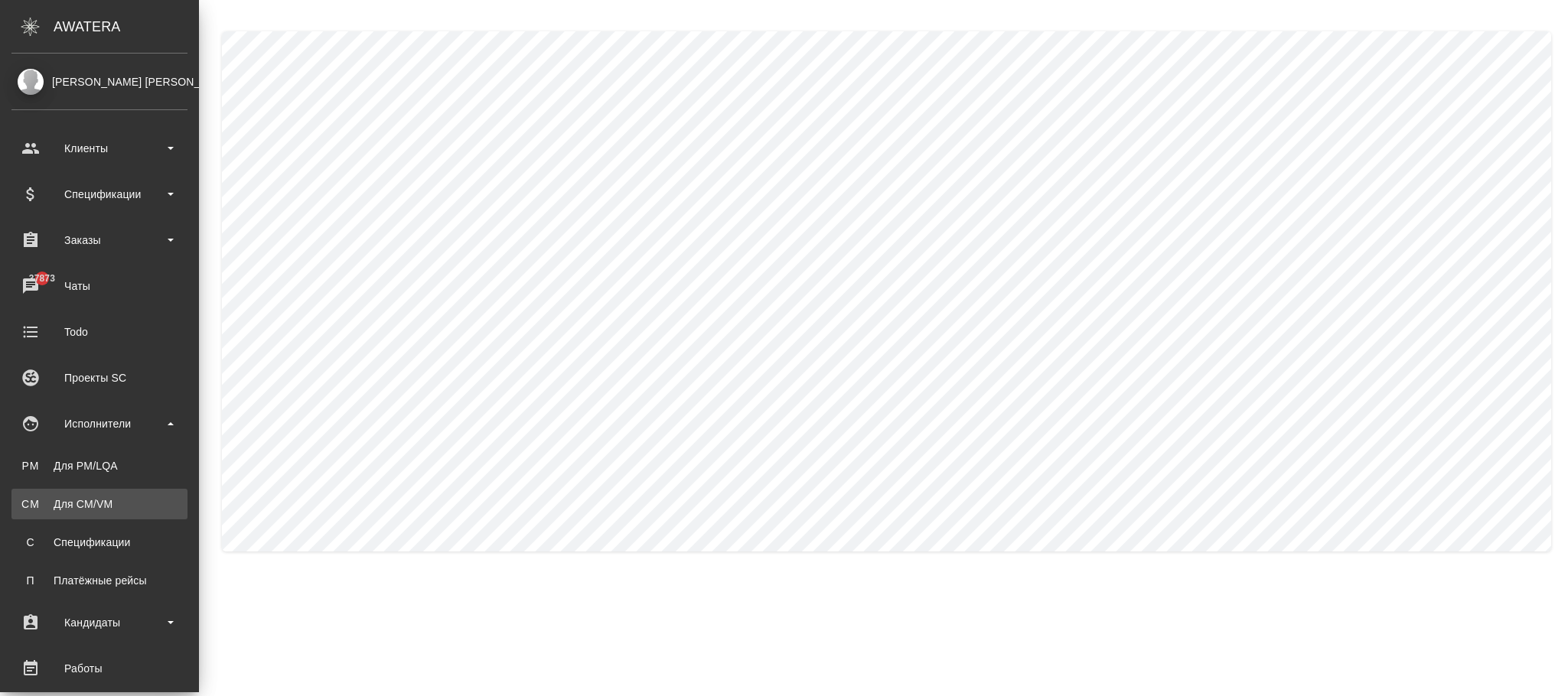
click at [106, 501] on div "Для CM/VM" at bounding box center [99, 504] width 160 height 16
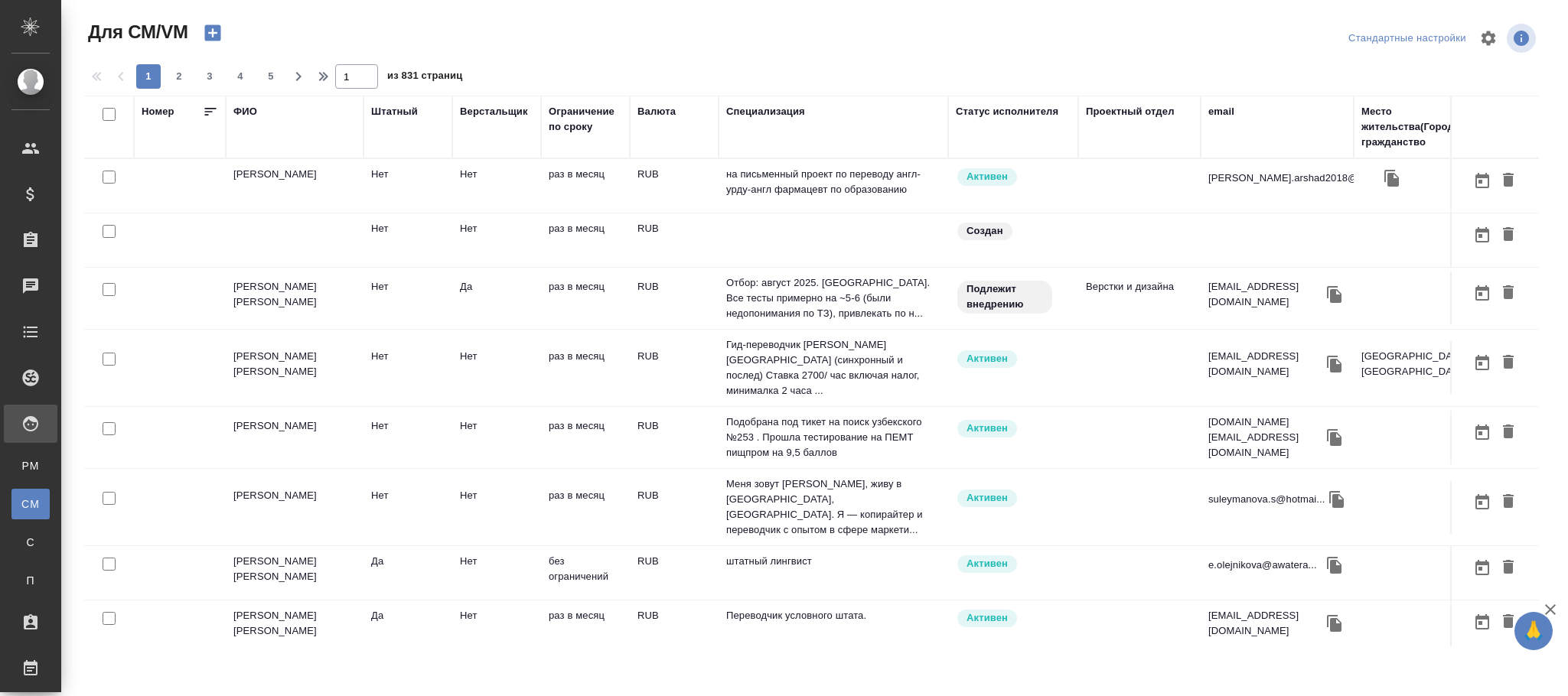
click at [246, 111] on div "ФИО" at bounding box center [245, 111] width 24 height 16
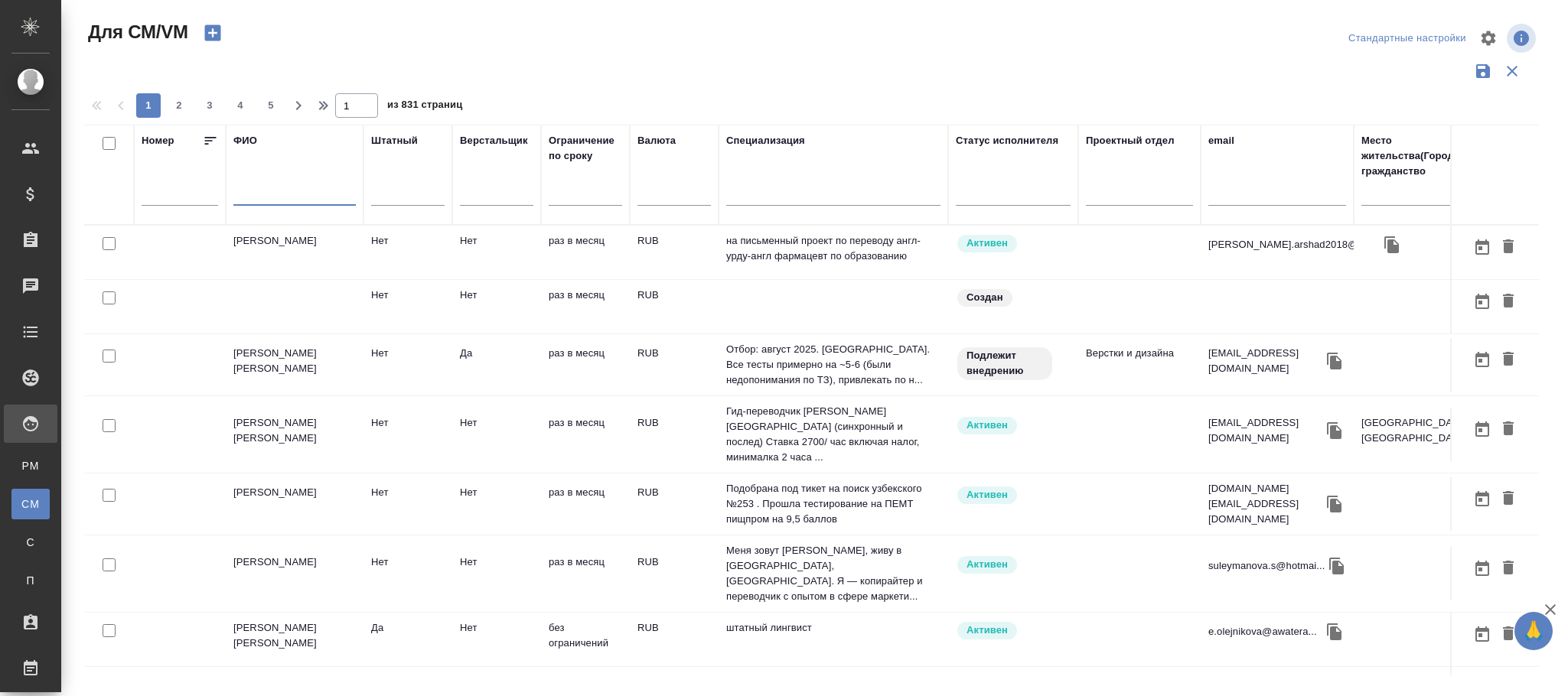
click at [273, 191] on input "text" at bounding box center [295, 195] width 123 height 19
paste input "Ван Бэйхан"
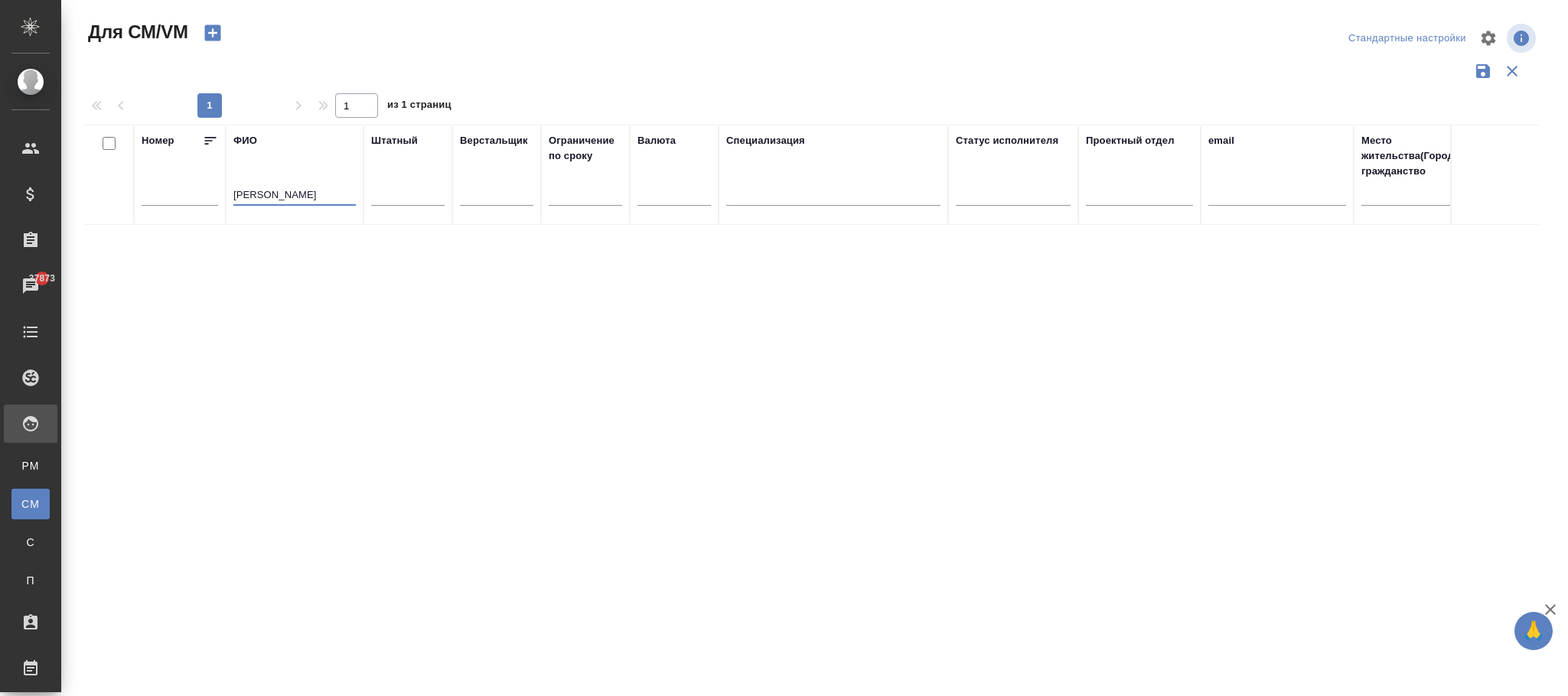
drag, startPoint x: 254, startPoint y: 194, endPoint x: 131, endPoint y: 174, distance: 124.6
click at [131, 174] on tr "Номер ФИО Ван Бэйхан Штатный Верстальщик Ограничение по сроку Валюта Специализа…" at bounding box center [926, 174] width 1685 height 101
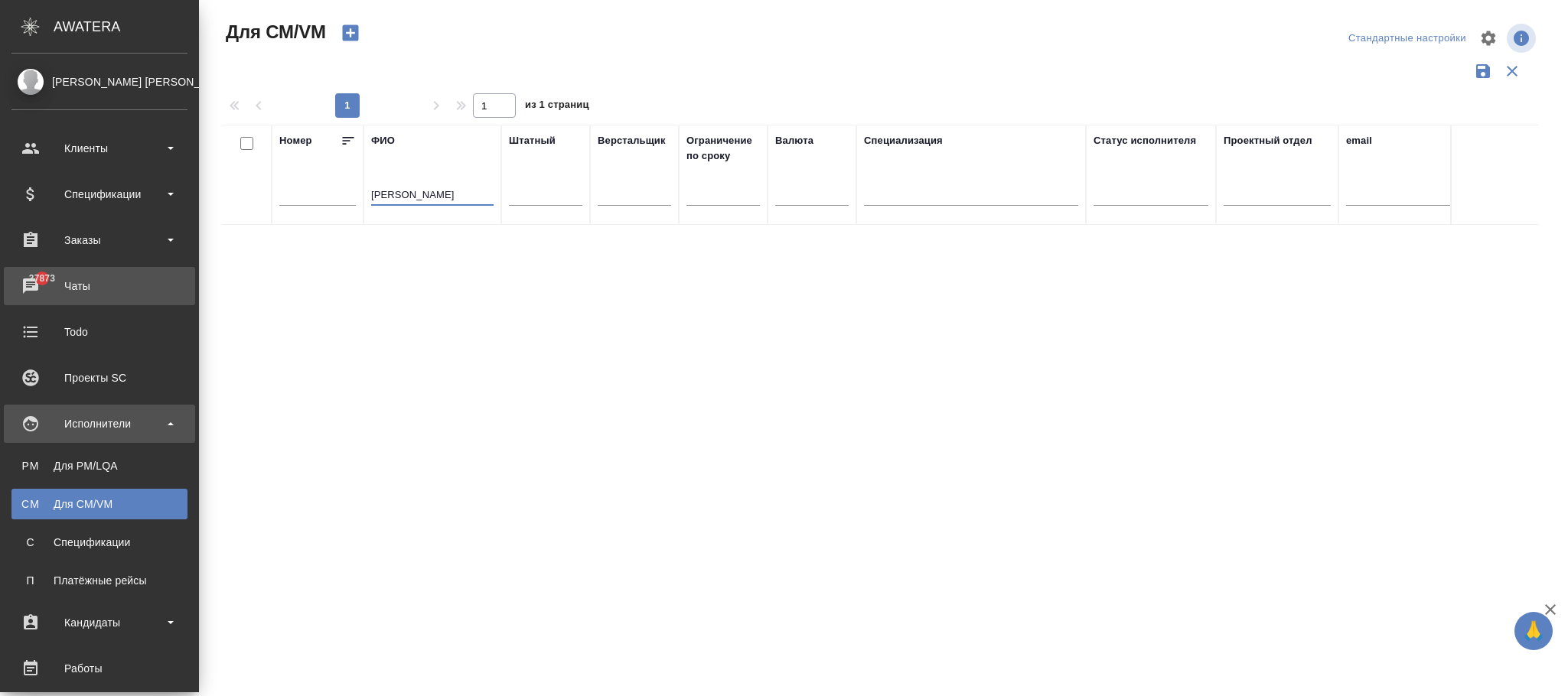
type input "Бэйхан"
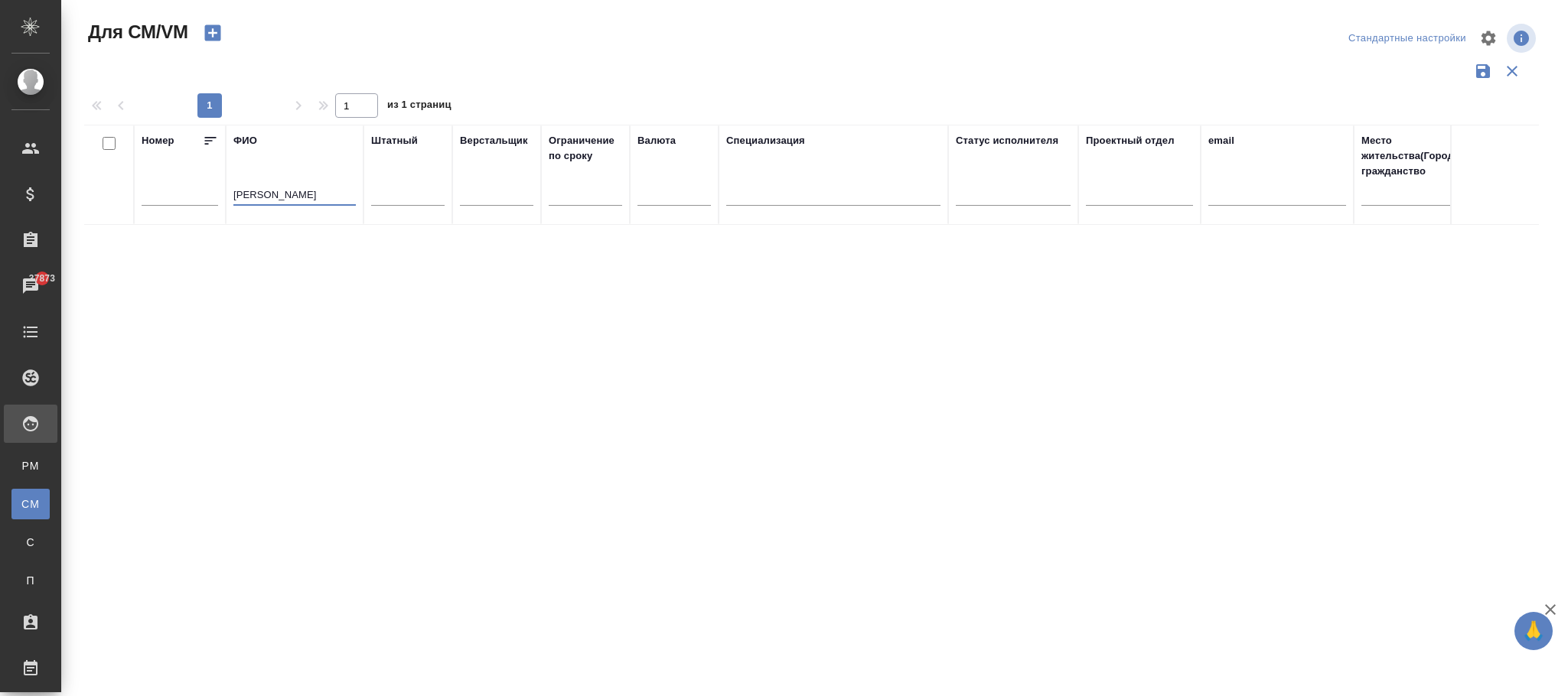
click at [615, 342] on div "Номер ФИО Бэйхан Штатный Верстальщик Ограничение по сроку Валюта Специализация …" at bounding box center [812, 399] width 1455 height 550
drag, startPoint x: 281, startPoint y: 193, endPoint x: 188, endPoint y: 182, distance: 93.6
click at [188, 182] on tr "Номер ФИО Бэйхан Штатный Верстальщик Ограничение по сроку Валюта Специализация …" at bounding box center [926, 174] width 1685 height 101
type input "бай"
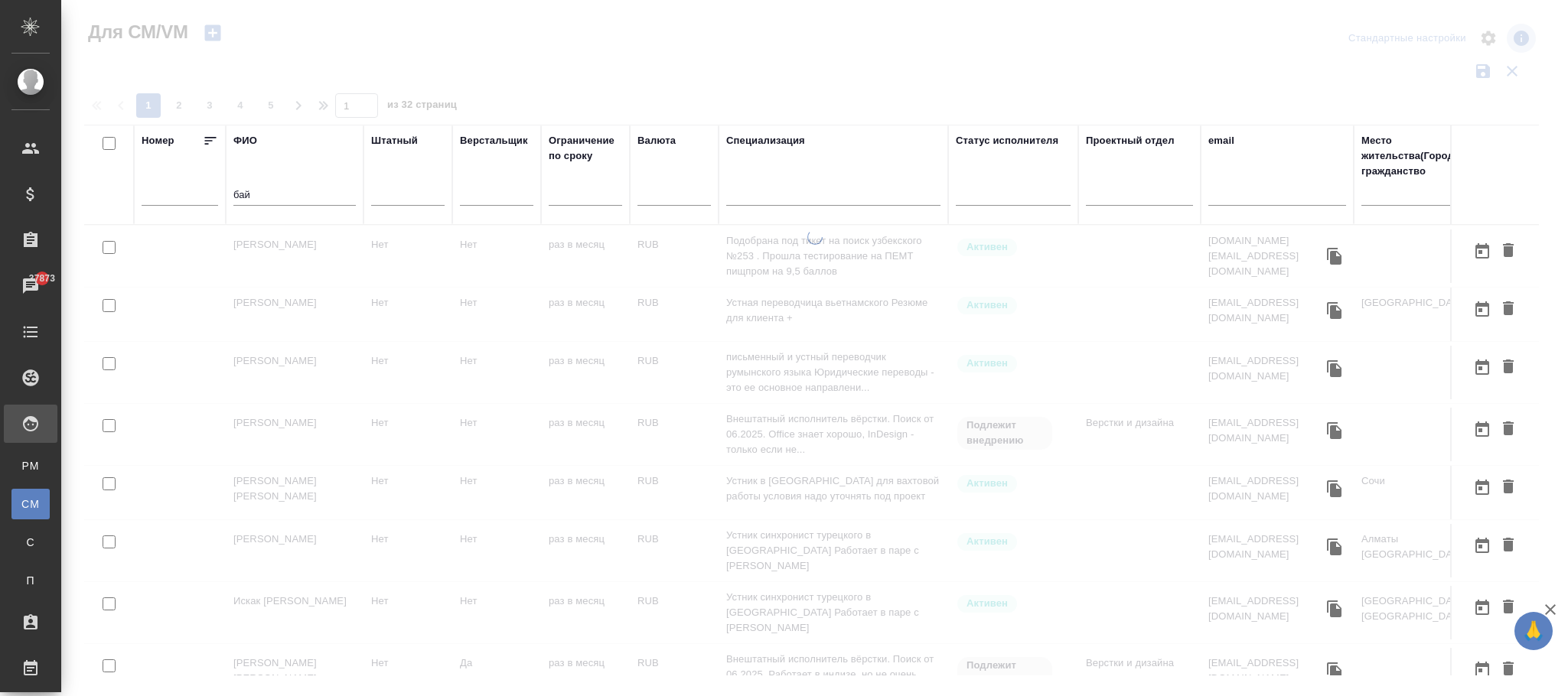
click at [1249, 194] on input "text" at bounding box center [1277, 195] width 137 height 19
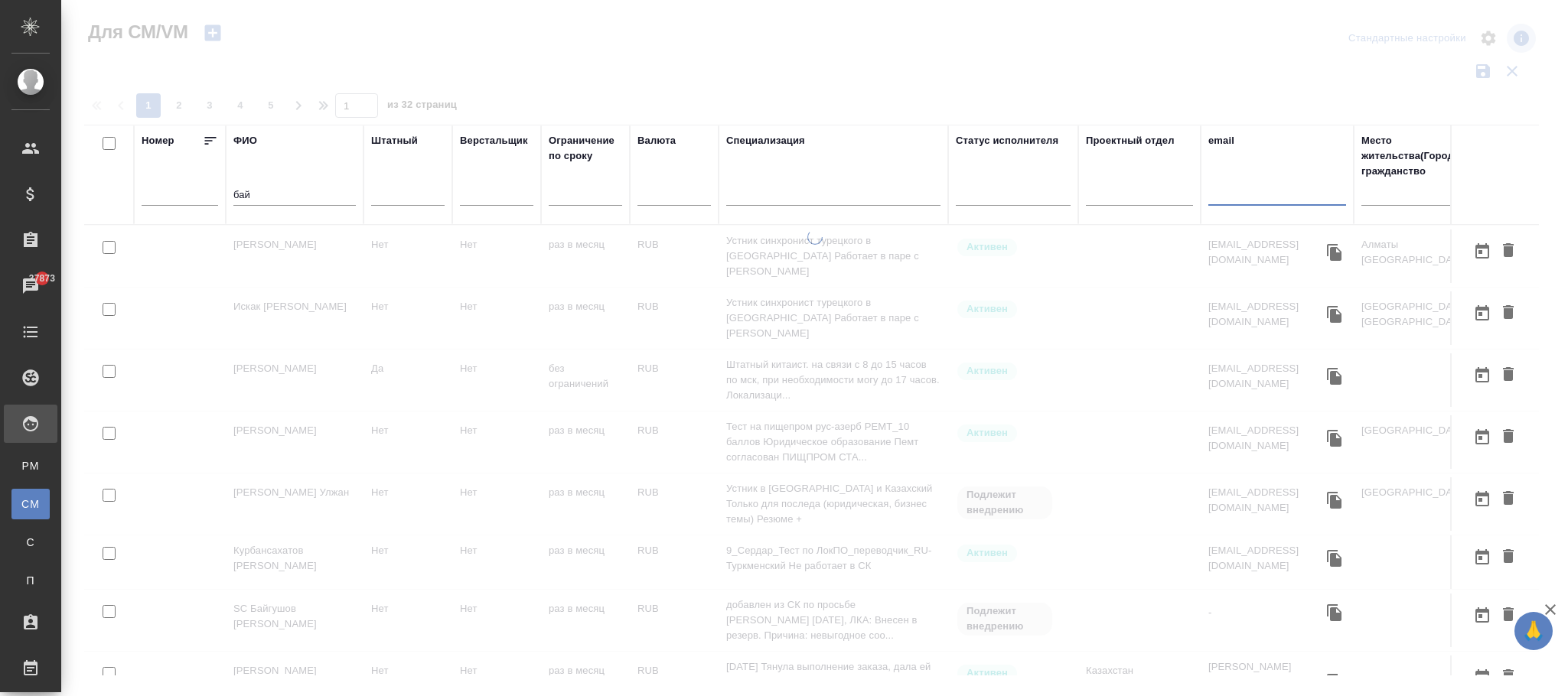
click at [1259, 204] on input "text" at bounding box center [1277, 195] width 137 height 19
paste input "[DOMAIN_NAME][EMAIL_ADDRESS][PERSON_NAME][DOMAIN_NAME]"
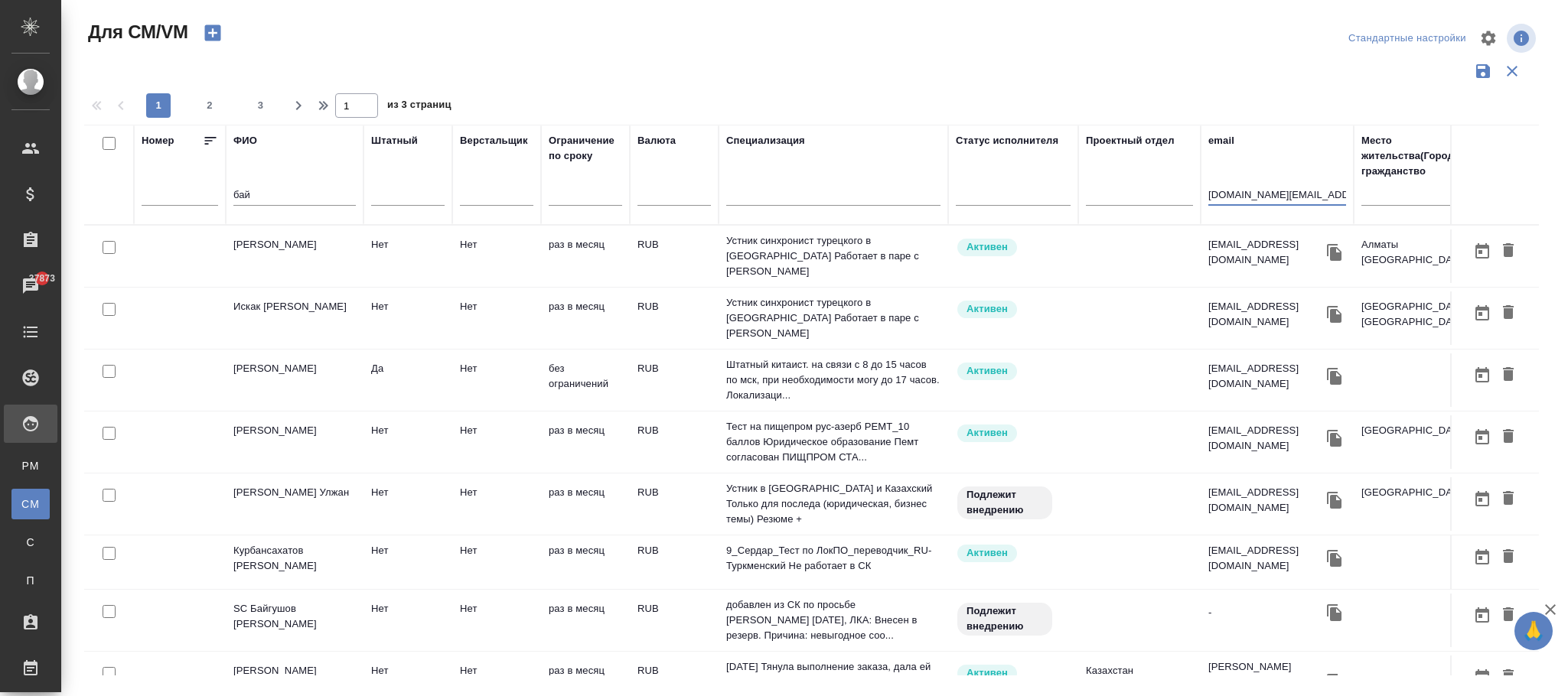
type input "[DOMAIN_NAME][EMAIL_ADDRESS][PERSON_NAME][DOMAIN_NAME]"
drag, startPoint x: 281, startPoint y: 191, endPoint x: 161, endPoint y: 207, distance: 121.1
click at [161, 207] on tr "Номер ФИО бай Штатный Верстальщик Ограничение по сроку Валюта Специализация Ста…" at bounding box center [926, 174] width 1685 height 101
click at [288, 283] on td "[PERSON_NAME]" at bounding box center [295, 256] width 137 height 53
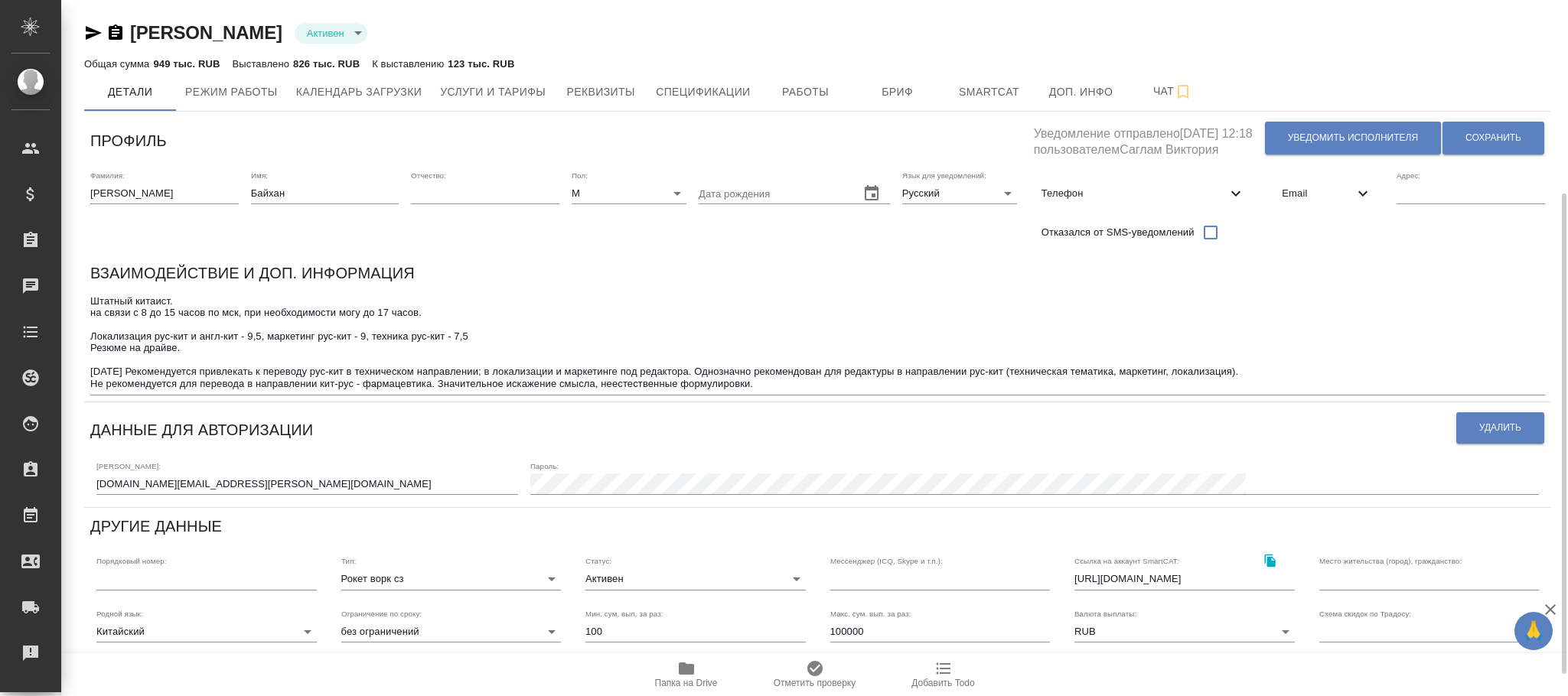
scroll to position [115, 0]
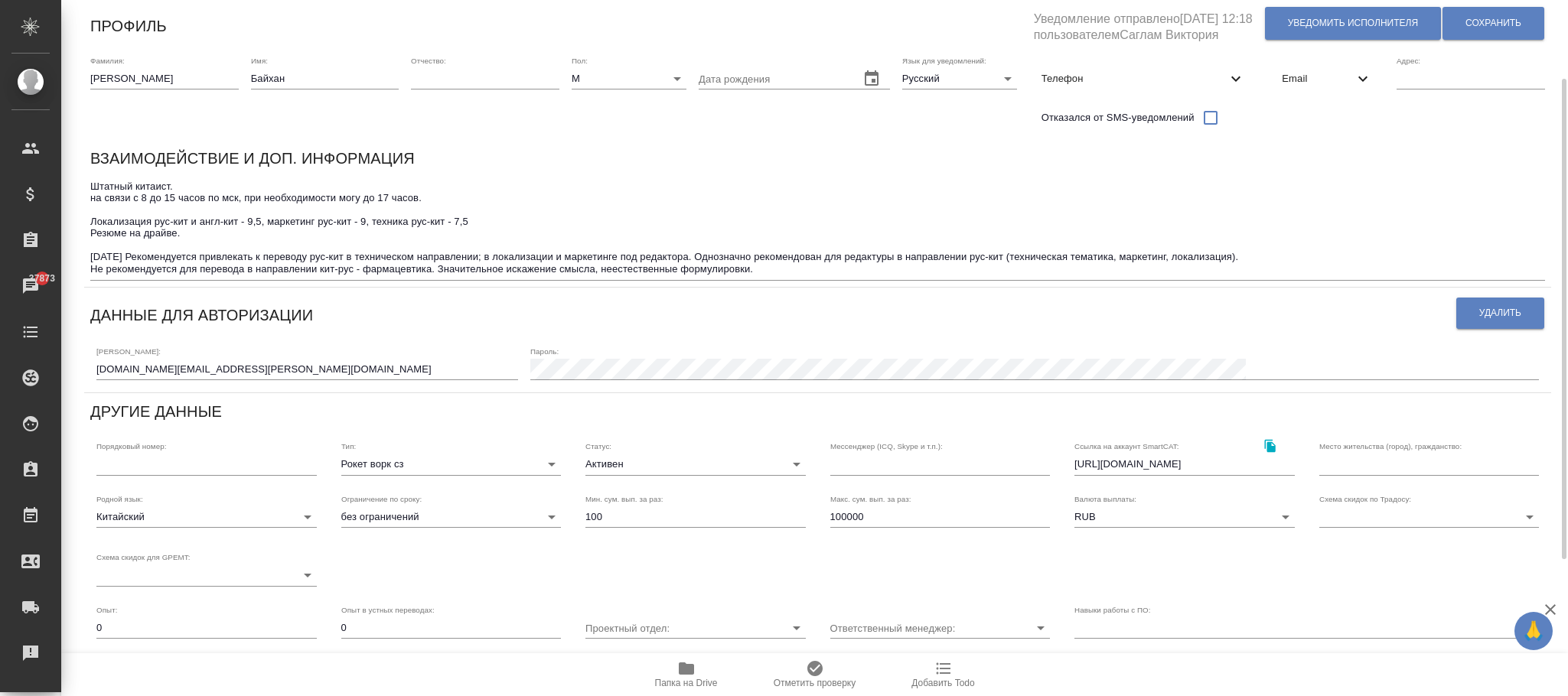
click at [127, 366] on input "b.wang@awatera.com" at bounding box center [307, 370] width 421 height 21
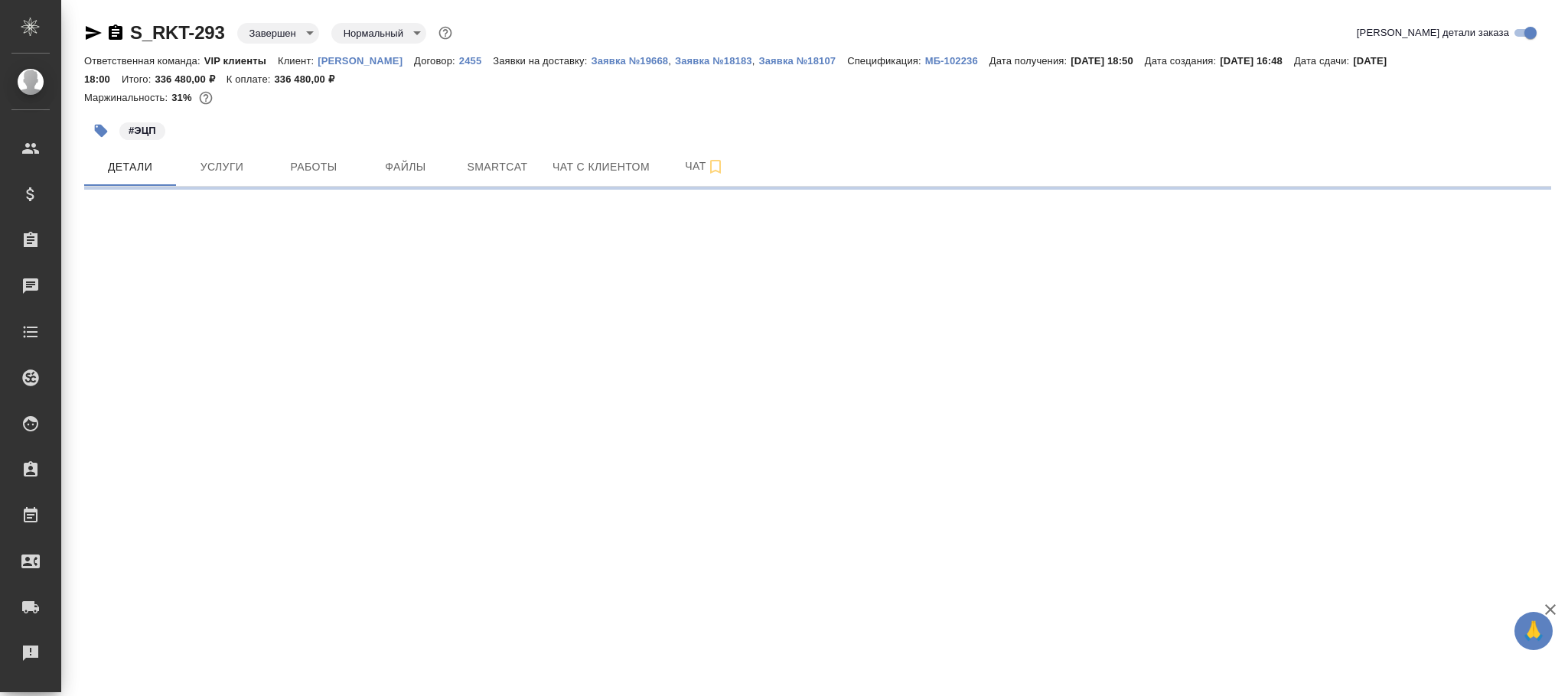
select select "RU"
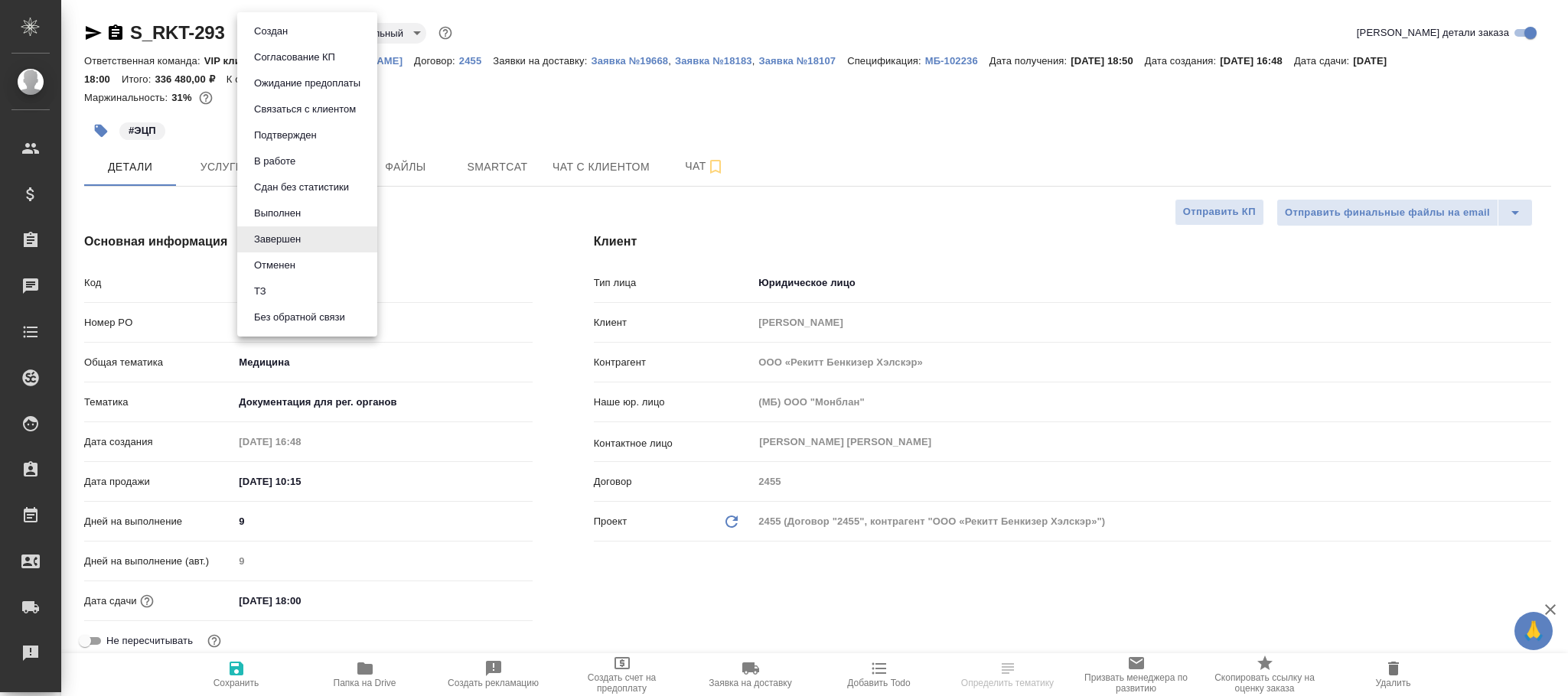
click at [278, 32] on body "🙏 .cls-1 fill:#fff; AWATERA [PERSON_NAME] [PERSON_NAME]fokina Клиенты Специфика…" at bounding box center [784, 348] width 1568 height 696
type textarea "x"
click at [280, 207] on button "Выполнен" at bounding box center [277, 213] width 56 height 17
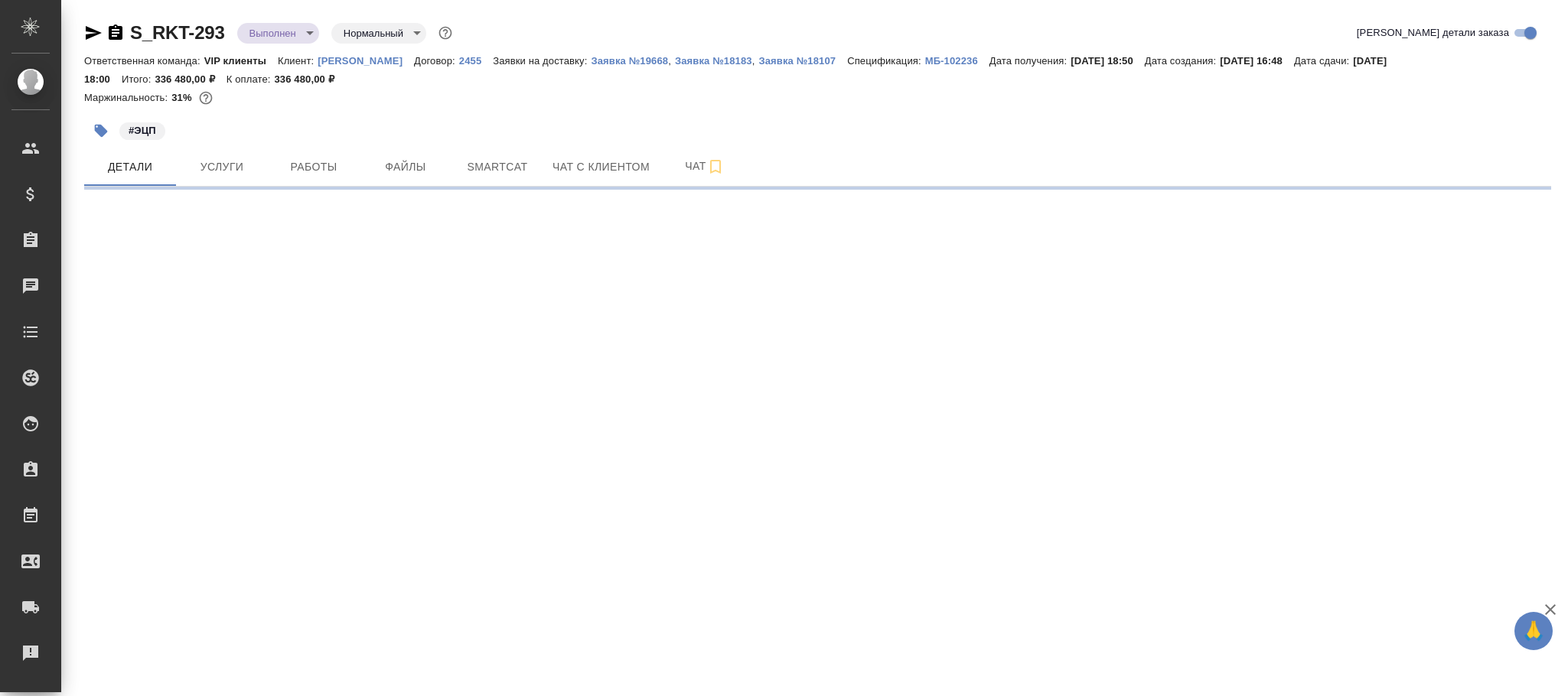
select select "RU"
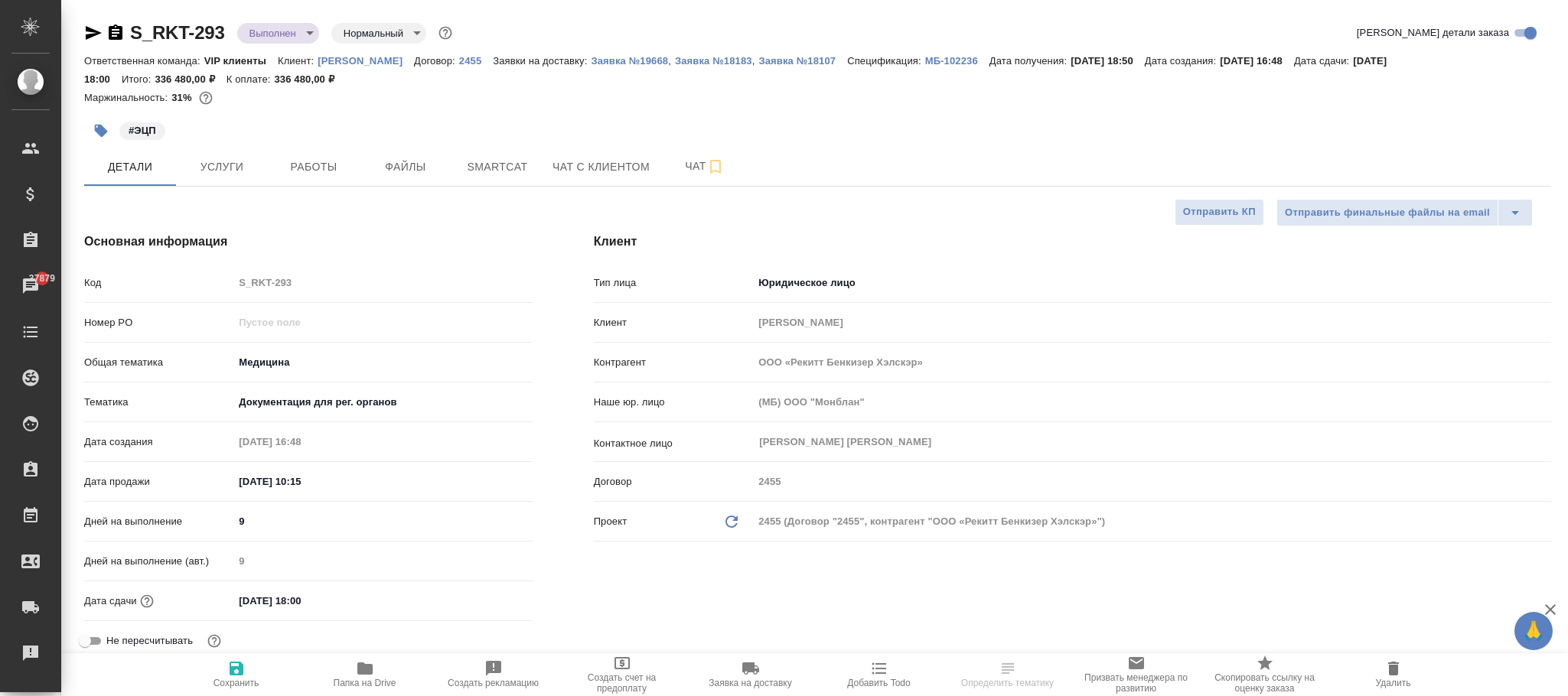
type textarea "x"
click at [237, 676] on icon "button" at bounding box center [237, 668] width 14 height 14
type textarea "x"
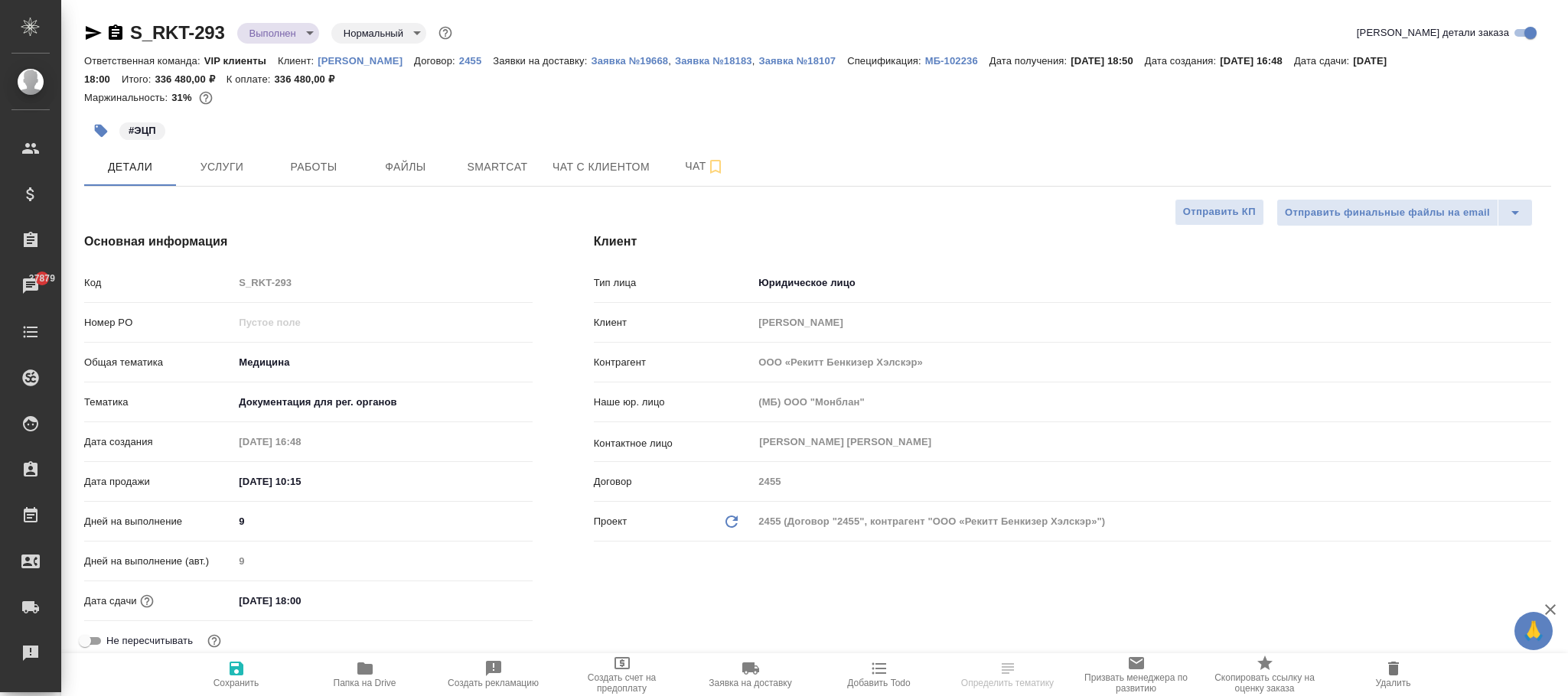
type textarea "x"
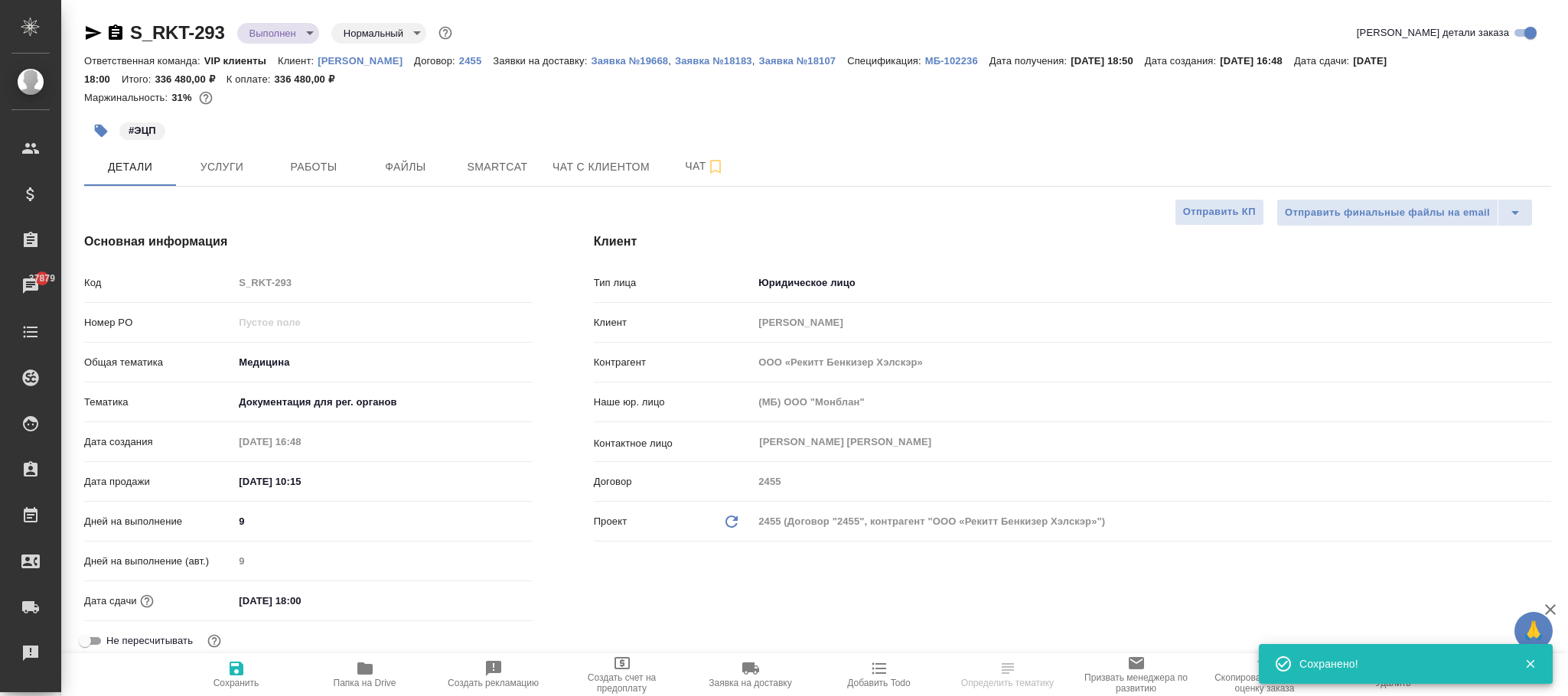
select select "RU"
type textarea "x"
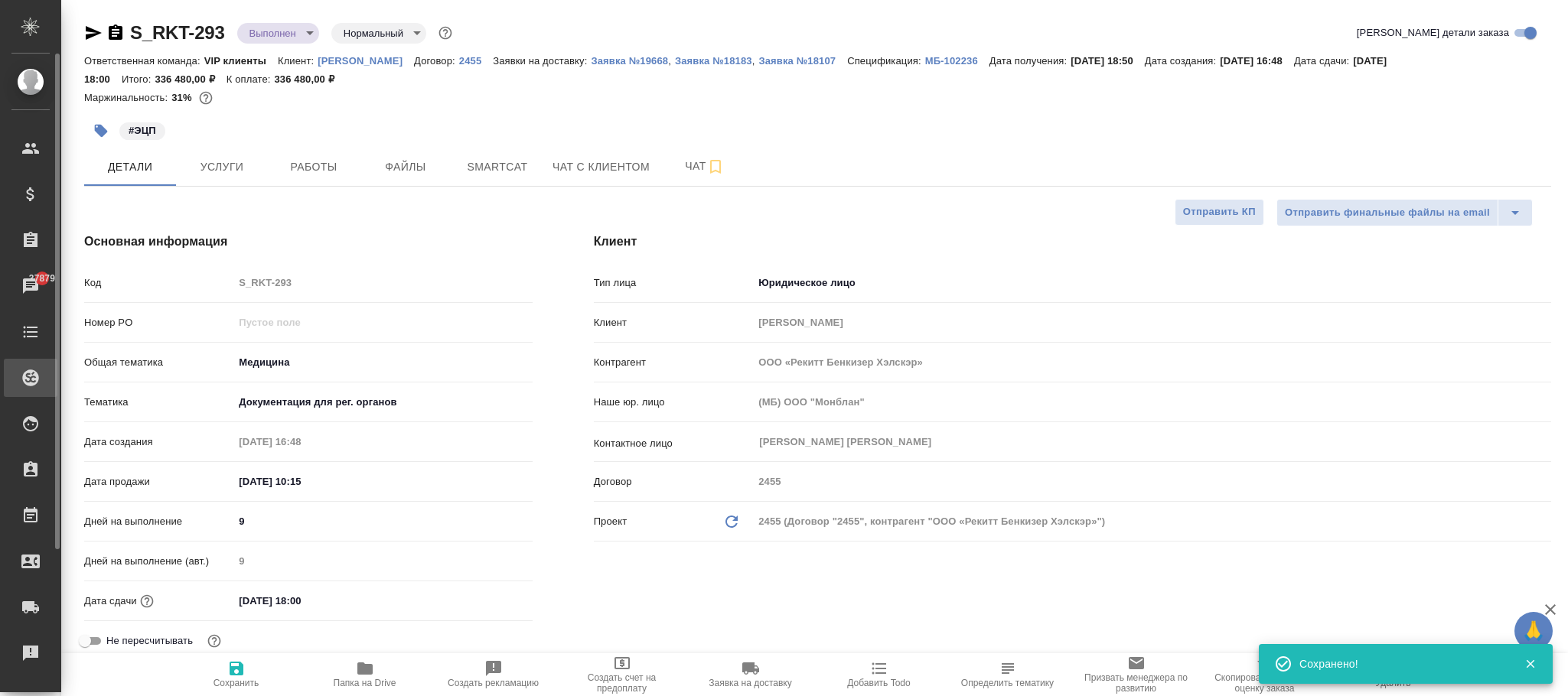
type textarea "x"
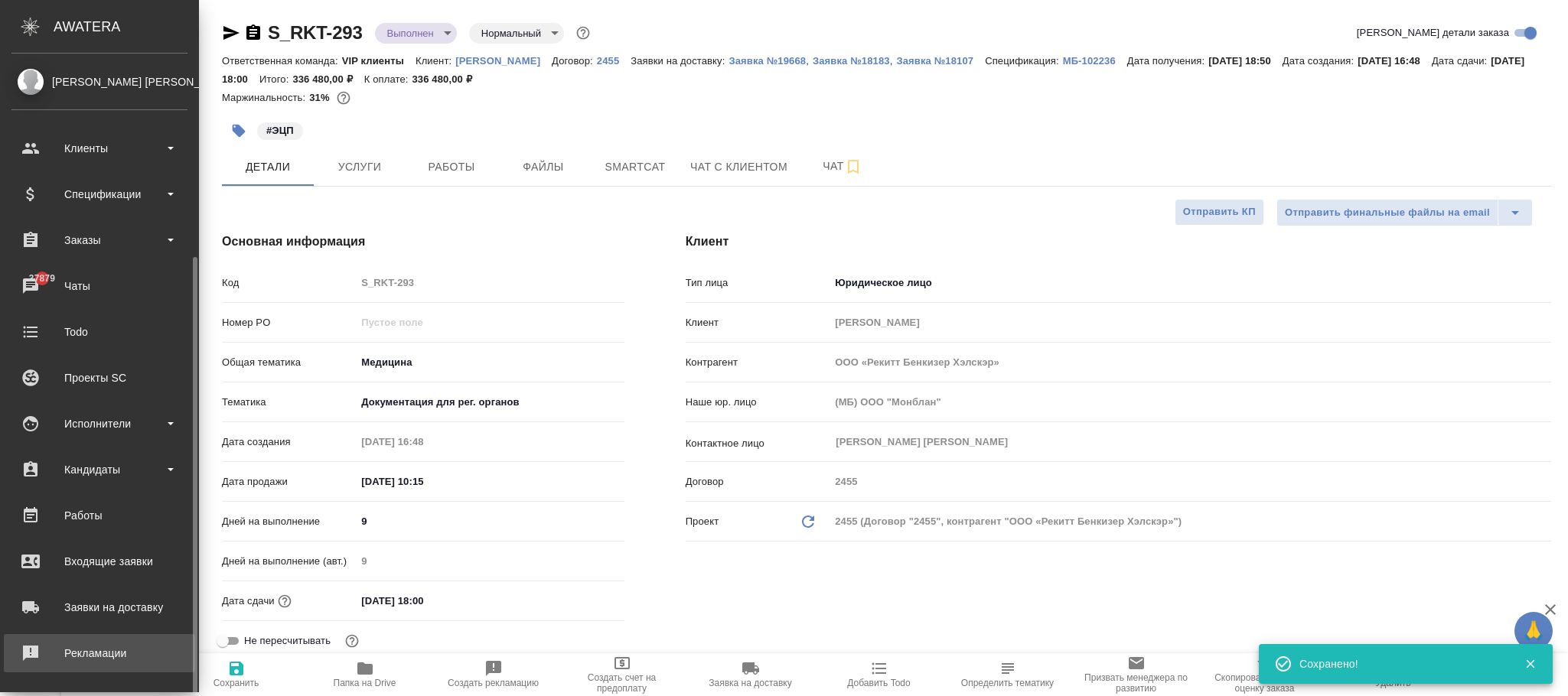
scroll to position [186, 0]
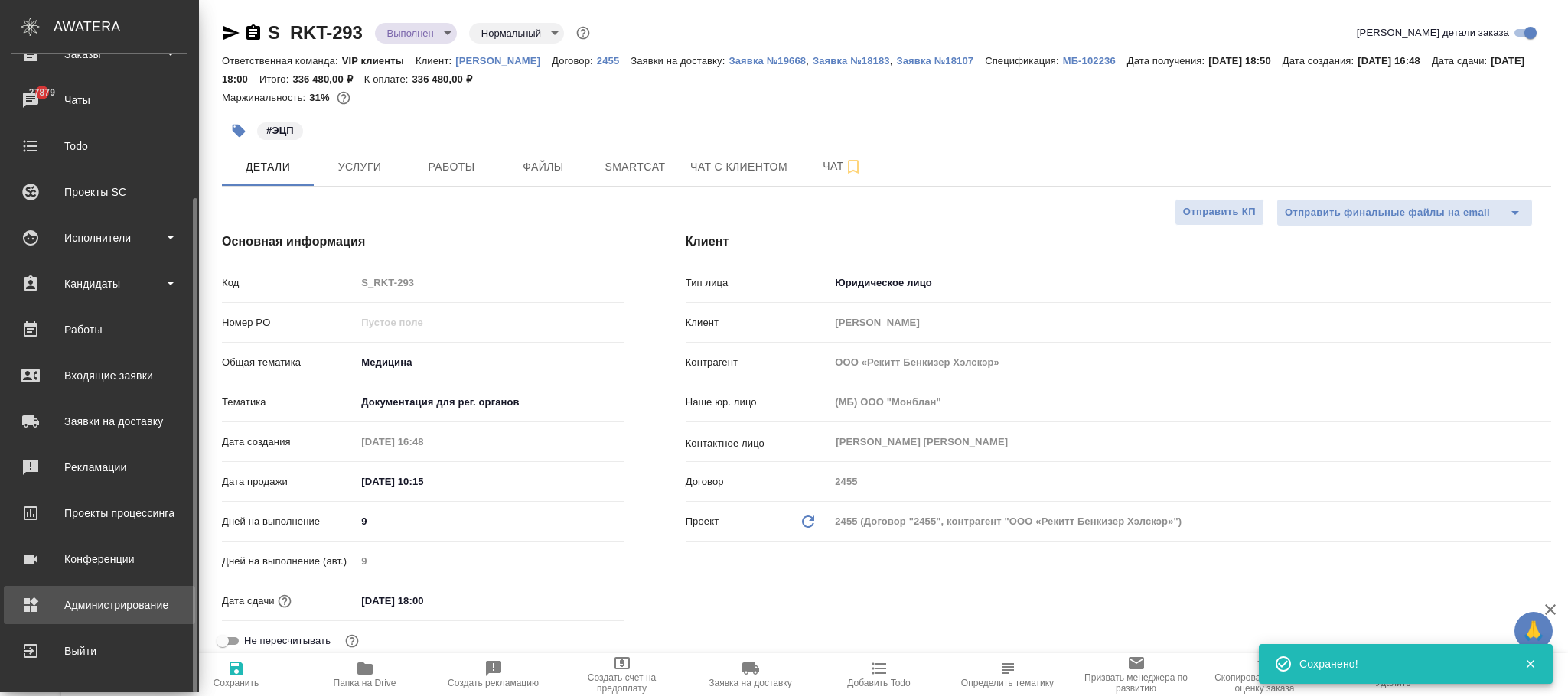
click at [108, 597] on div "Администрирование" at bounding box center [99, 605] width 176 height 23
type textarea "x"
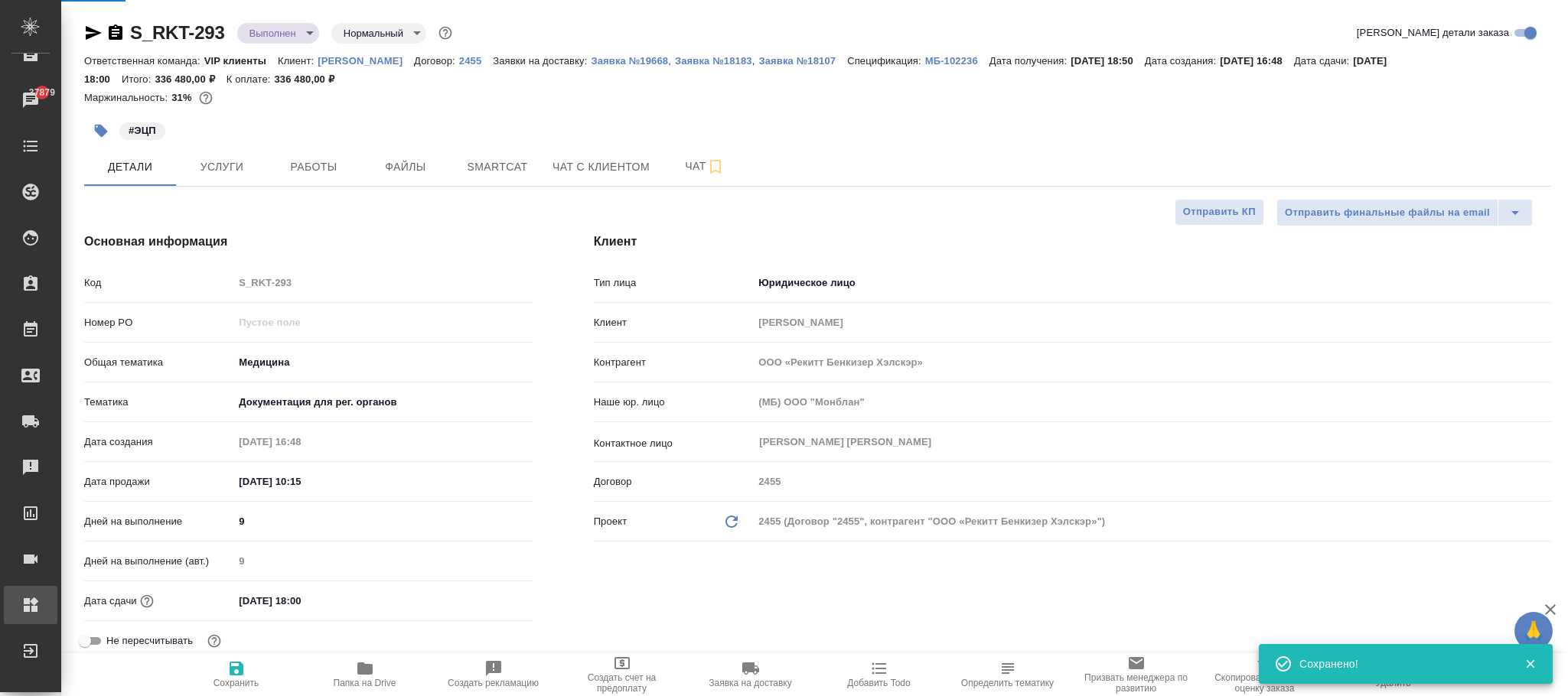
type textarea "x"
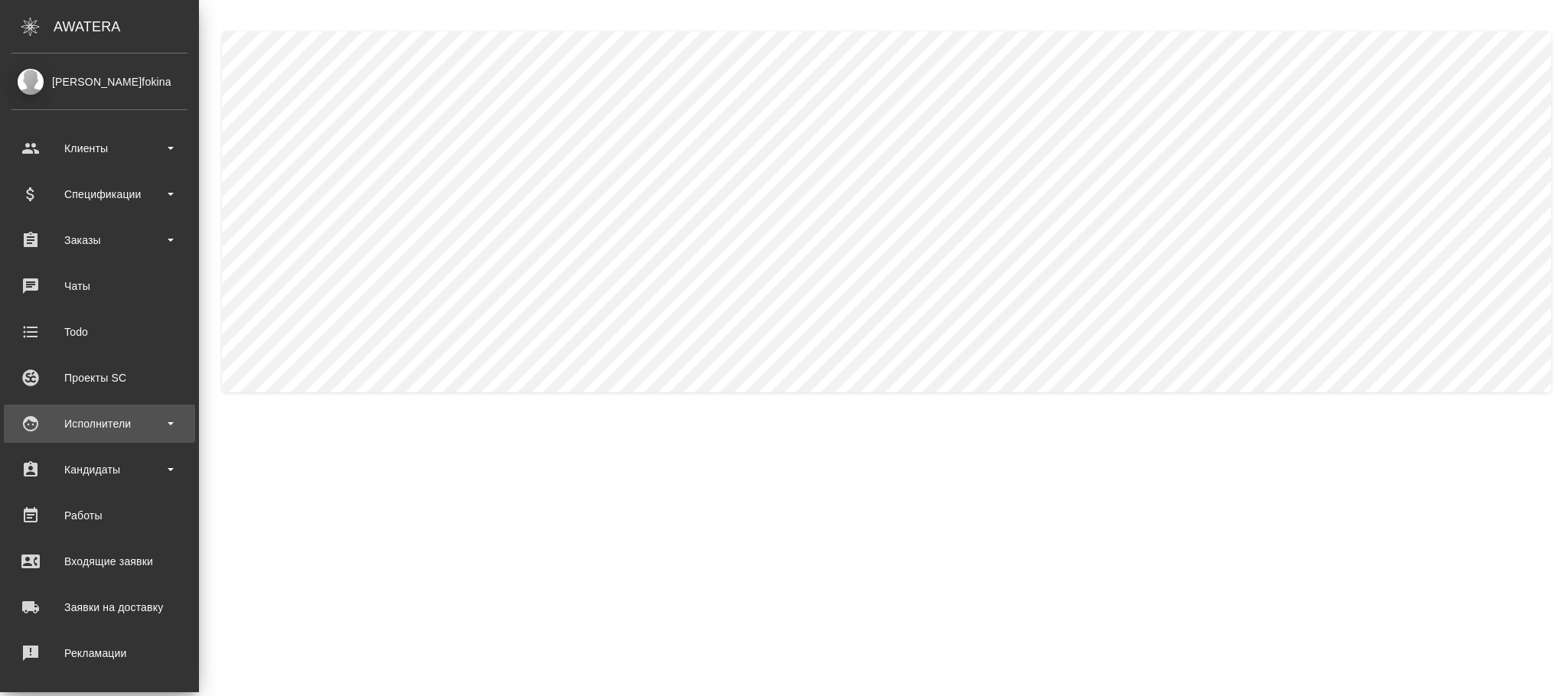
click at [99, 419] on div "Исполнители" at bounding box center [99, 424] width 176 height 23
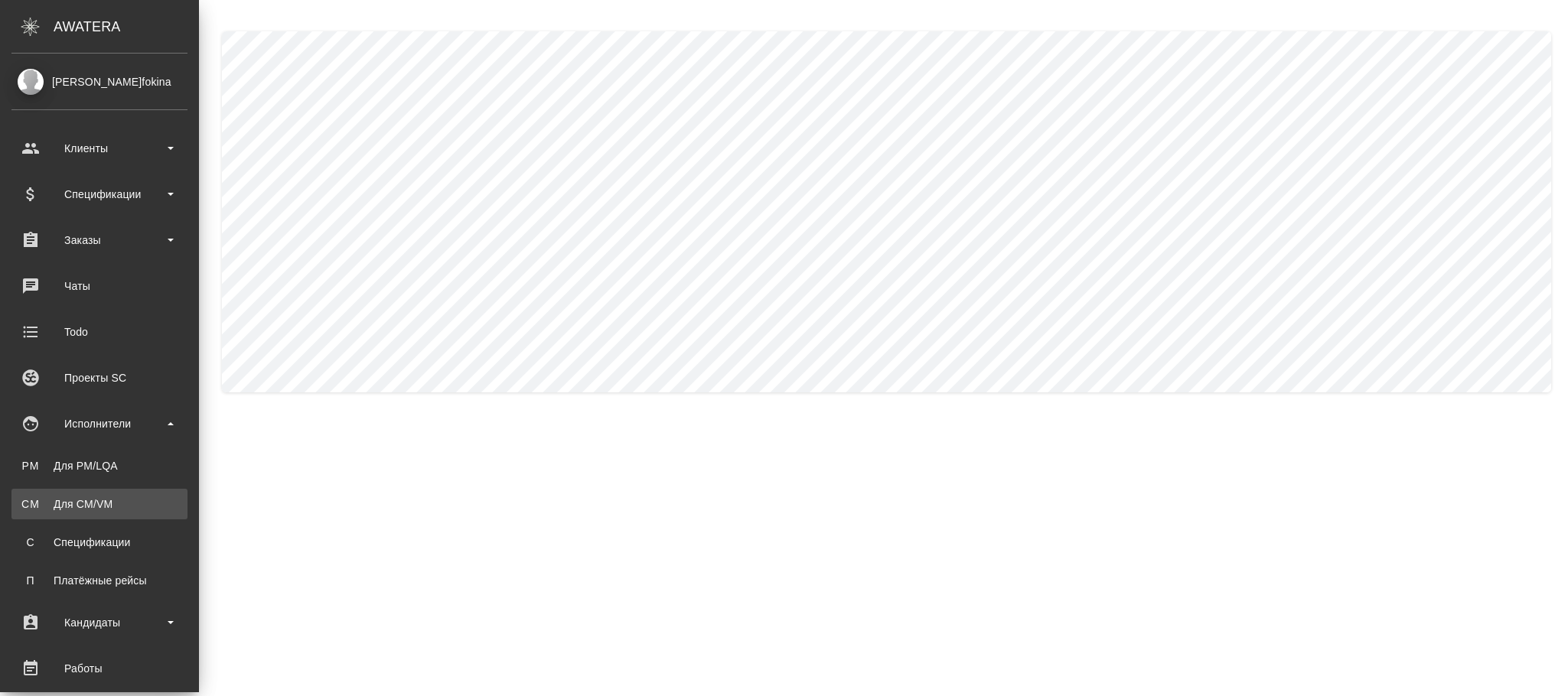
click at [119, 499] on div "Для CM/VM" at bounding box center [99, 504] width 160 height 16
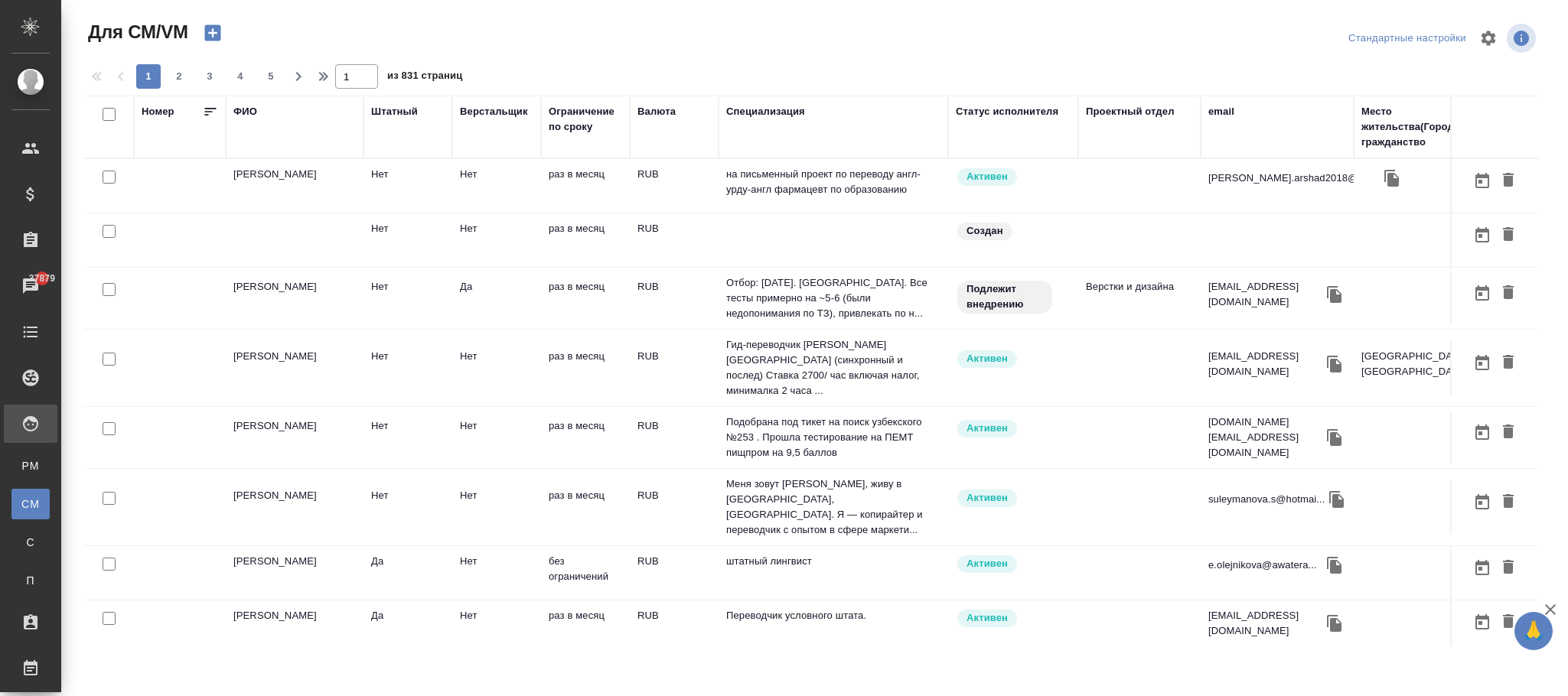
click at [1213, 100] on th "email" at bounding box center [1277, 127] width 153 height 63
drag, startPoint x: 1219, startPoint y: 109, endPoint x: 1246, endPoint y: 157, distance: 55.1
click at [1218, 110] on div "email" at bounding box center [1222, 111] width 26 height 16
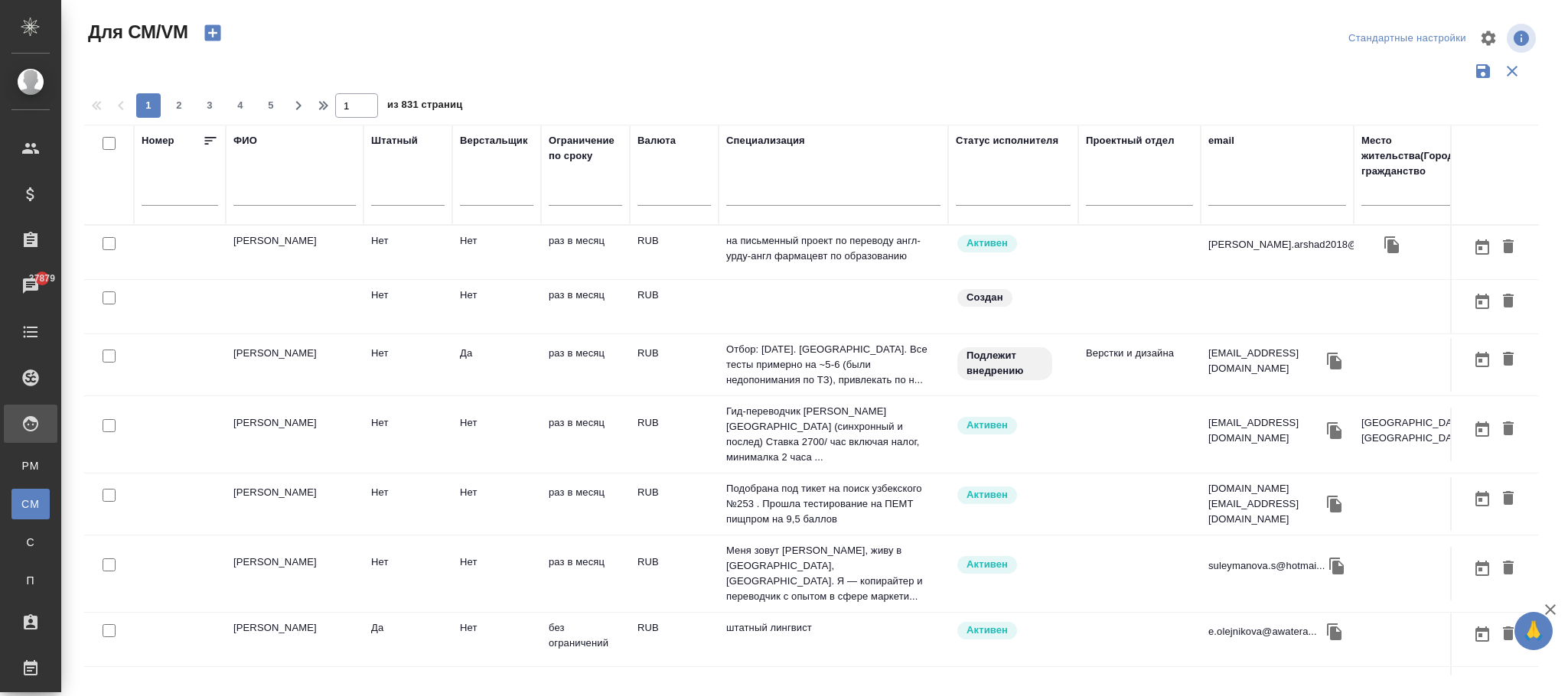
click at [1222, 184] on div at bounding box center [1277, 198] width 137 height 38
click at [1222, 191] on input "text" at bounding box center [1277, 195] width 137 height 19
paste input "[DOMAIN_NAME][EMAIL_ADDRESS][PERSON_NAME][DOMAIN_NAME]"
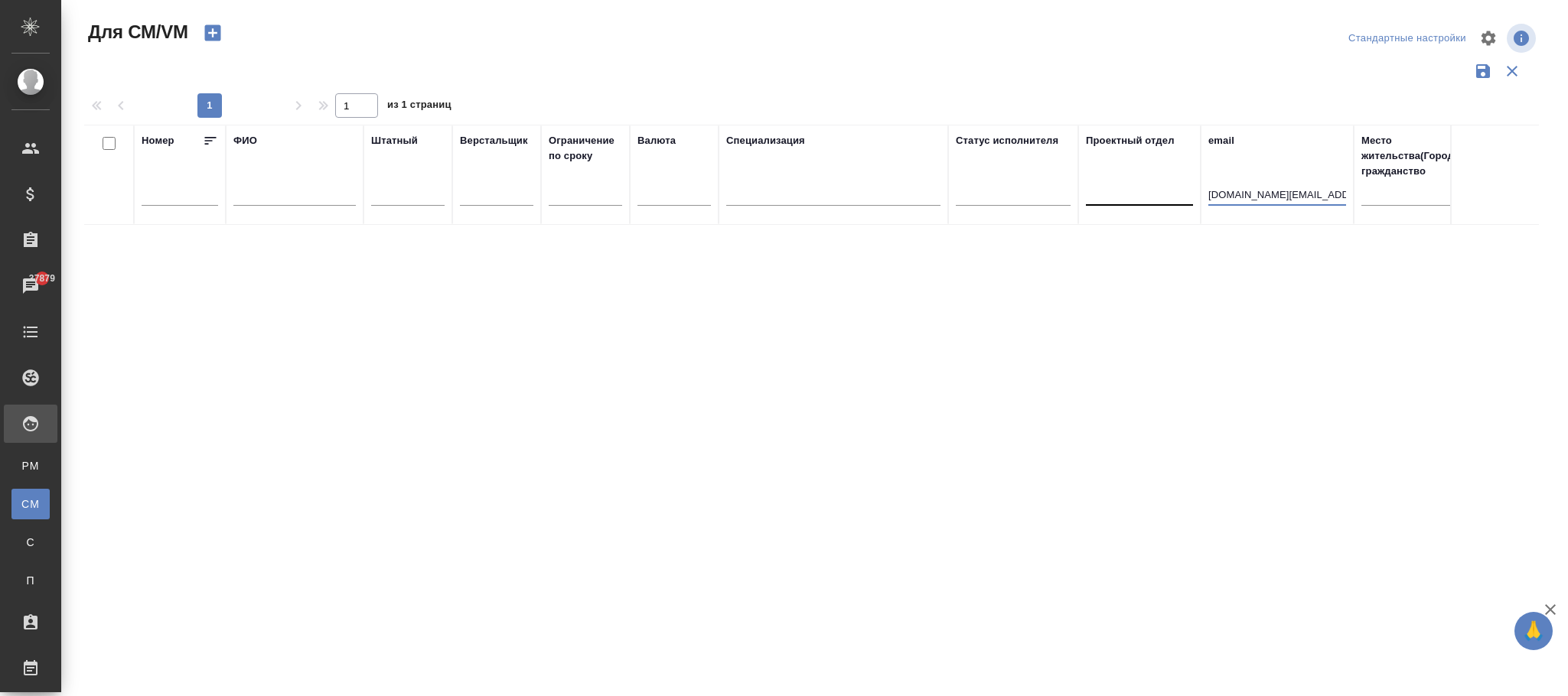
drag, startPoint x: 1217, startPoint y: 195, endPoint x: 1135, endPoint y: 195, distance: 82.0
click at [1135, 195] on tr "Номер ФИО Штатный Верстальщик Ограничение по сроку Валюта Специализация Статус …" at bounding box center [926, 174] width 1685 height 101
click at [1231, 195] on input "wang@awatera.com" at bounding box center [1277, 195] width 137 height 19
type input "wang1@awatera.com"
drag, startPoint x: 1322, startPoint y: 193, endPoint x: 1146, endPoint y: 194, distance: 176.0
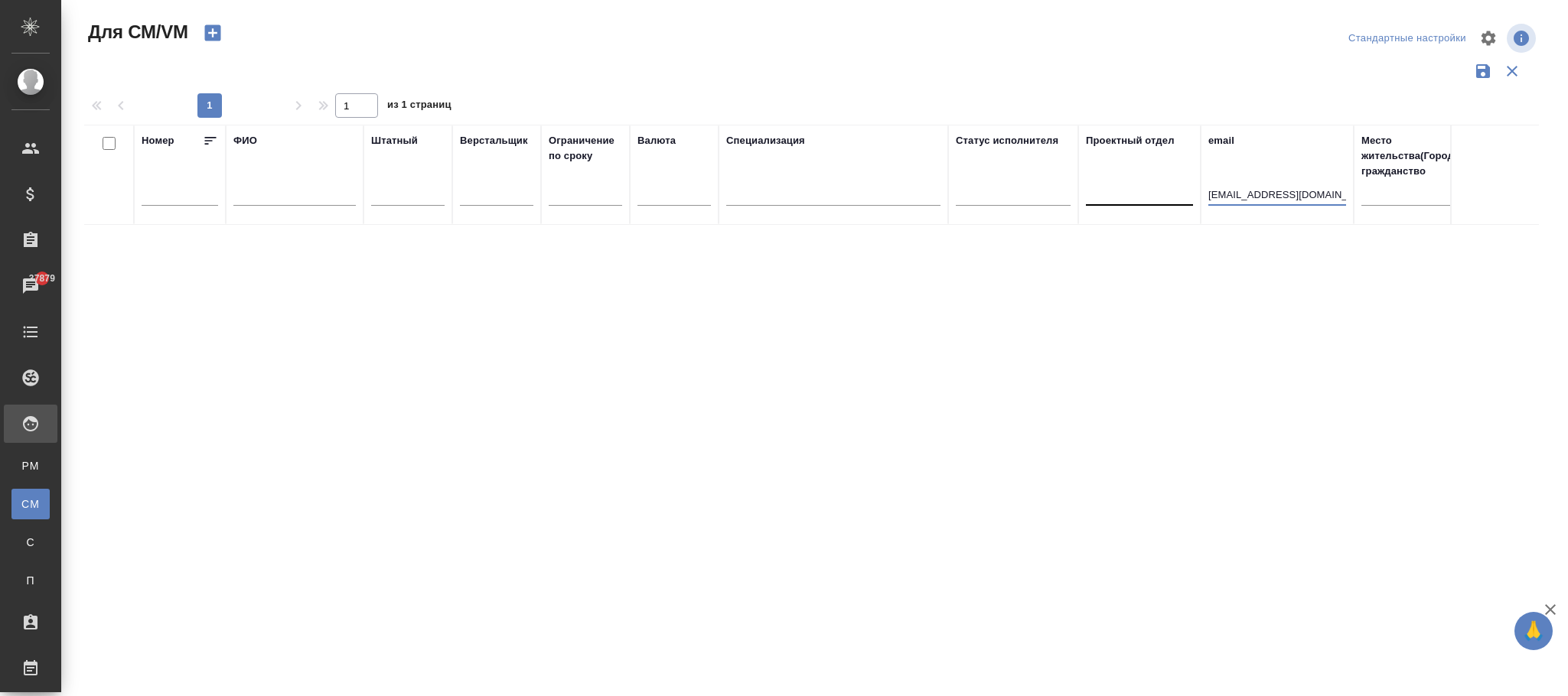
click at [1146, 194] on tr "Номер ФИО Штатный Верстальщик Ограничение по сроку Валюта Специализация Статус …" at bounding box center [926, 174] width 1685 height 101
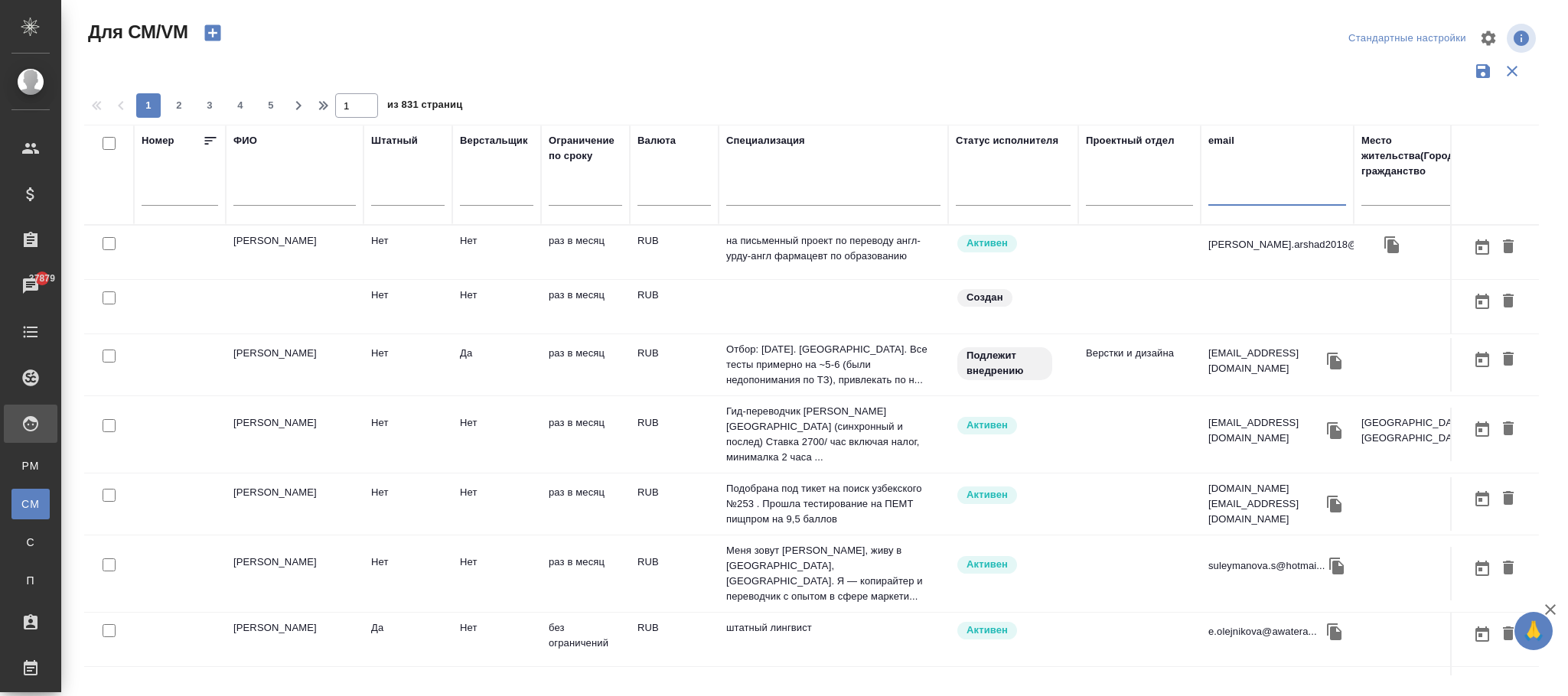
click at [266, 191] on input "text" at bounding box center [295, 195] width 123 height 19
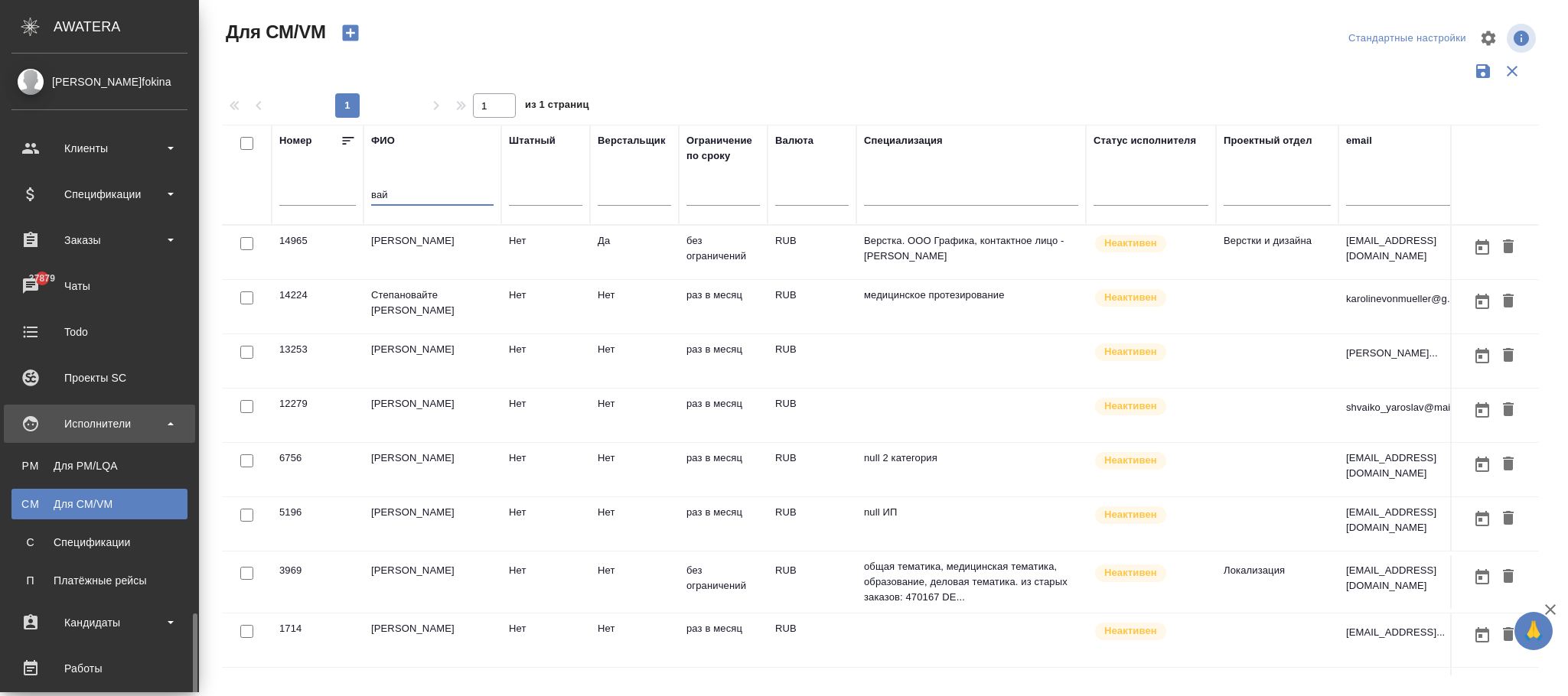
scroll to position [338, 0]
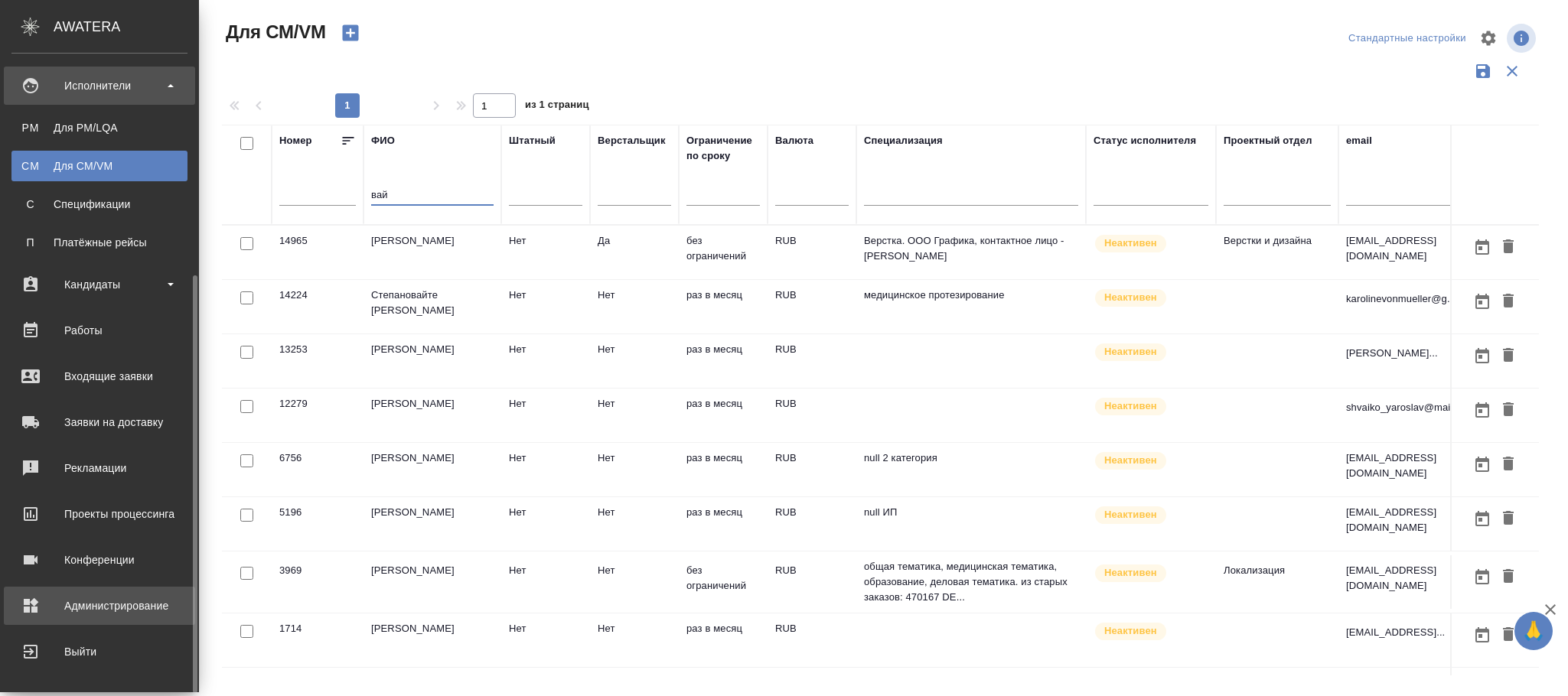
type input "вай"
click at [134, 597] on div "Администрирование" at bounding box center [99, 606] width 176 height 23
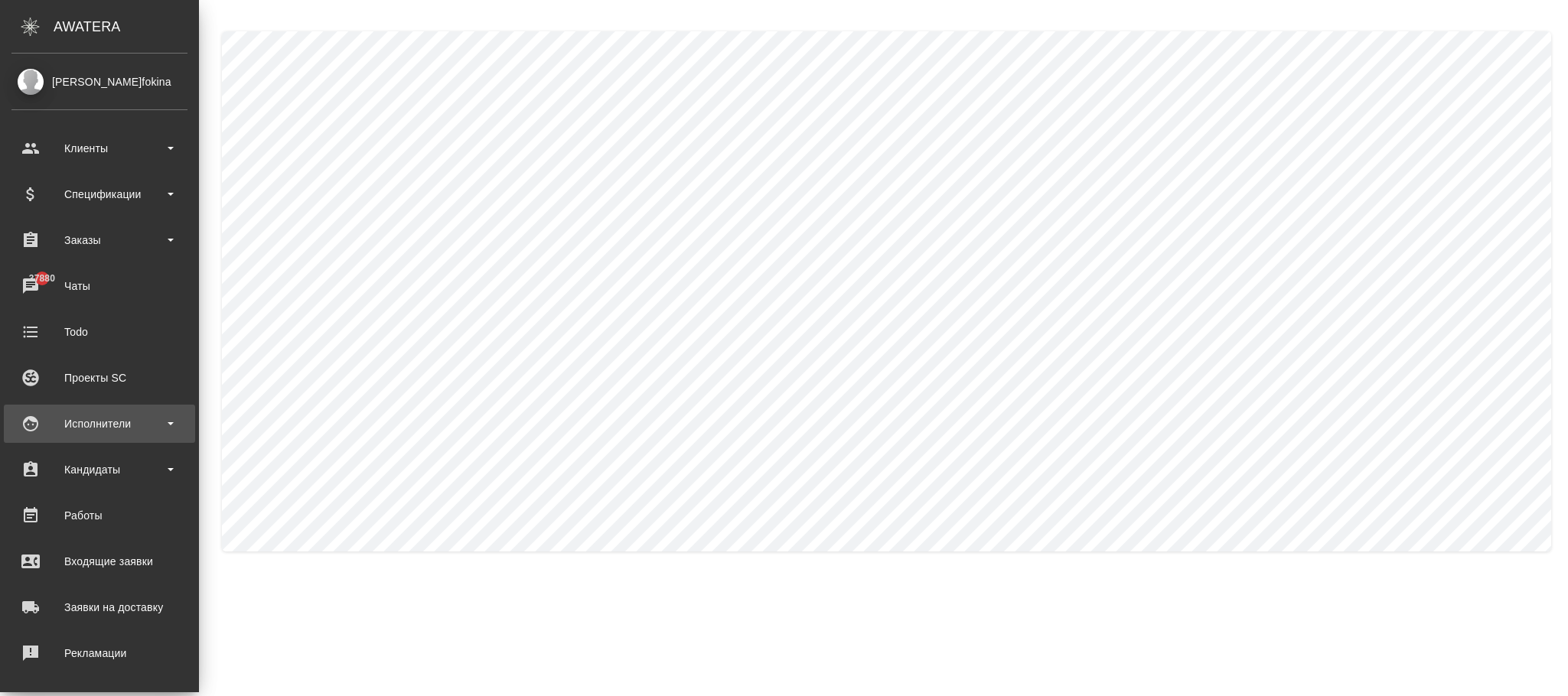
click at [101, 430] on div "Исполнители" at bounding box center [99, 424] width 176 height 23
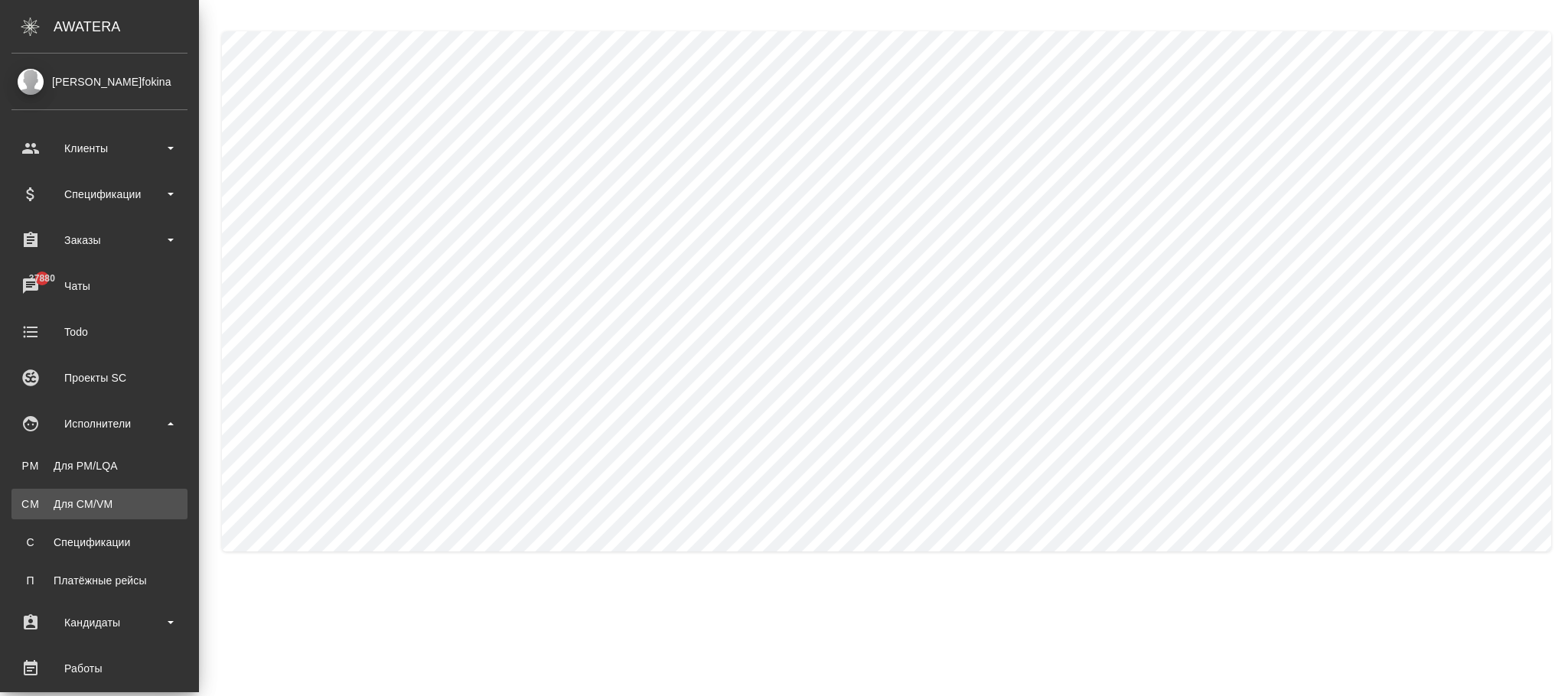
click at [97, 501] on div "Для CM/VM" at bounding box center [99, 504] width 160 height 16
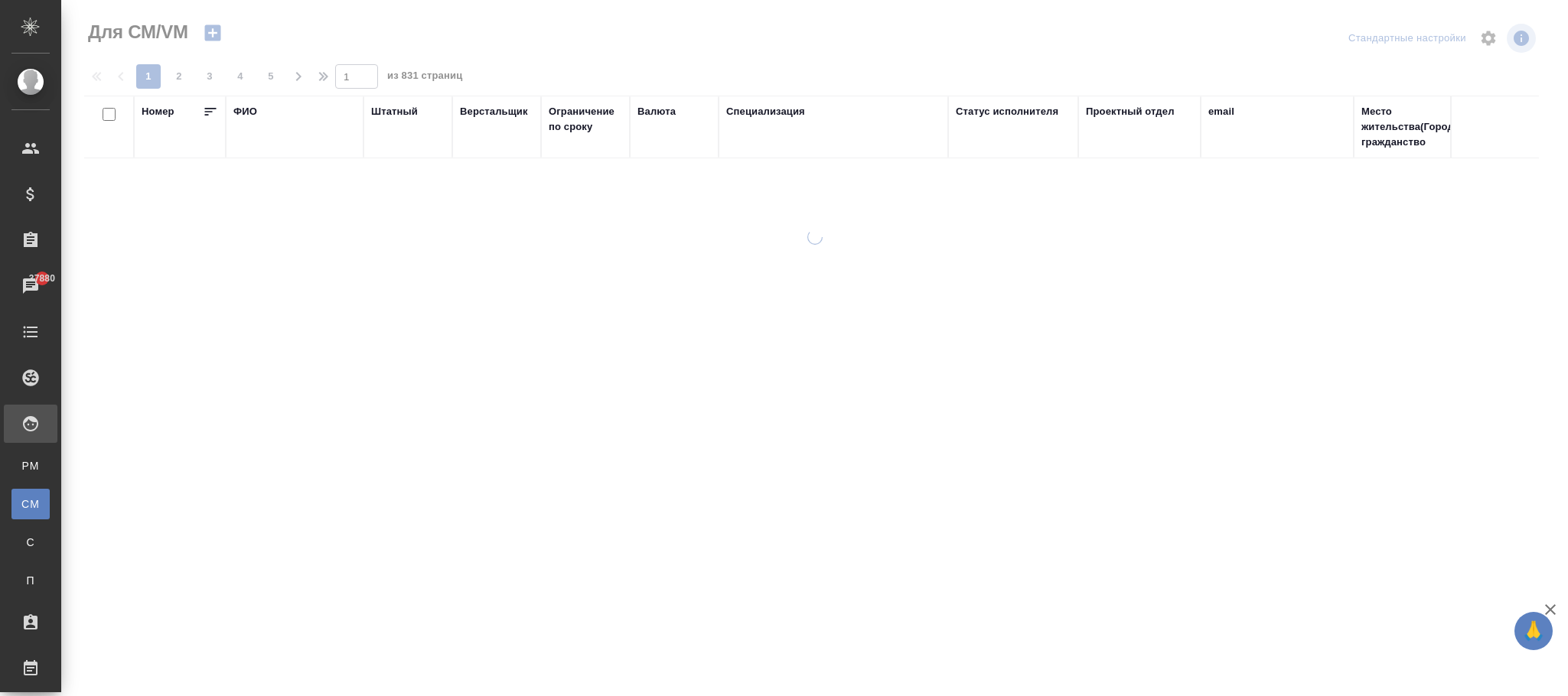
click at [250, 115] on div "ФИО" at bounding box center [245, 111] width 24 height 16
click at [251, 118] on div "Для СМ/VM Стандартные настройки 1 2 3 4 5 1 из 831 страниц Номер ФИО Штатный Ве…" at bounding box center [818, 327] width 1485 height 655
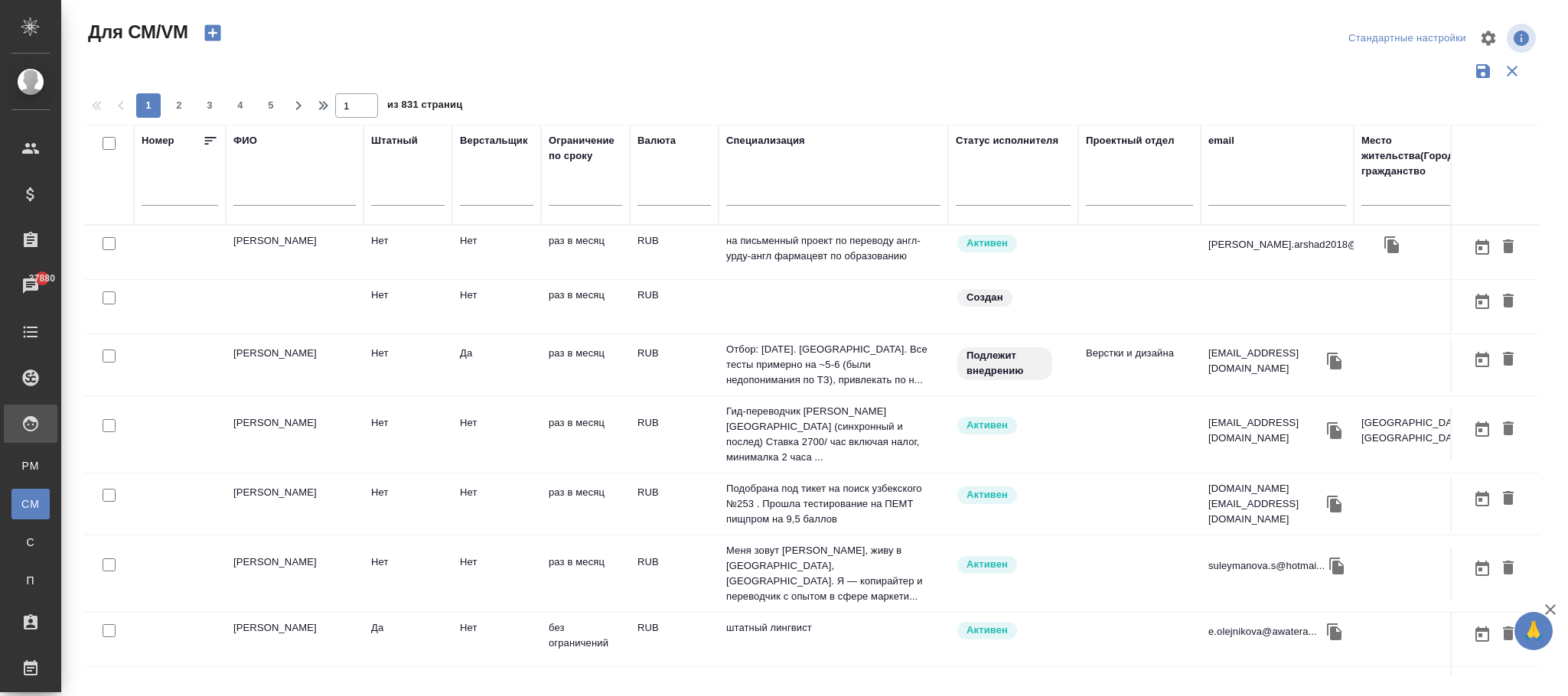
click at [278, 183] on div at bounding box center [295, 198] width 123 height 38
click at [273, 195] on input "text" at bounding box center [295, 195] width 123 height 19
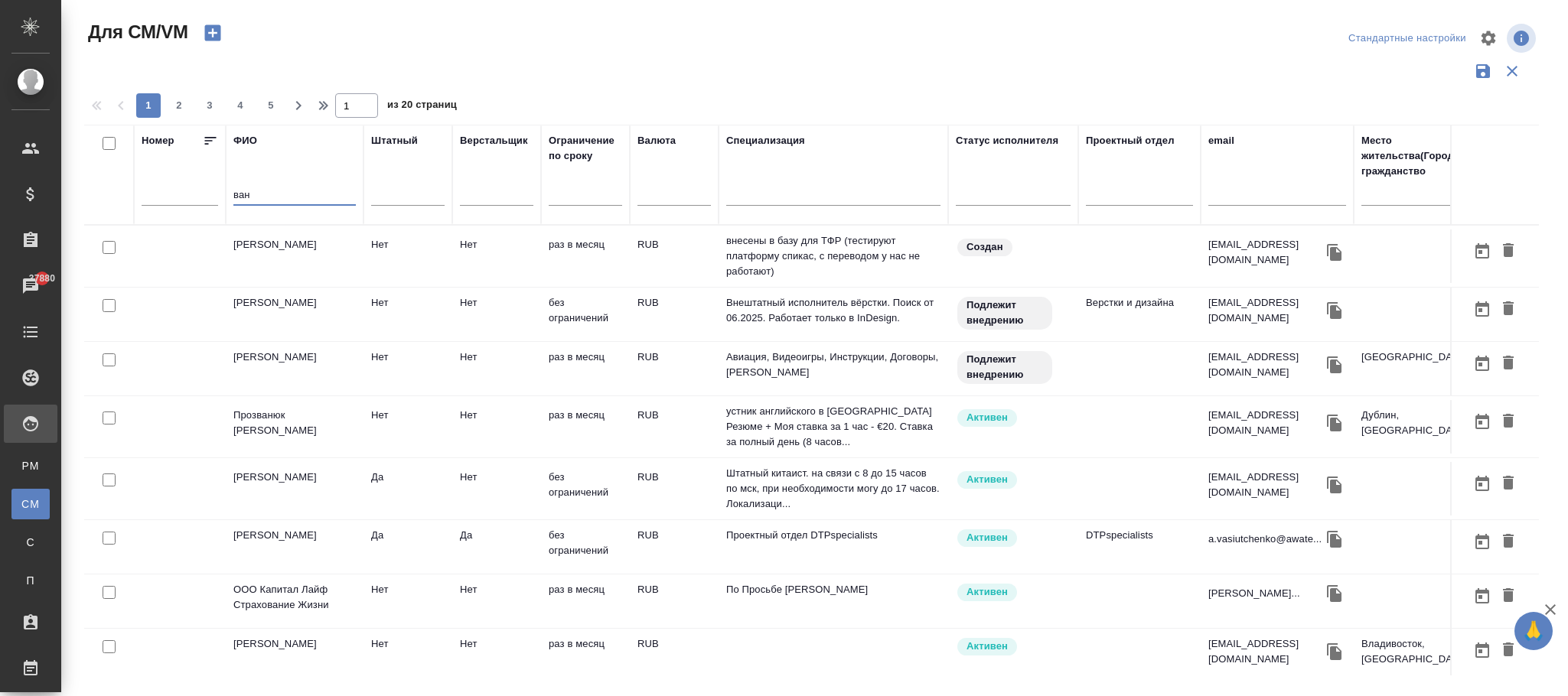
type input "ван"
click at [294, 283] on td "[PERSON_NAME]" at bounding box center [295, 256] width 137 height 53
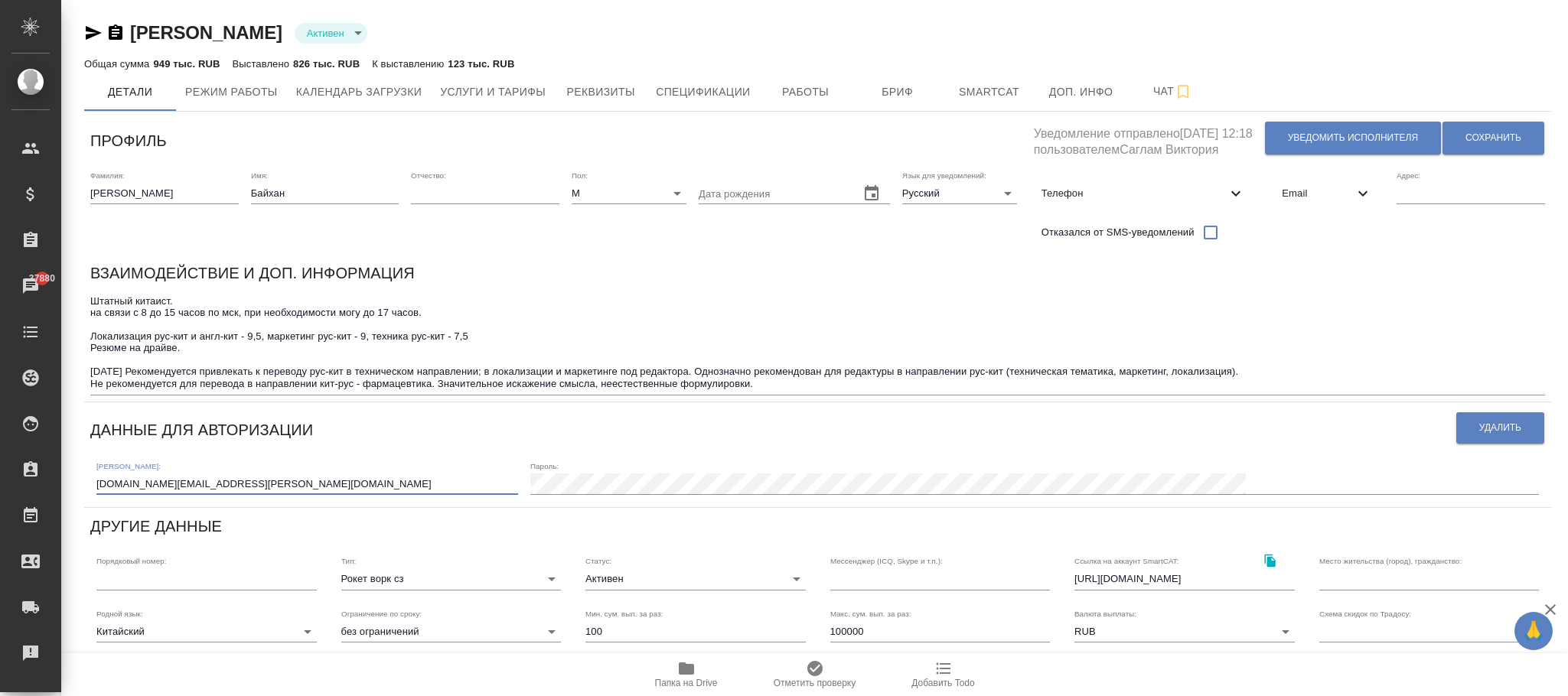
click at [124, 483] on input "[DOMAIN_NAME][EMAIL_ADDRESS][PERSON_NAME][DOMAIN_NAME]" at bounding box center [307, 484] width 421 height 21
click at [132, 479] on input "[DOMAIN_NAME][EMAIL_ADDRESS][PERSON_NAME][DOMAIN_NAME]" at bounding box center [307, 484] width 421 height 21
drag, startPoint x: 220, startPoint y: 482, endPoint x: 63, endPoint y: 482, distance: 157.0
click at [63, 482] on div "[PERSON_NAME] active Общая сумма 949 тыс. RUB Выставлено 826 тыс. RUB К выставл…" at bounding box center [815, 505] width 1507 height 1011
type input "[EMAIL_ADDRESS][DOMAIN_NAME]"
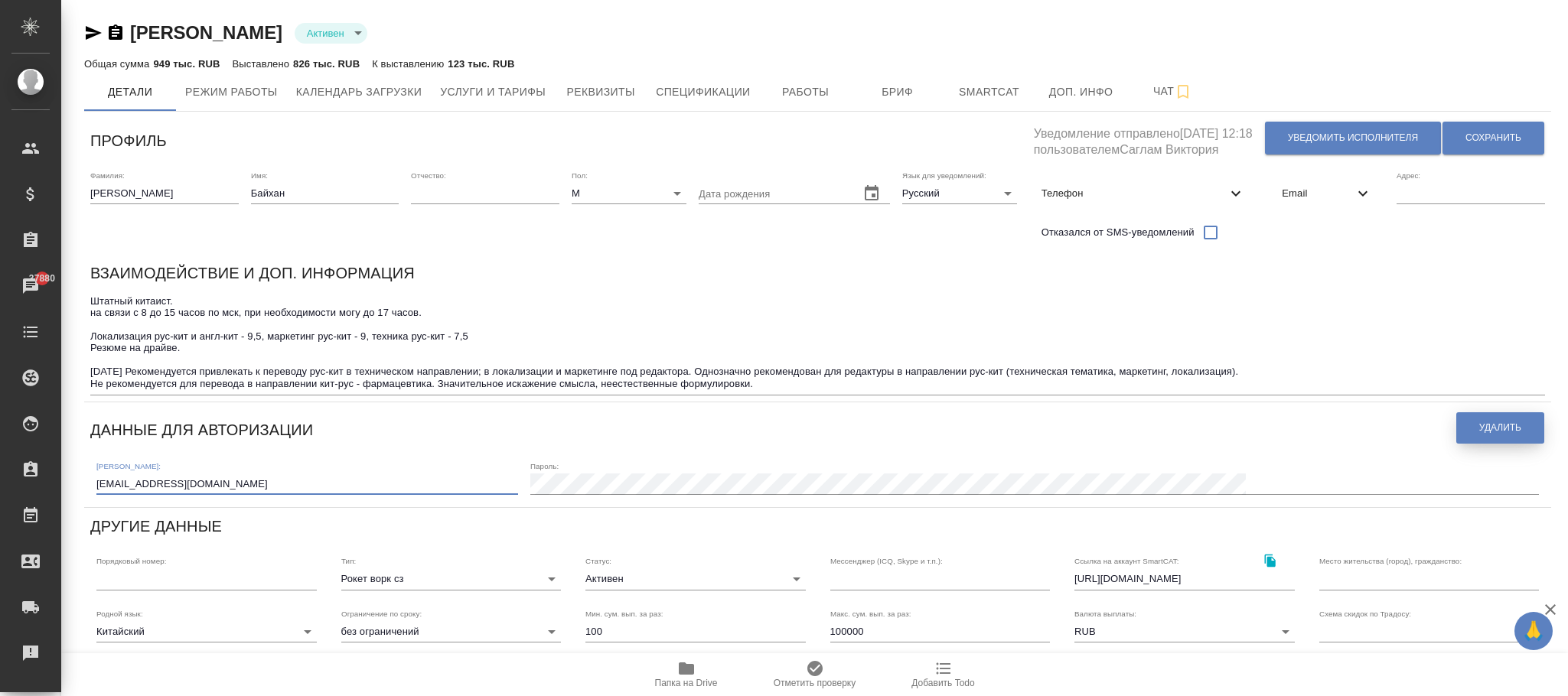
click at [1502, 428] on span "Удалить" at bounding box center [1500, 428] width 42 height 13
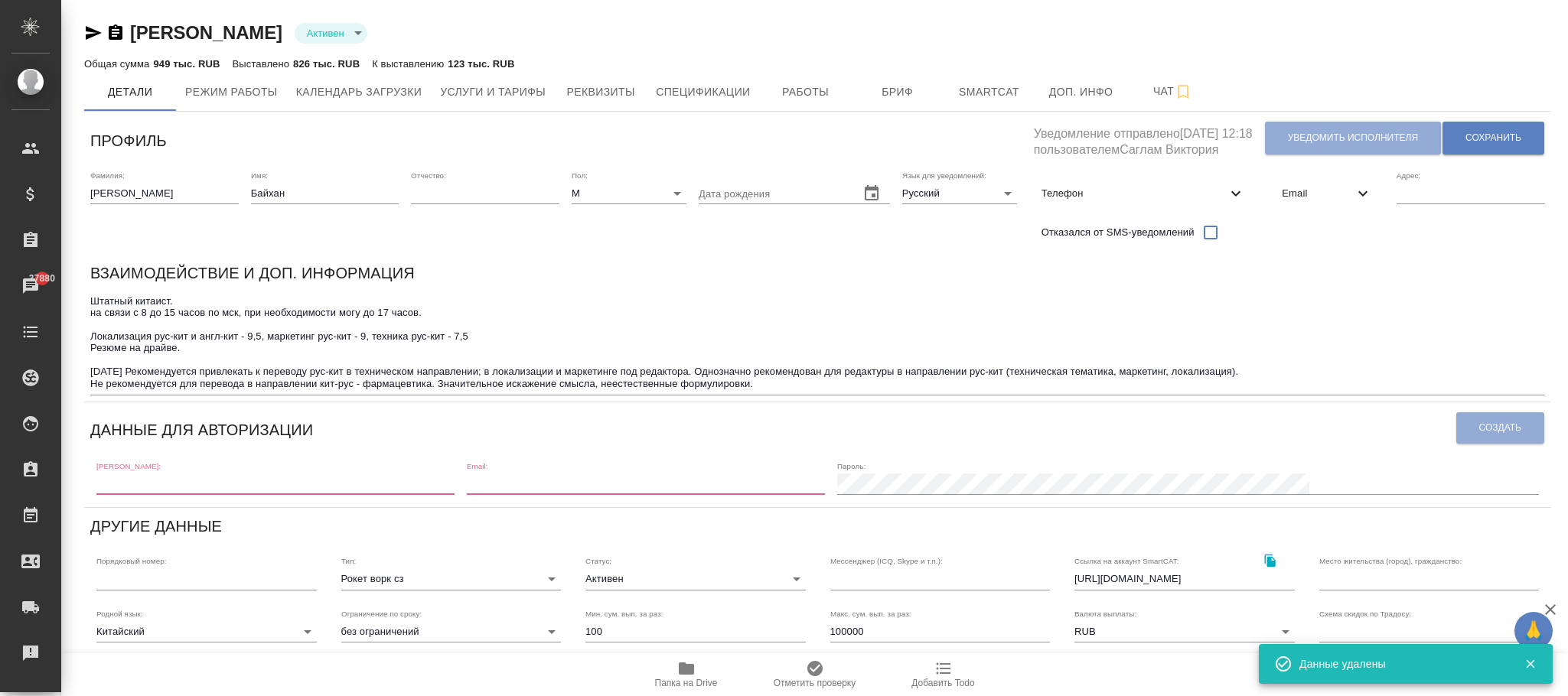
click at [305, 484] on input "text" at bounding box center [276, 484] width 358 height 21
paste input "[EMAIL_ADDRESS][DOMAIN_NAME]"
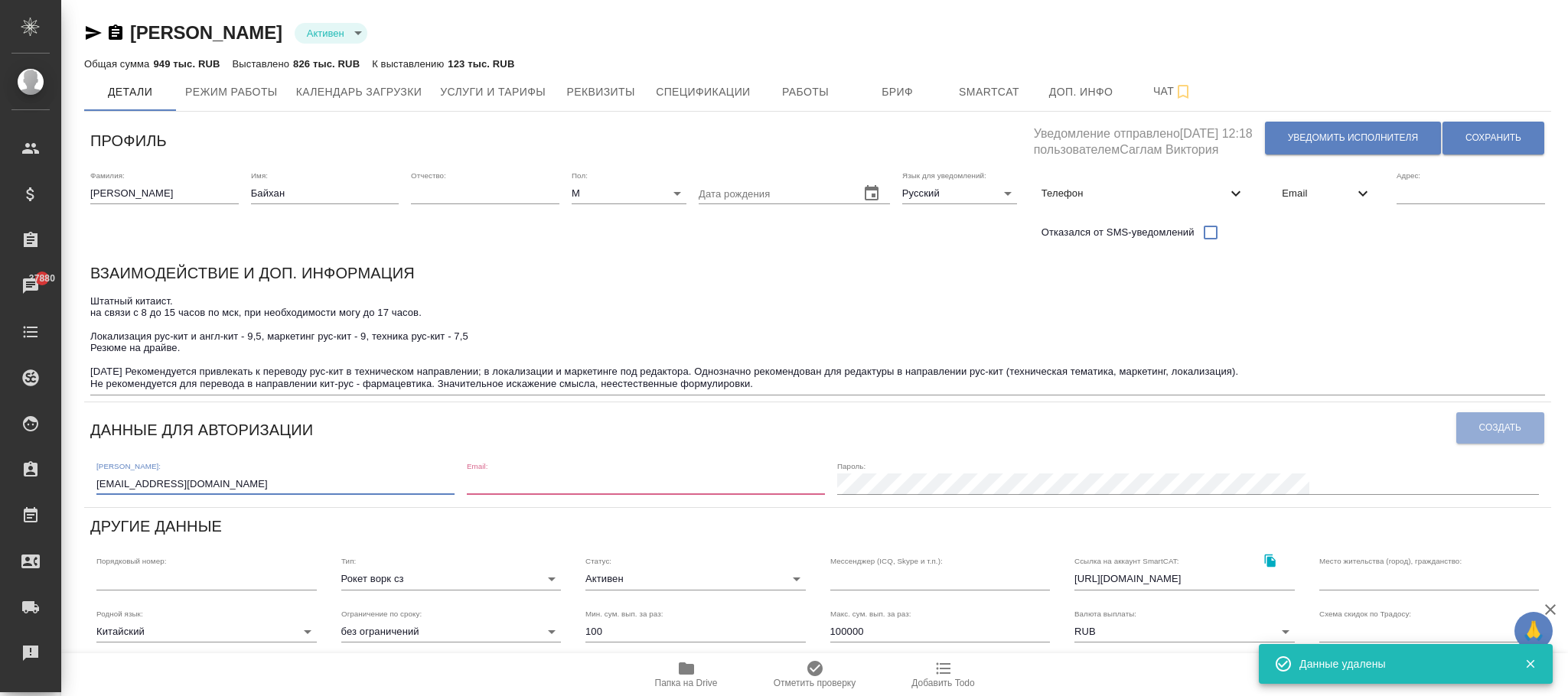
type input "[EMAIL_ADDRESS][DOMAIN_NAME]"
click at [687, 482] on input "email" at bounding box center [647, 484] width 358 height 21
paste input "[EMAIL_ADDRESS][DOMAIN_NAME]"
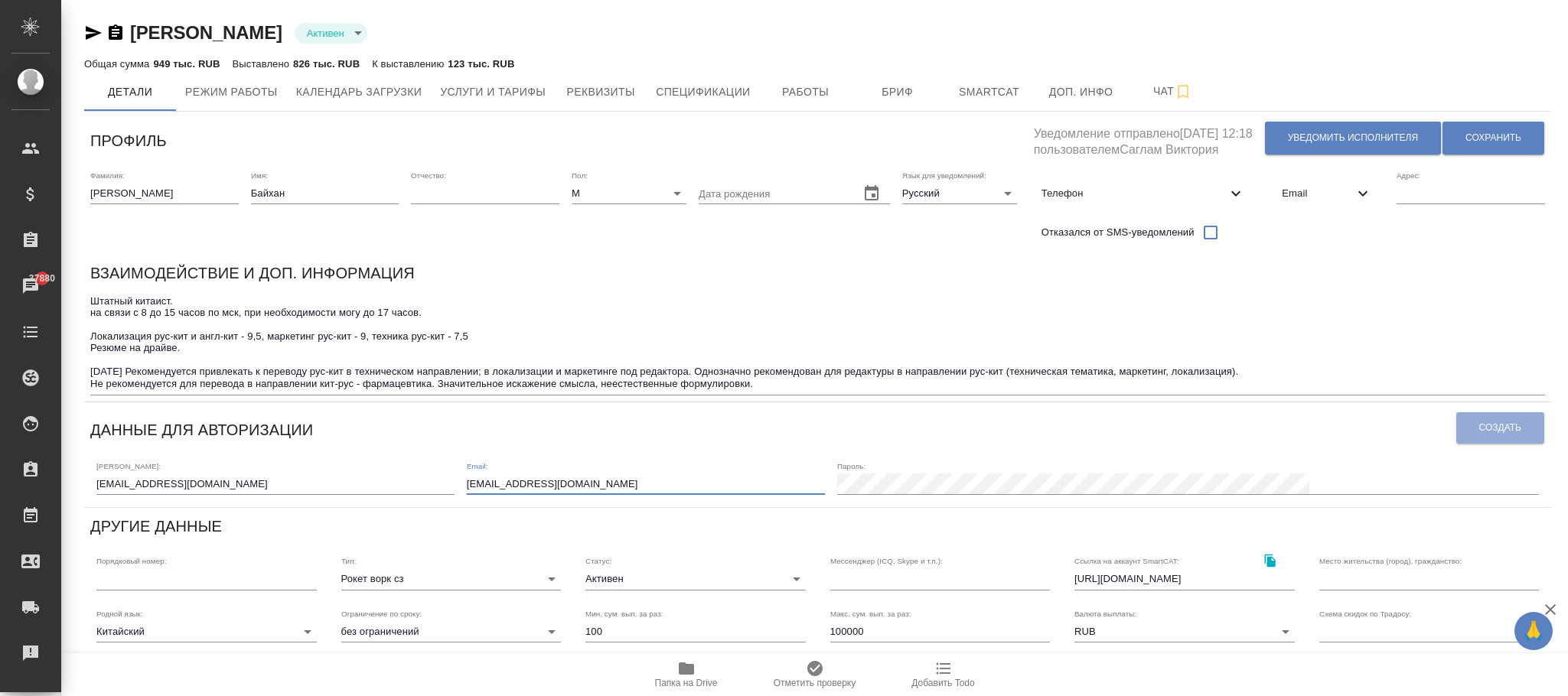
type input "[EMAIL_ADDRESS][DOMAIN_NAME]"
click at [1505, 427] on span "Создать" at bounding box center [1500, 428] width 42 height 13
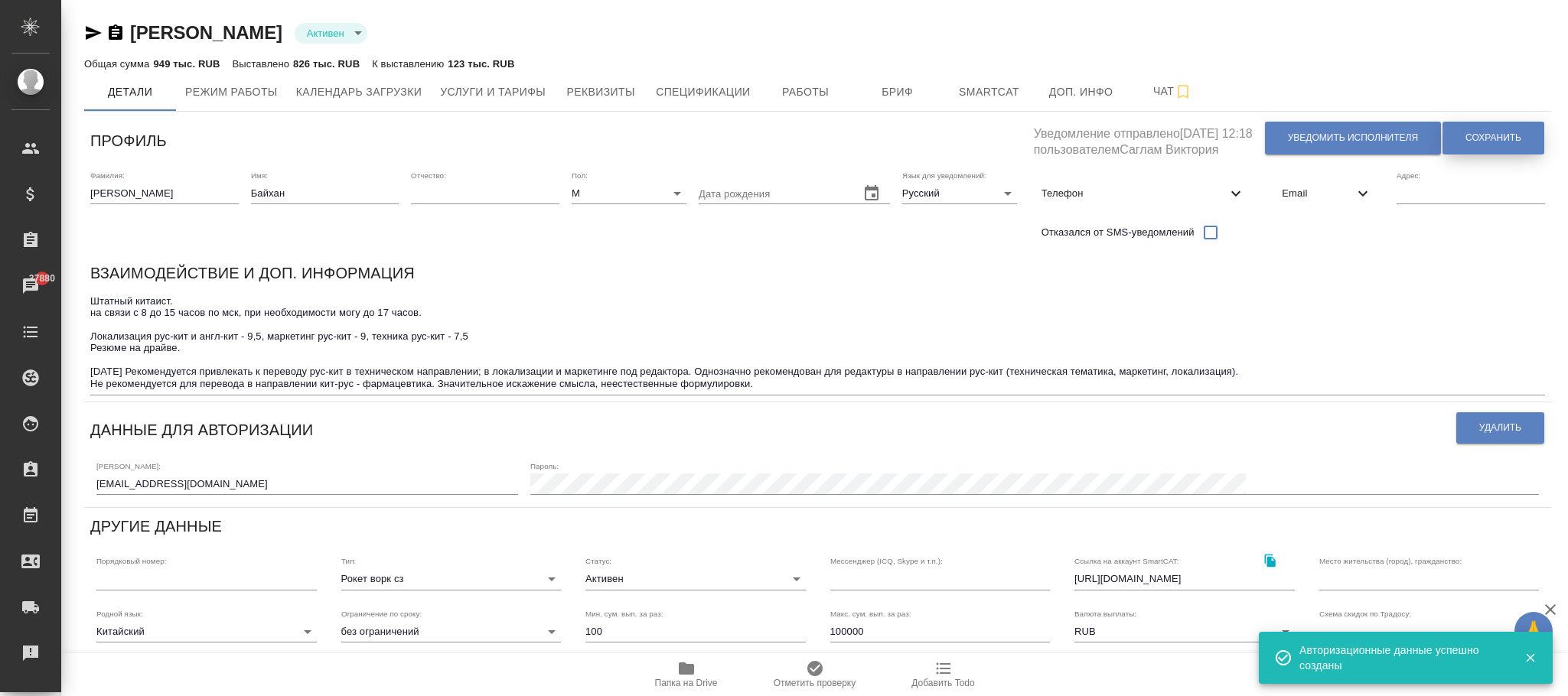
drag, startPoint x: 1498, startPoint y: 132, endPoint x: 1438, endPoint y: 197, distance: 88.5
click at [1497, 132] on span "Сохранить" at bounding box center [1494, 138] width 56 height 13
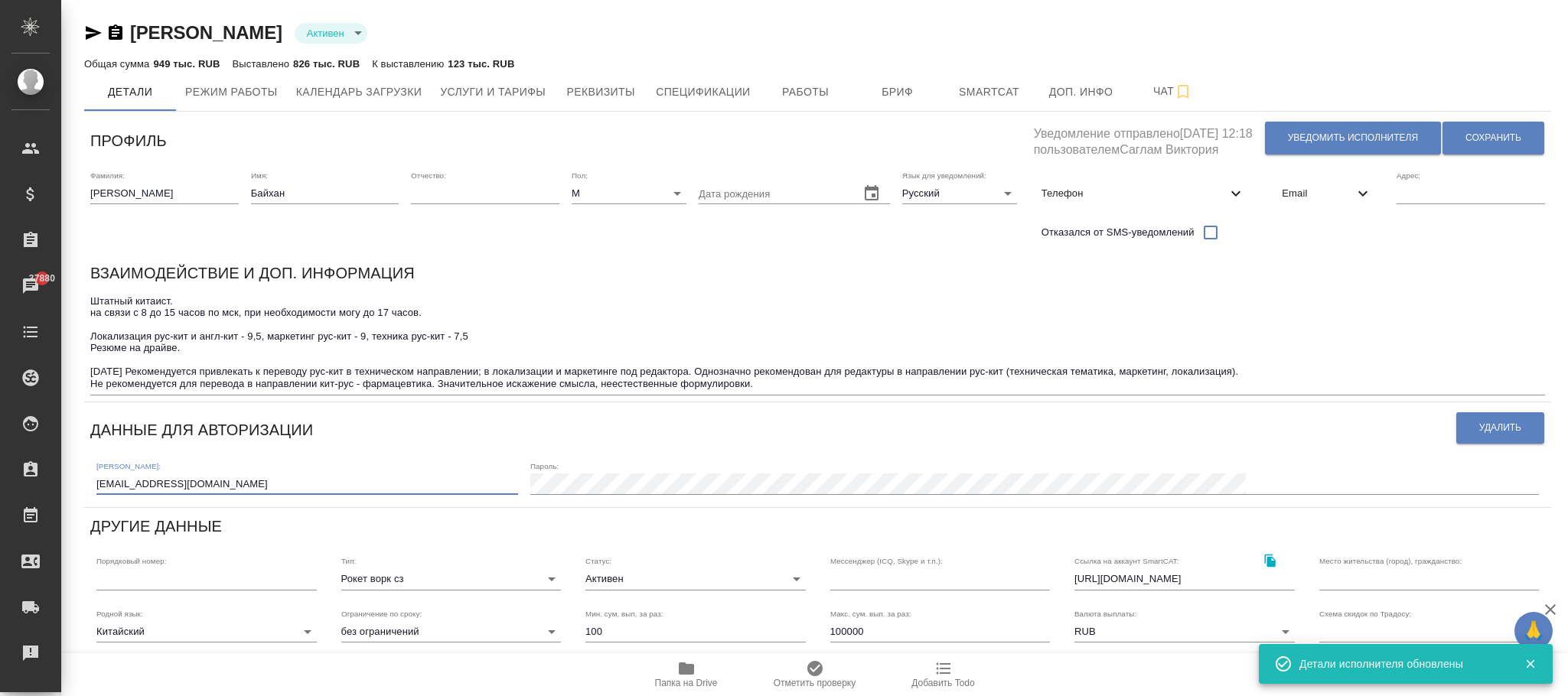
drag, startPoint x: 205, startPoint y: 484, endPoint x: 118, endPoint y: 493, distance: 87.5
click at [88, 485] on div "Профиль Уведомление отправлено 28.01.2025, 12:18 пользователем Саглам Виктория …" at bounding box center [818, 545] width 1467 height 854
